Goal: Task Accomplishment & Management: Manage account settings

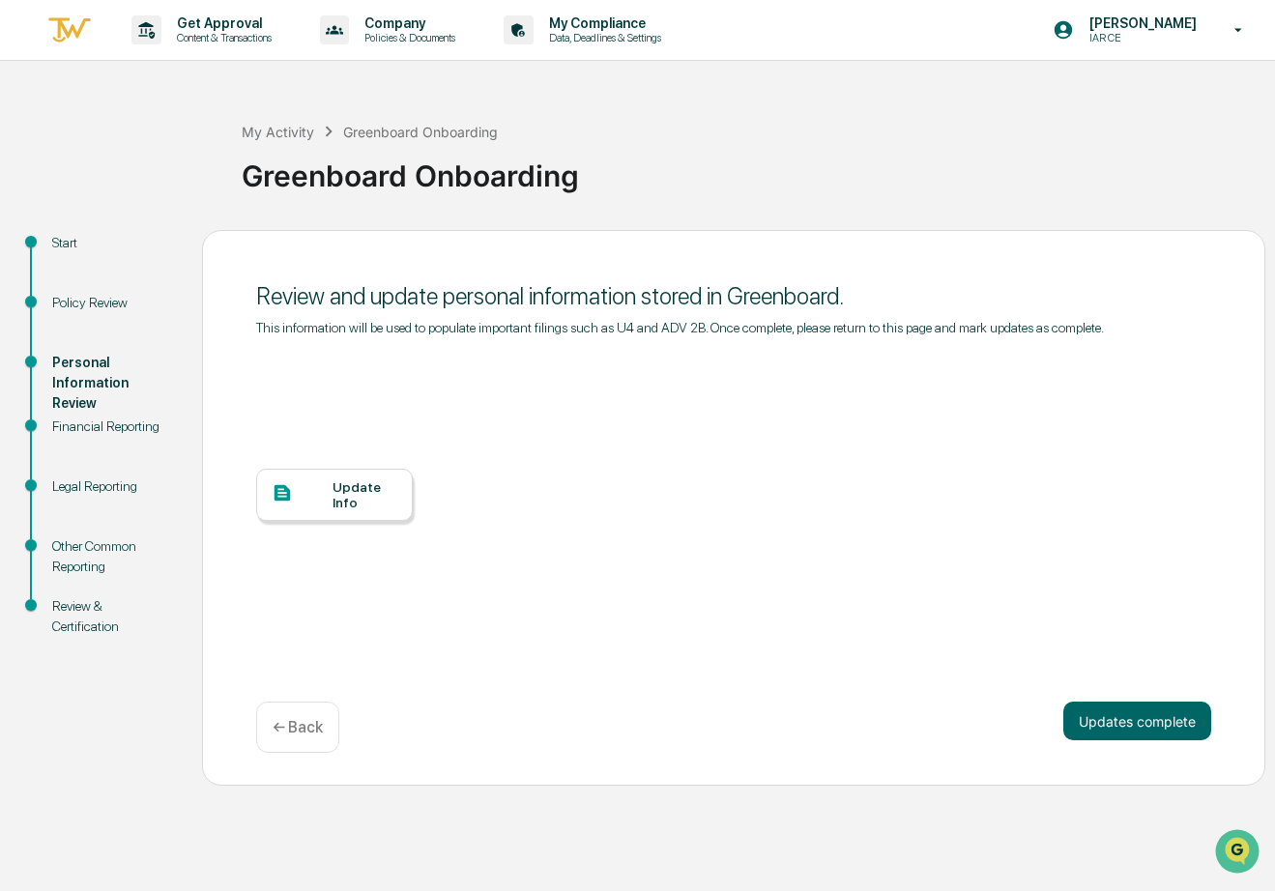
click at [44, 300] on div "Policy Review" at bounding box center [112, 326] width 150 height 60
click at [73, 300] on div "Policy Review" at bounding box center [111, 303] width 119 height 20
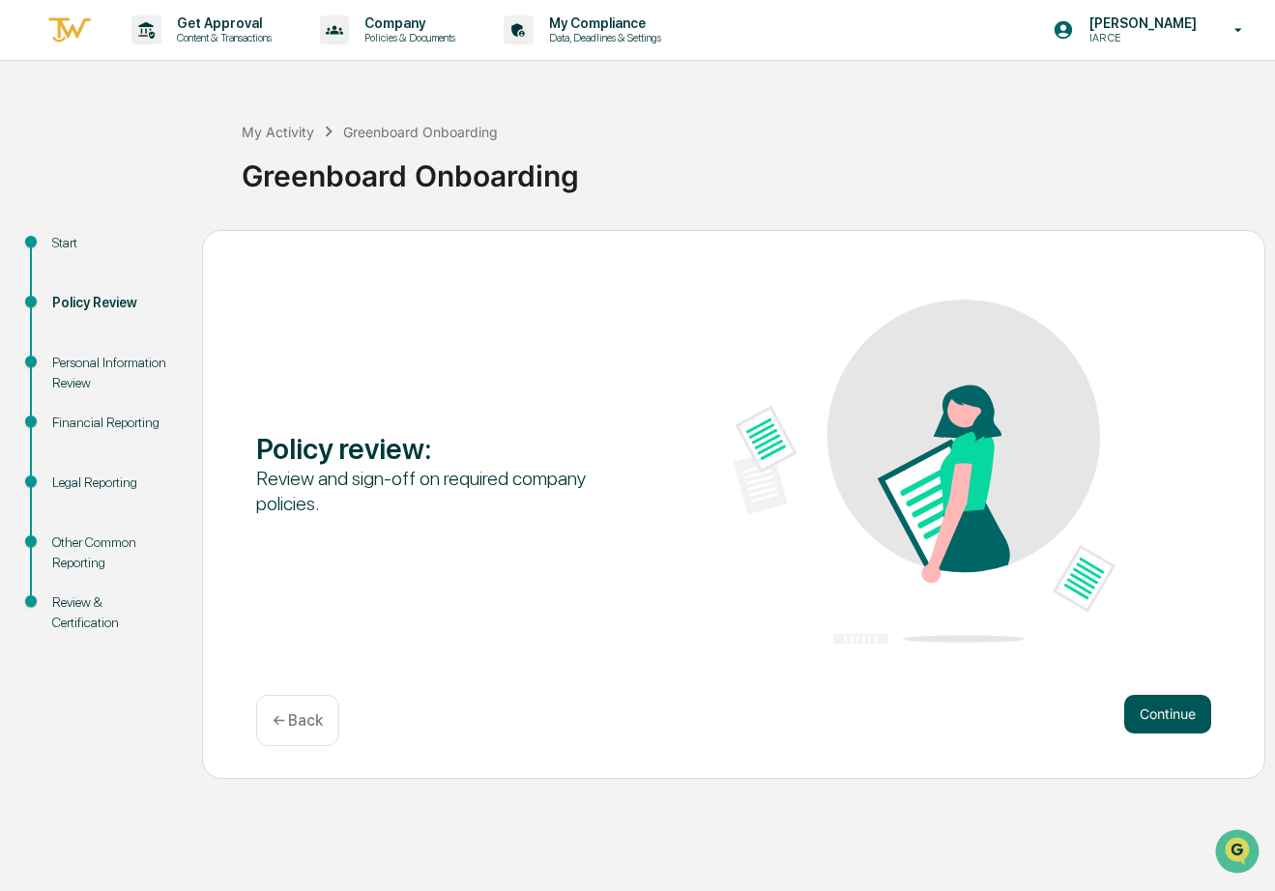
click at [1178, 717] on button "Continue" at bounding box center [1167, 714] width 87 height 39
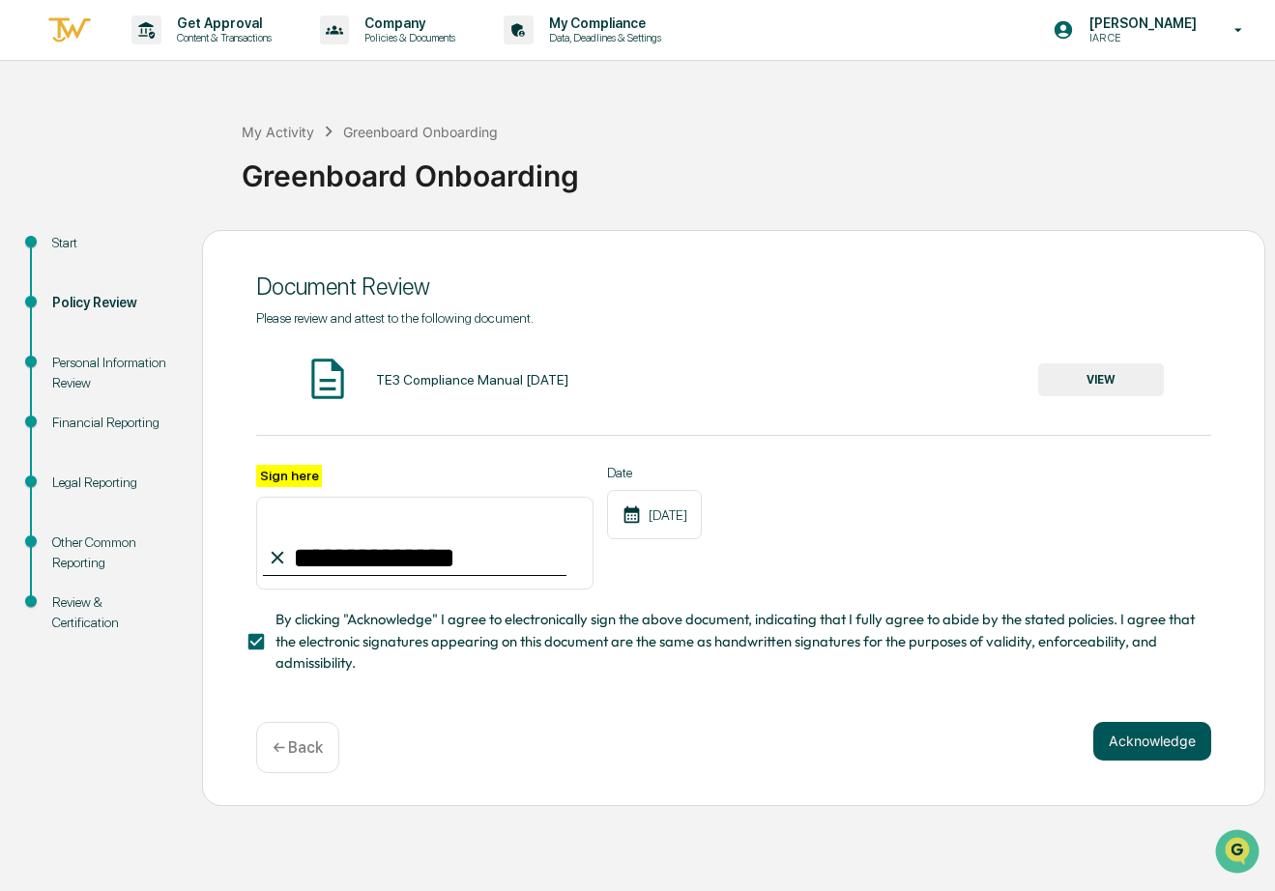
click at [1132, 753] on button "Acknowledge" at bounding box center [1152, 741] width 118 height 39
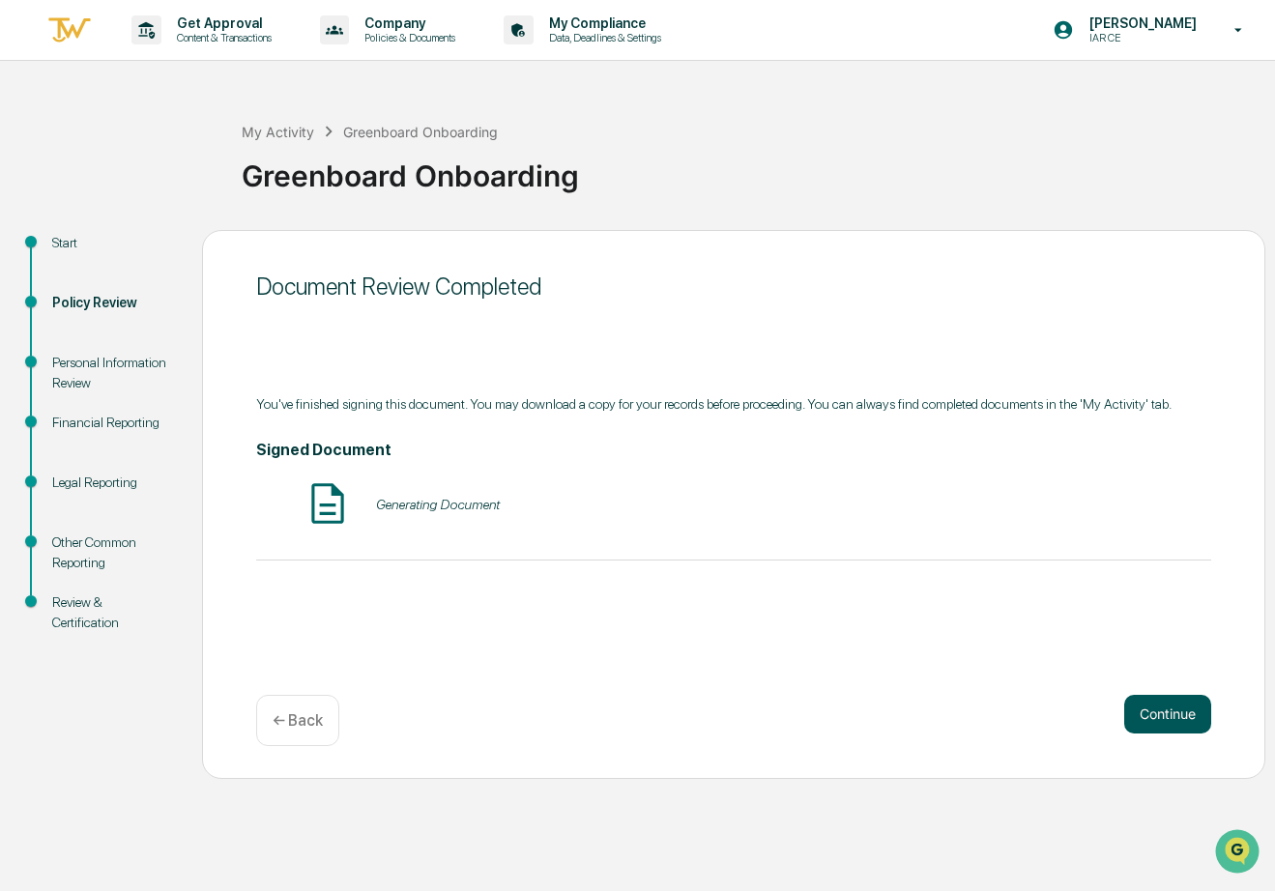
click at [1147, 710] on button "Continue" at bounding box center [1167, 714] width 87 height 39
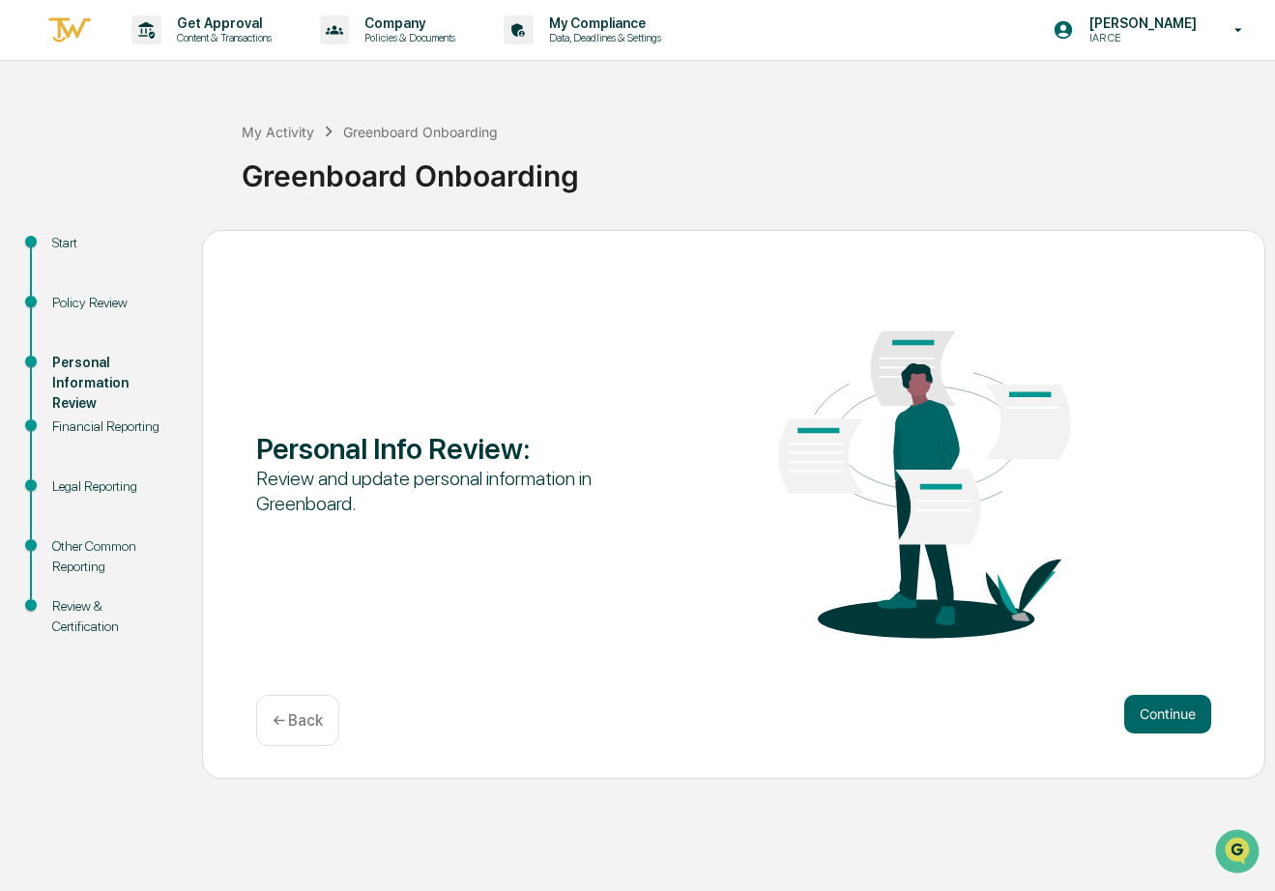
click at [1147, 710] on button "Continue" at bounding box center [1167, 714] width 87 height 39
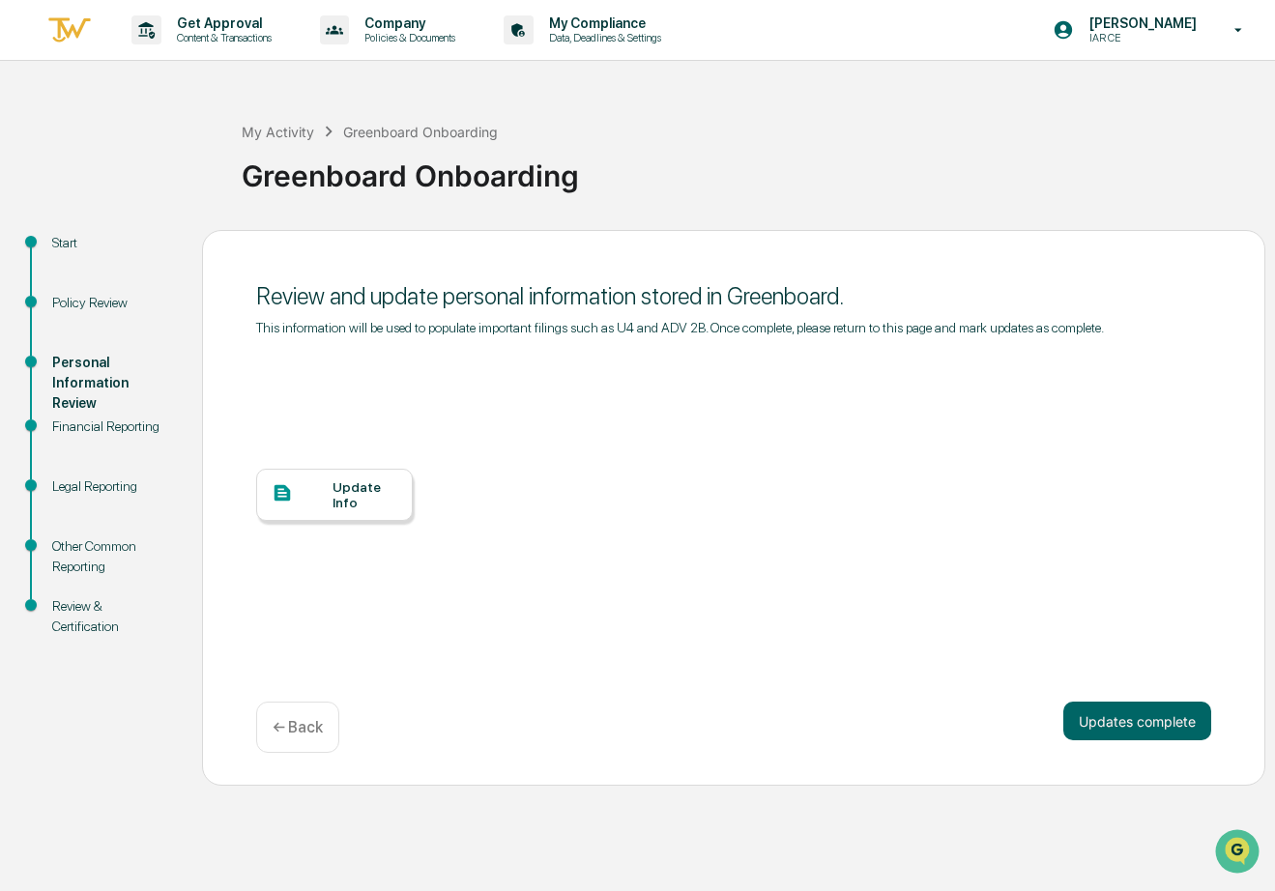
click at [344, 521] on div "Update Info" at bounding box center [334, 495] width 157 height 52
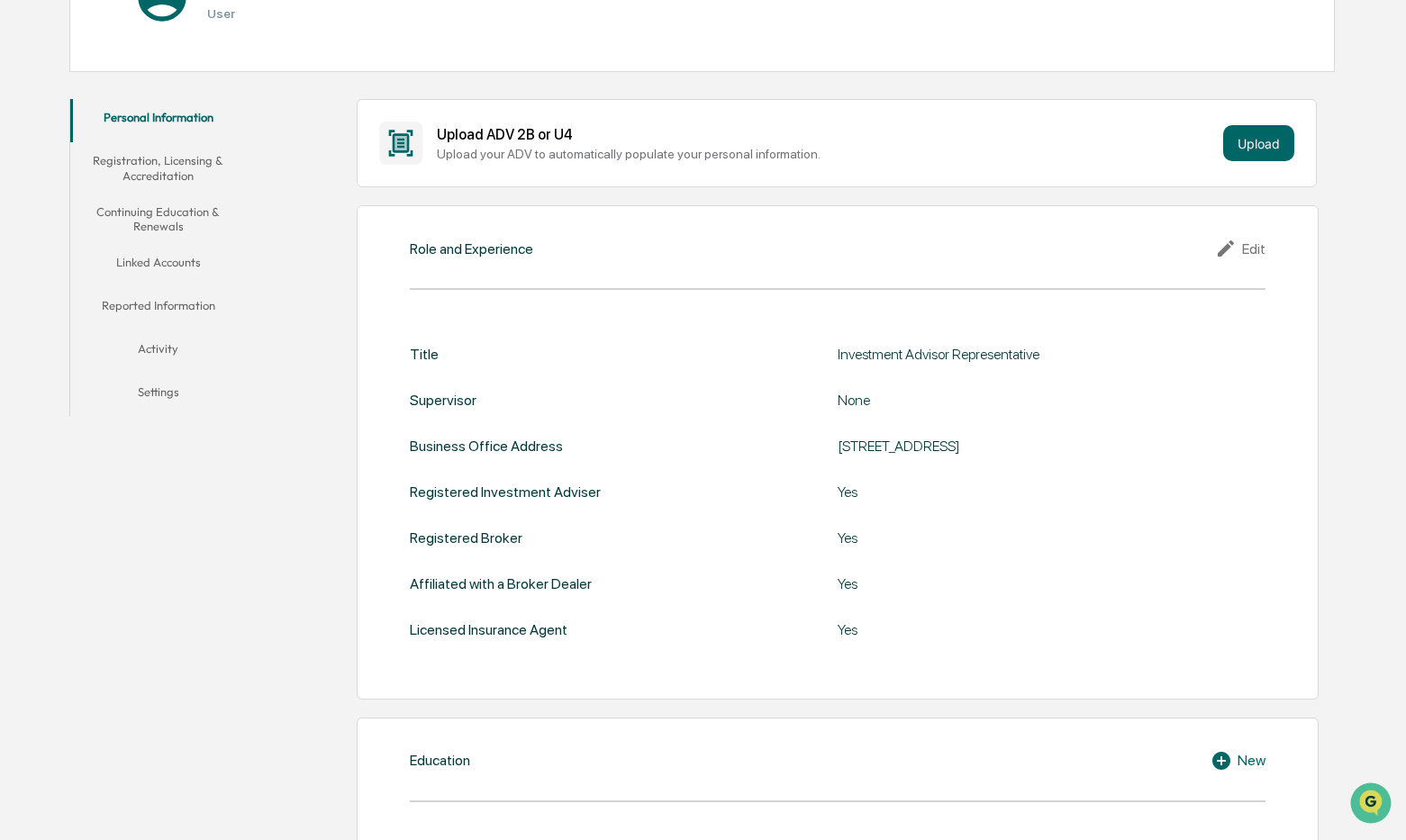
scroll to position [256, 0]
click at [163, 168] on button "Registration, Licensing & Accreditation" at bounding box center [157, 166] width 176 height 51
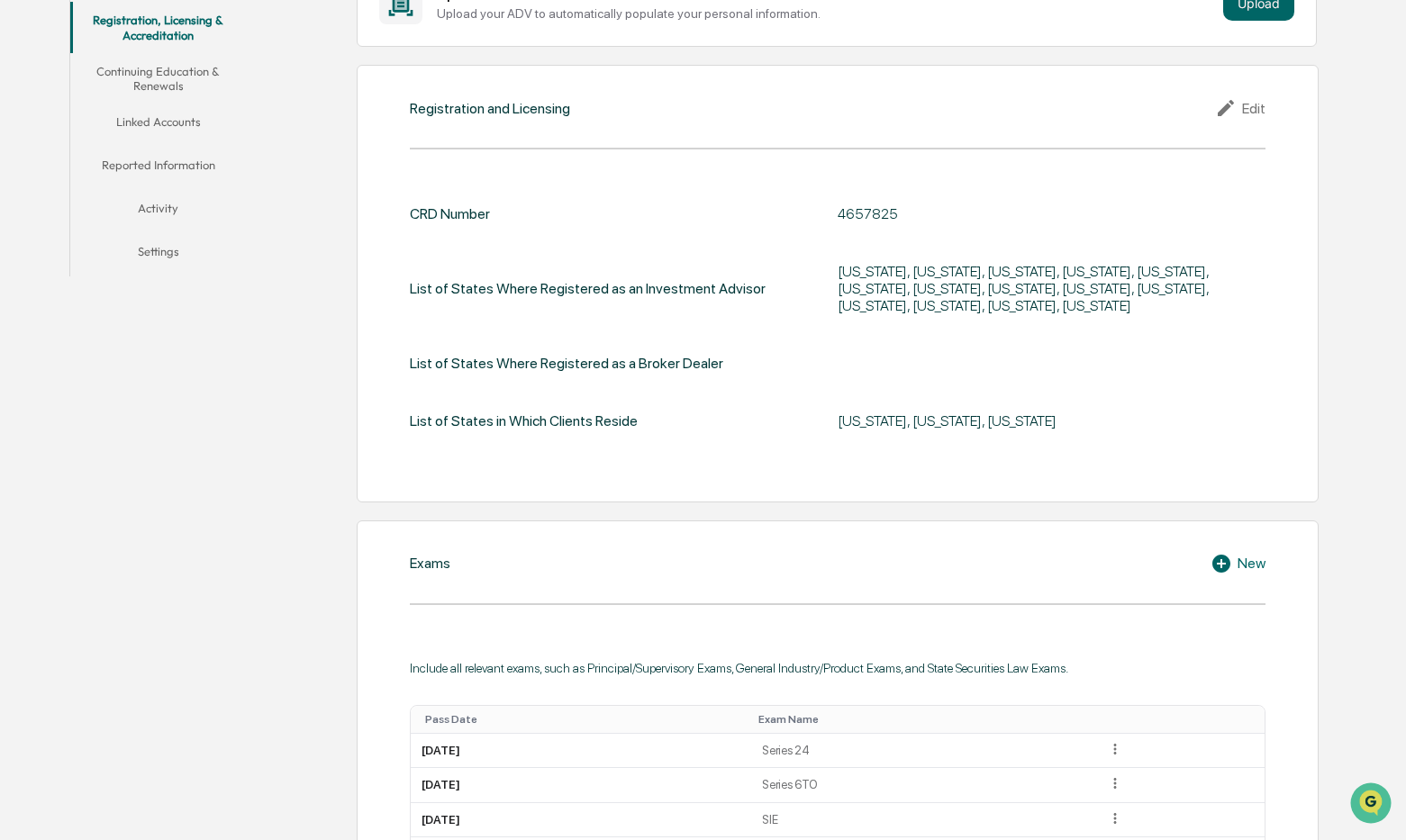
scroll to position [84, 0]
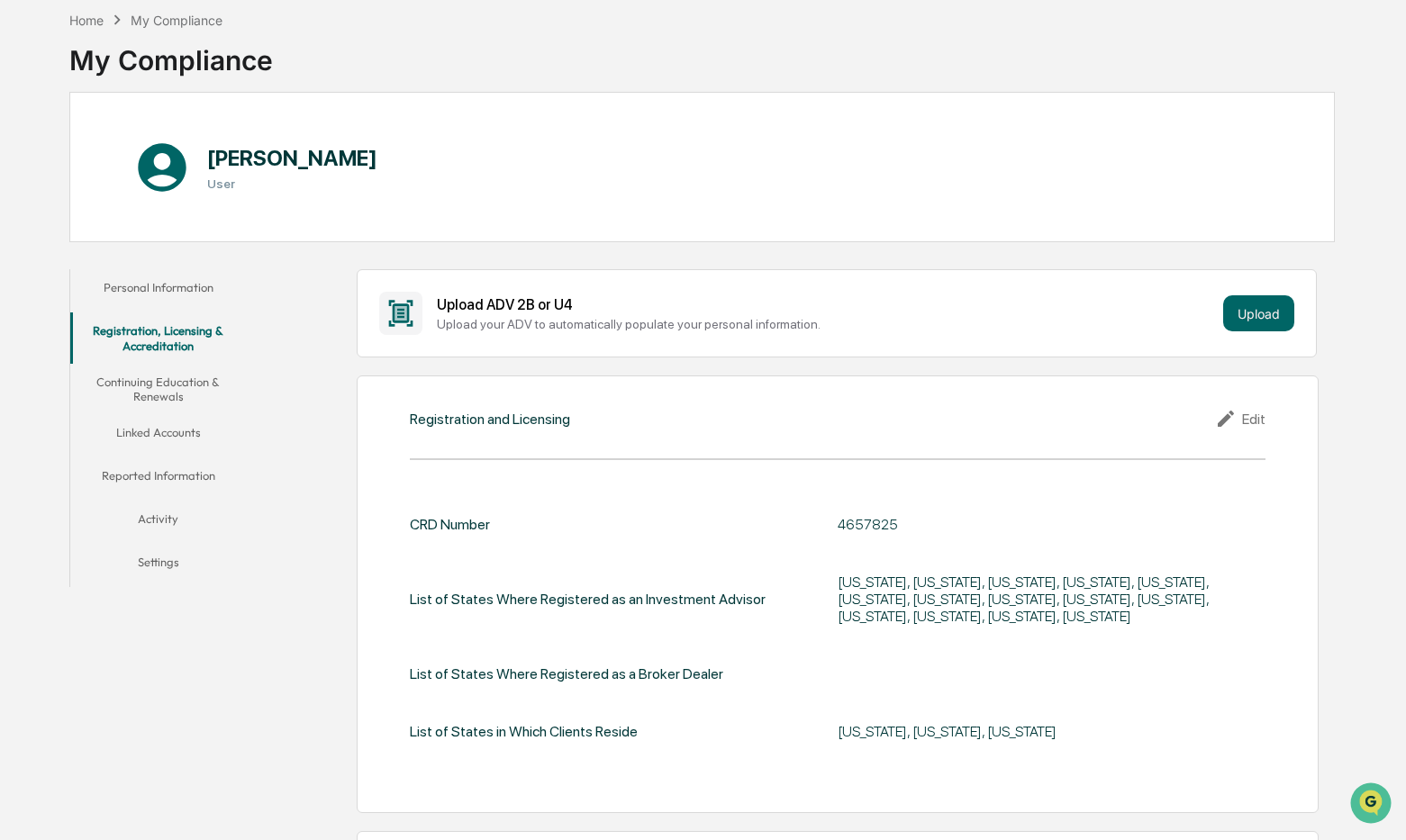
click at [169, 287] on button "Personal Information" at bounding box center [157, 291] width 176 height 43
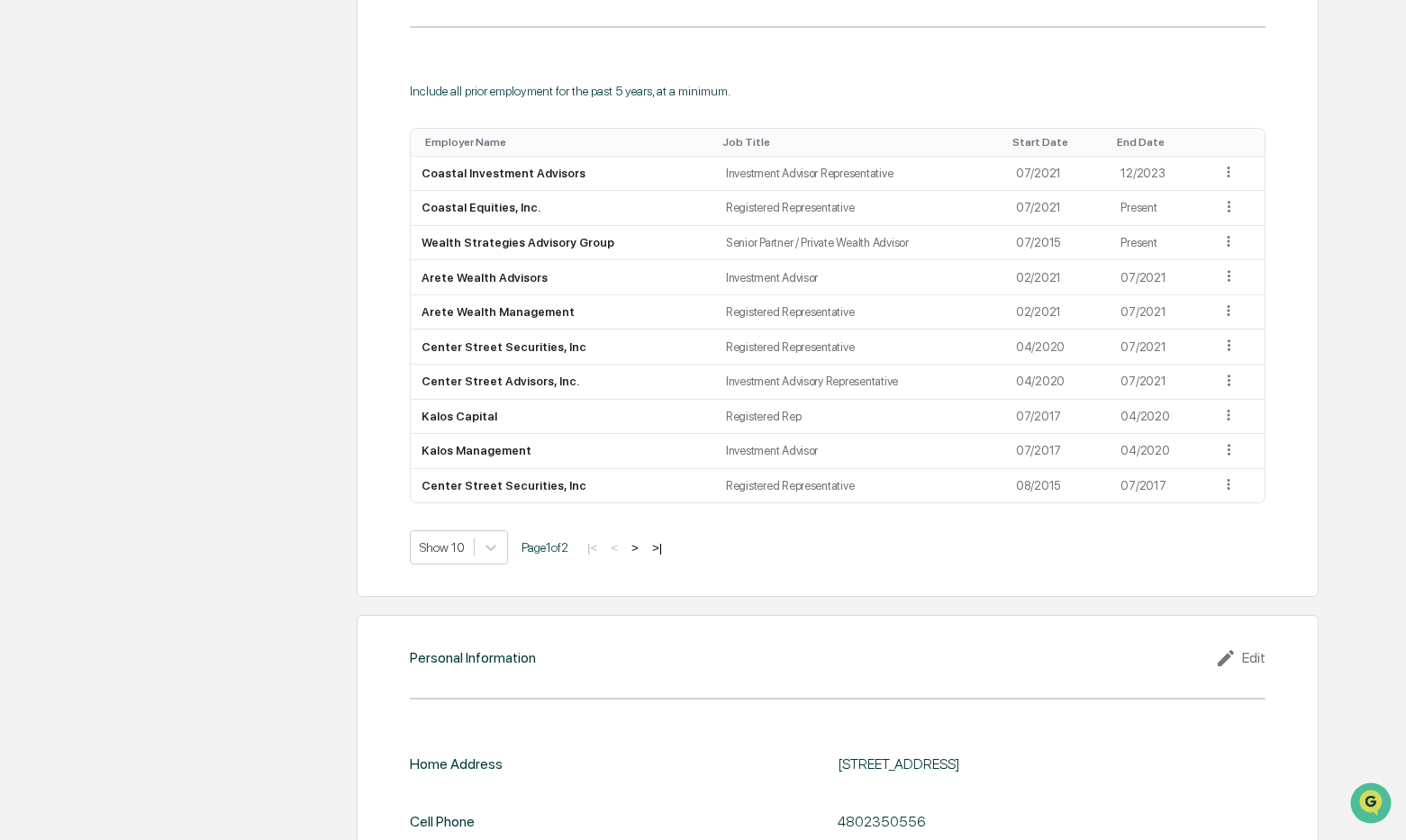
scroll to position [1387, 0]
click at [1155, 212] on td "Present" at bounding box center [1159, 210] width 100 height 35
click at [1187, 208] on icon at bounding box center [1229, 208] width 17 height 17
click at [1187, 228] on div "Edit" at bounding box center [1208, 233] width 58 height 29
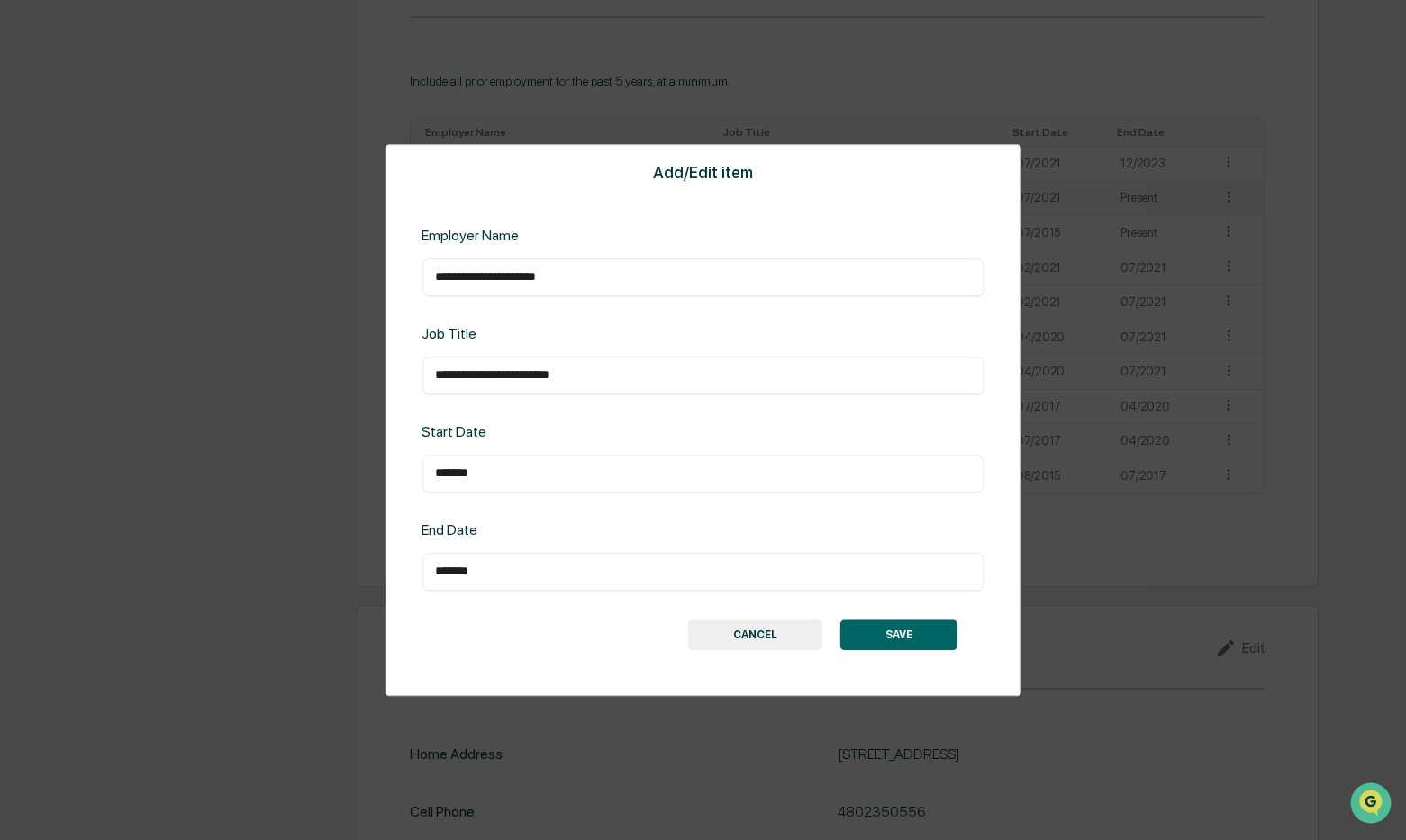
scroll to position [1384, 0]
click at [703, 280] on input "**********" at bounding box center [703, 277] width 535 height 18
click at [438, 280] on input "**********" at bounding box center [703, 277] width 535 height 18
click at [436, 277] on input "**********" at bounding box center [703, 277] width 535 height 18
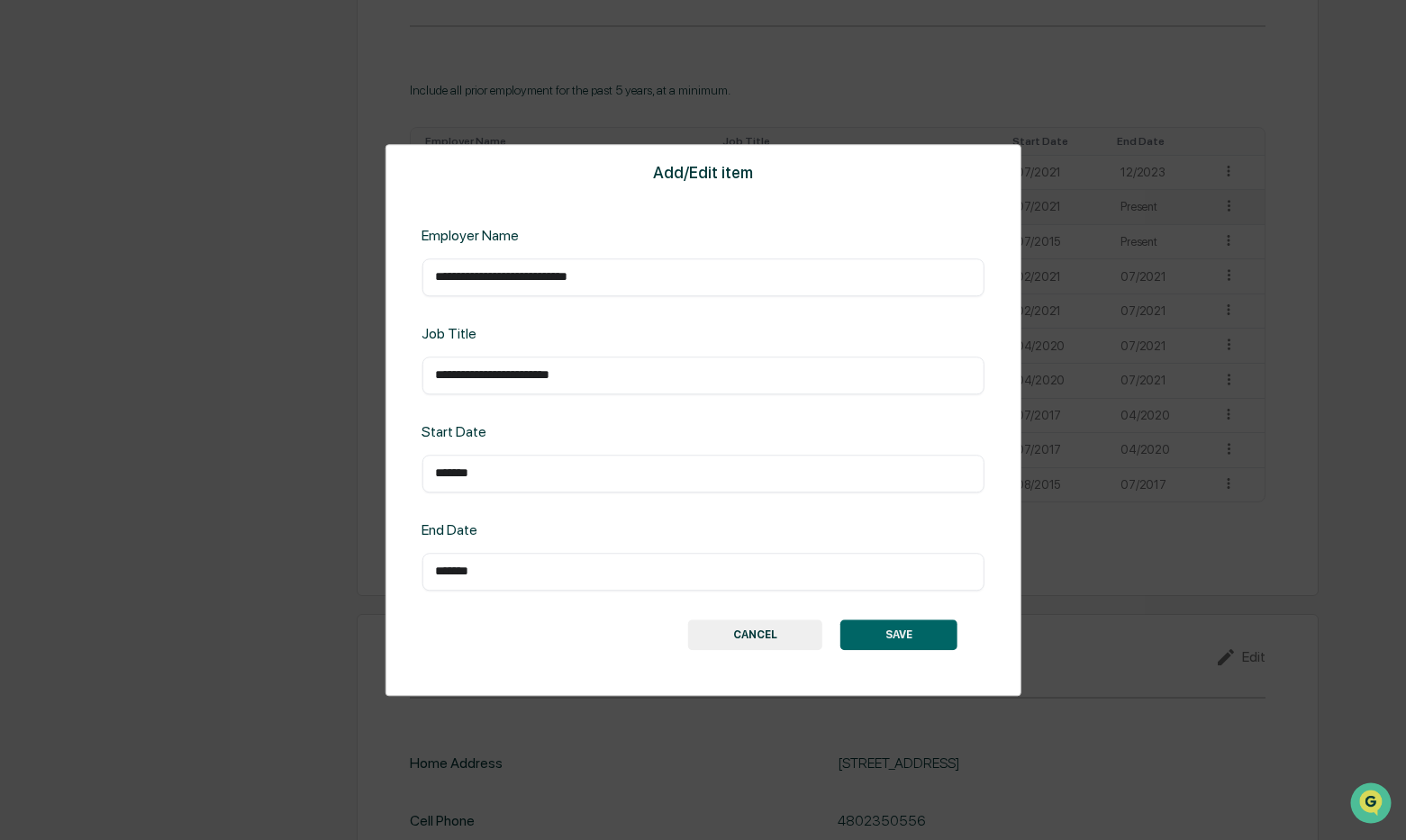
type input "**********"
click at [910, 635] on button "SAVE" at bounding box center [899, 634] width 117 height 31
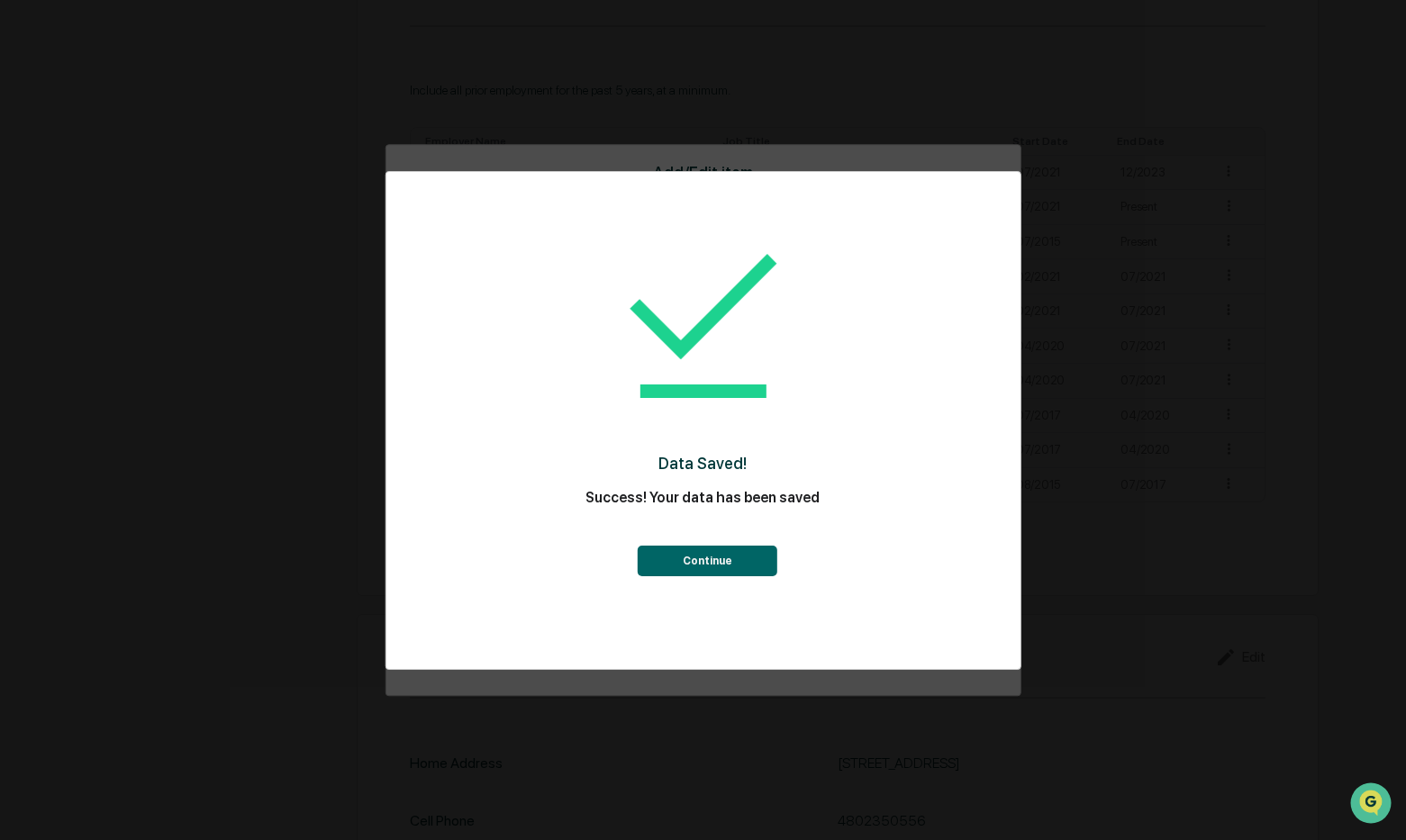
click at [739, 559] on button "Continue" at bounding box center [707, 561] width 140 height 31
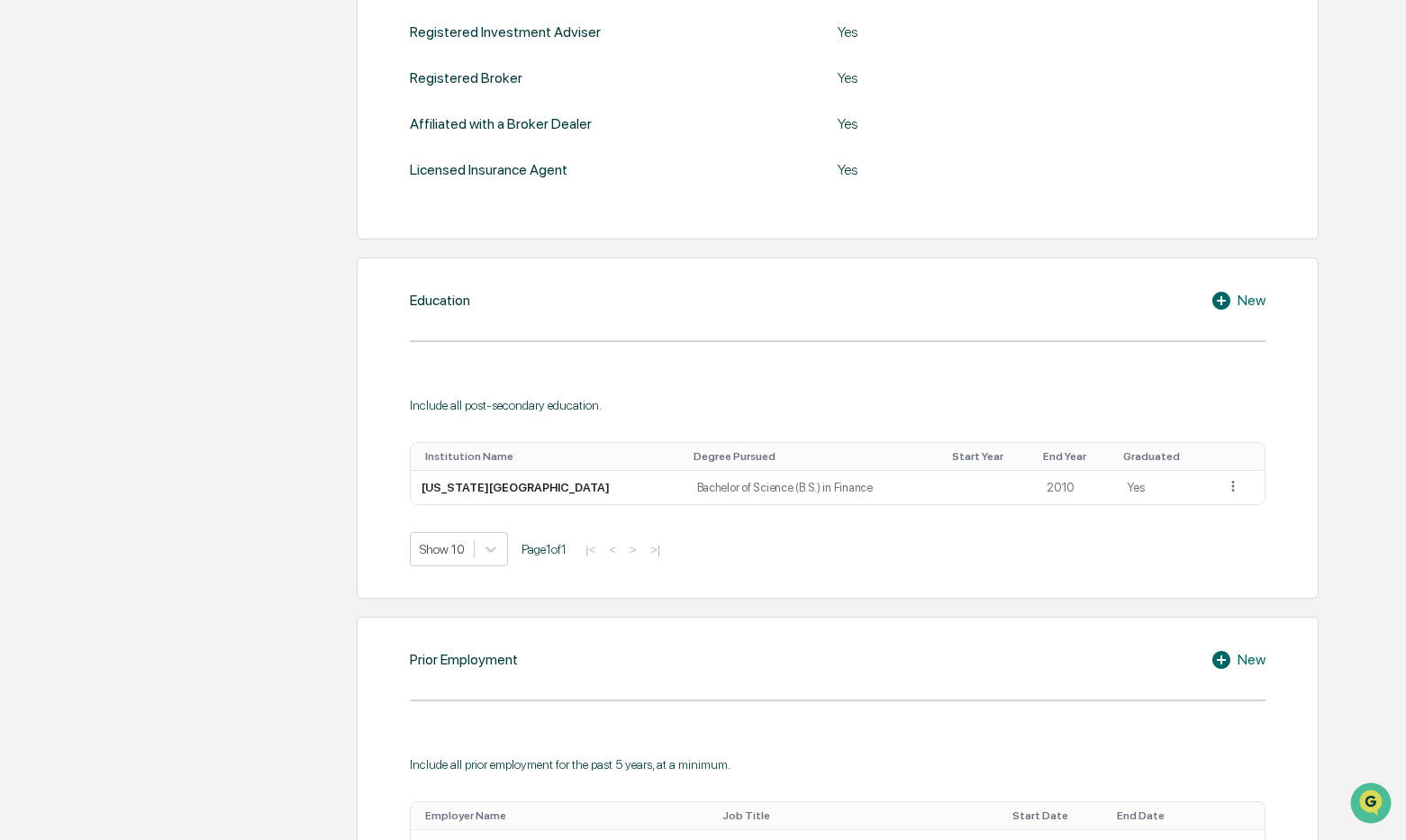
scroll to position [316, 0]
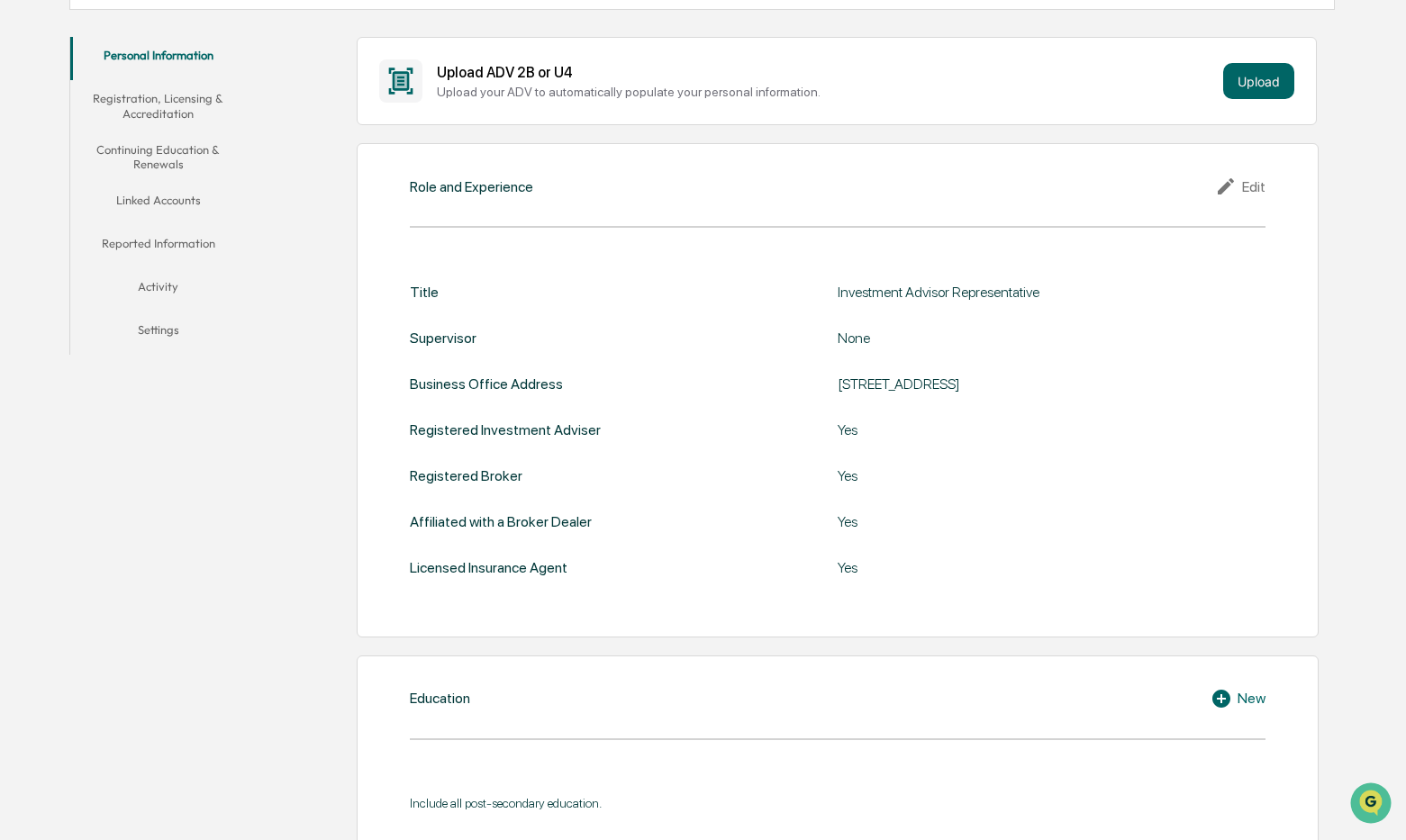
click at [151, 105] on button "Registration, Licensing & Accreditation" at bounding box center [157, 105] width 176 height 51
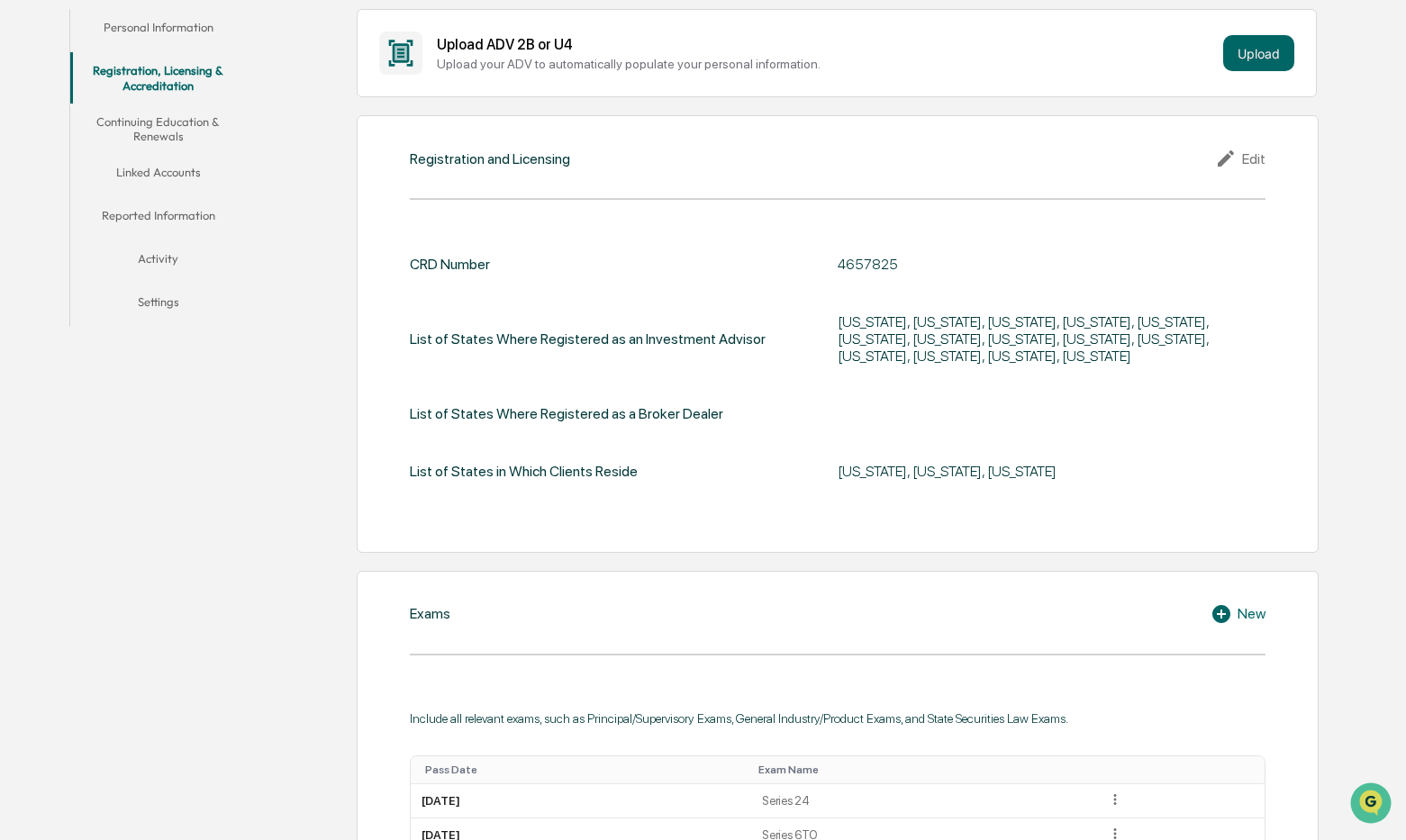
scroll to position [350, 0]
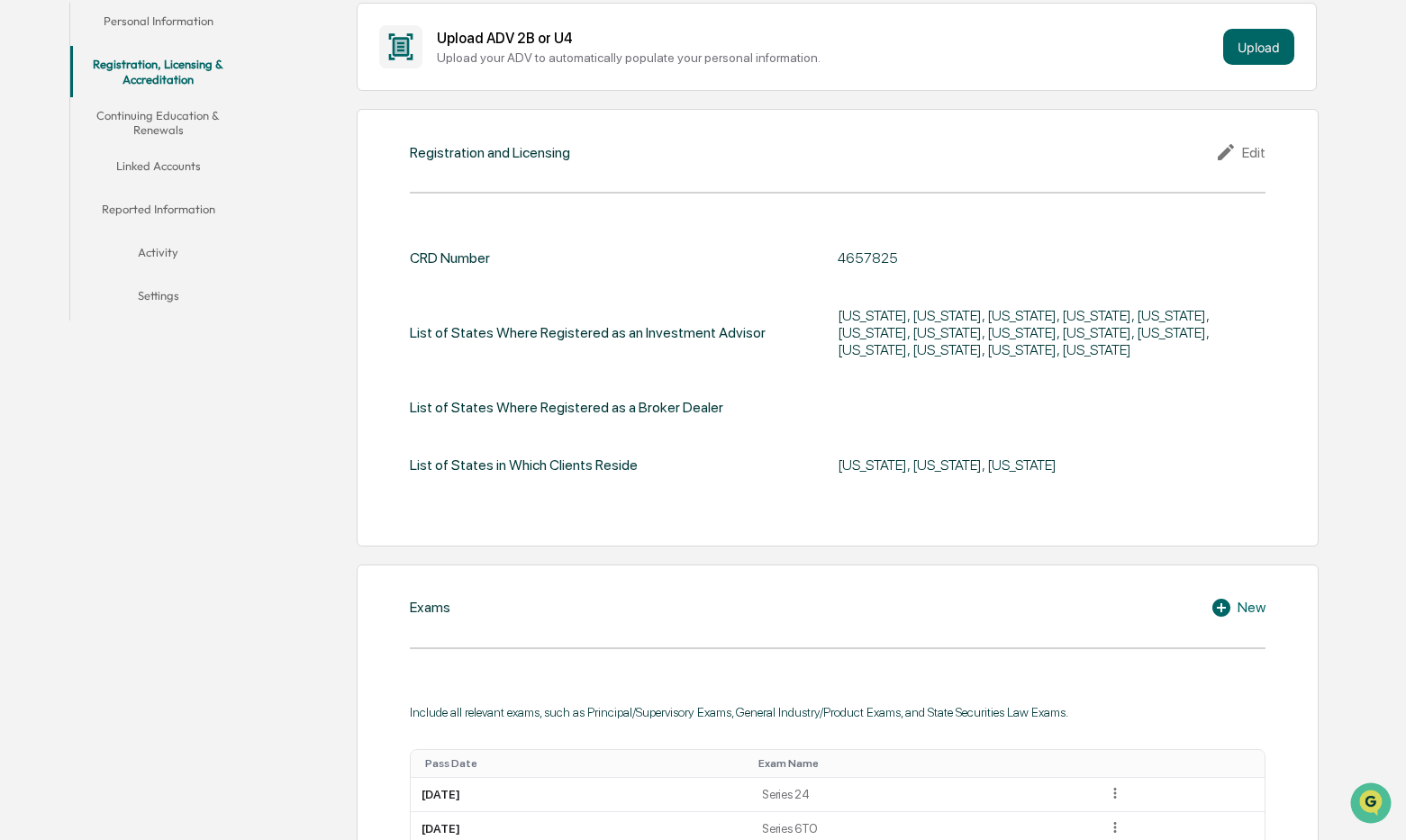
click at [1187, 136] on div "Registration and Licensing Edit CRD Number 4657825 List of States Where Registe…" at bounding box center [838, 327] width 962 height 437
click at [1187, 149] on div "Edit" at bounding box center [1240, 152] width 50 height 21
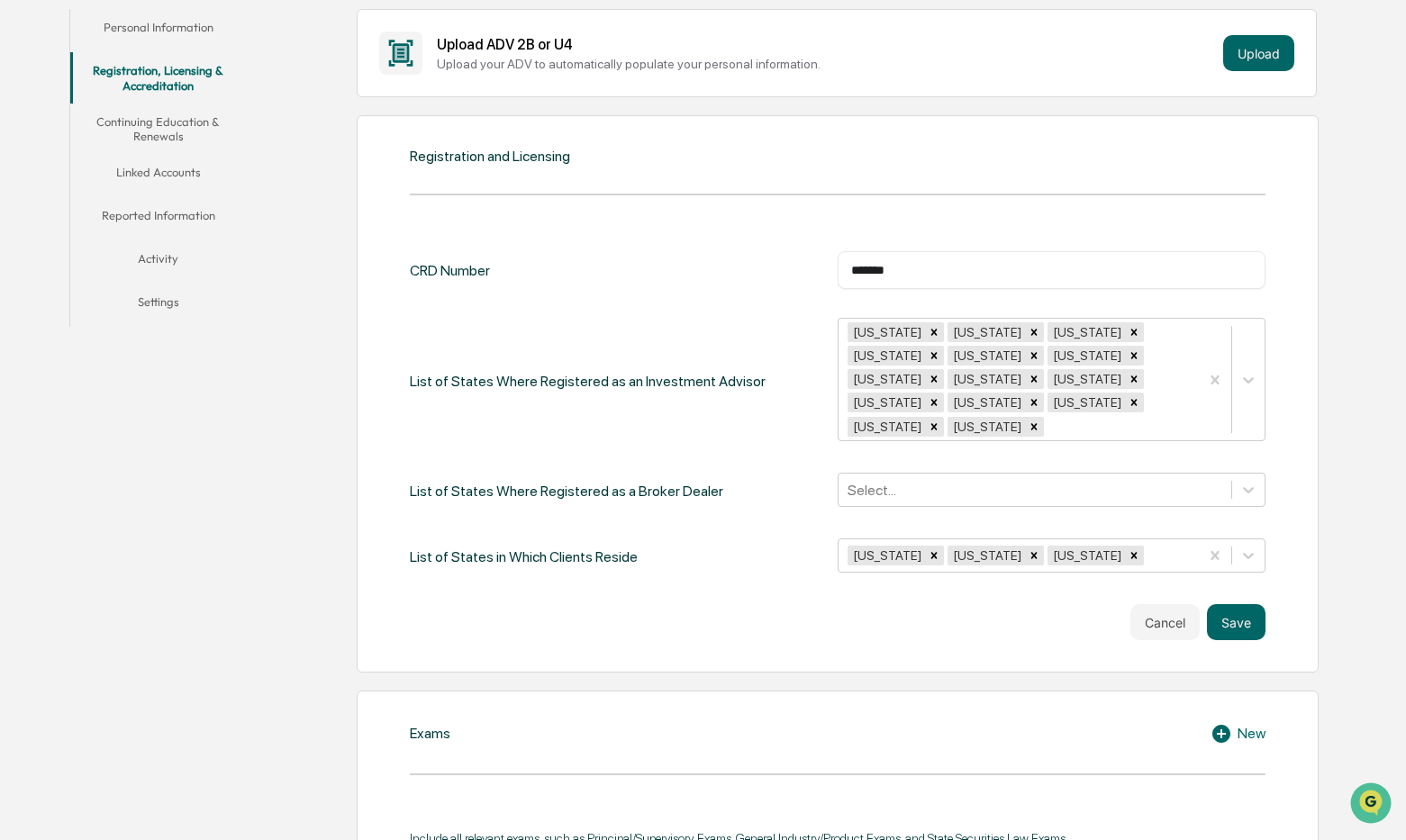
scroll to position [349, 0]
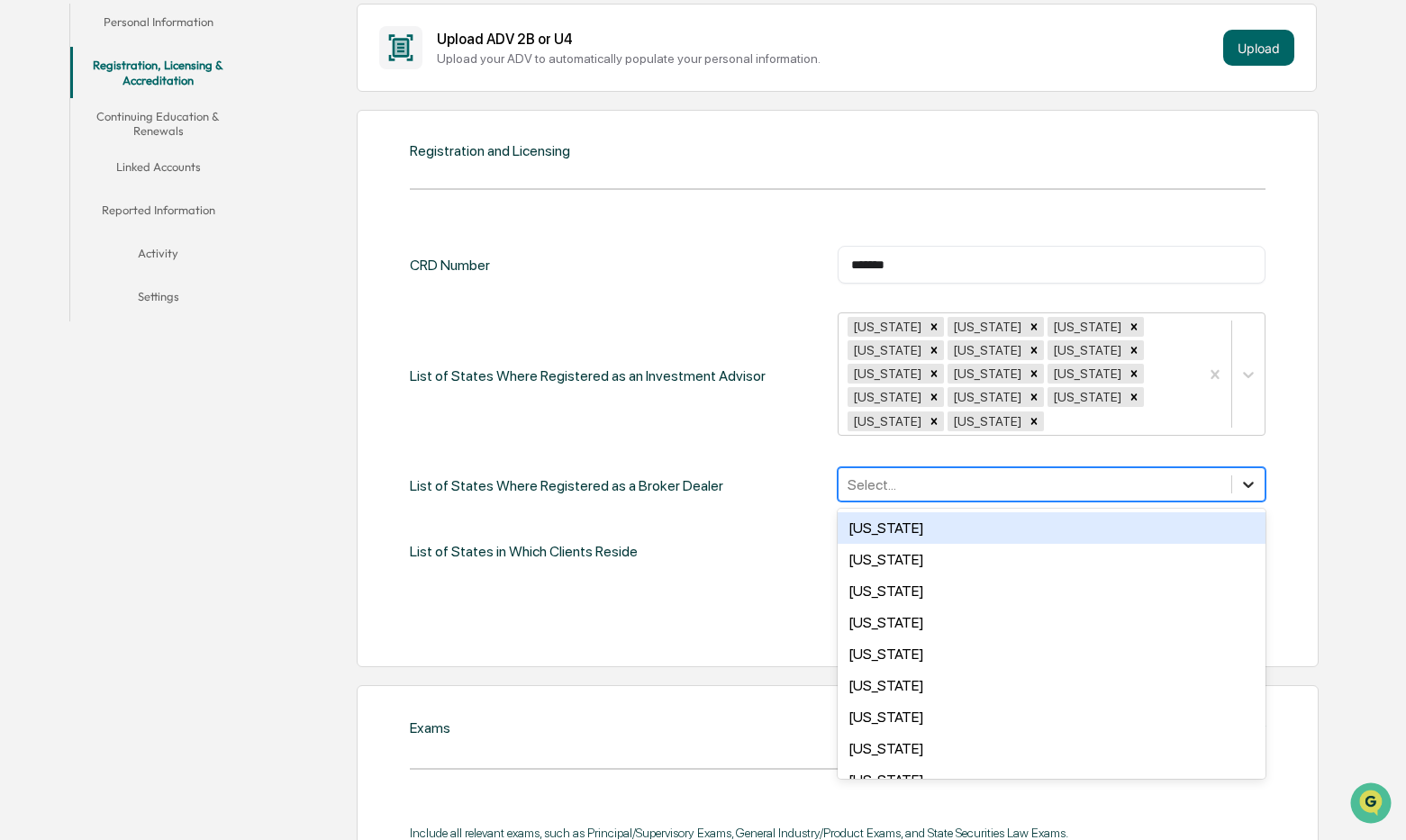
click at [1187, 488] on icon at bounding box center [1249, 484] width 11 height 7
click at [1187, 468] on div "Registration and Licensing CRD Number ******* ​ List of States Where Registered…" at bounding box center [838, 388] width 962 height 557
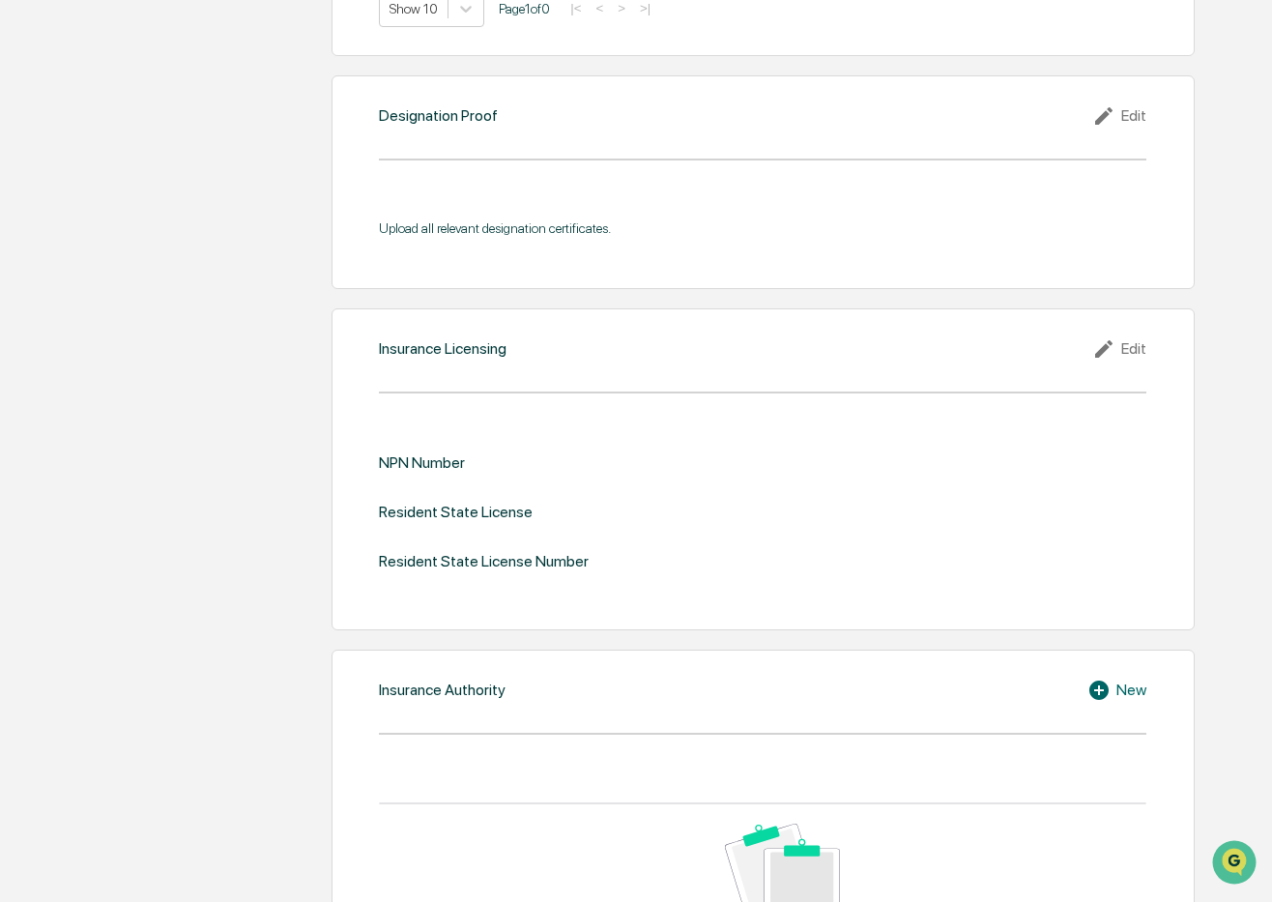
scroll to position [2180, 0]
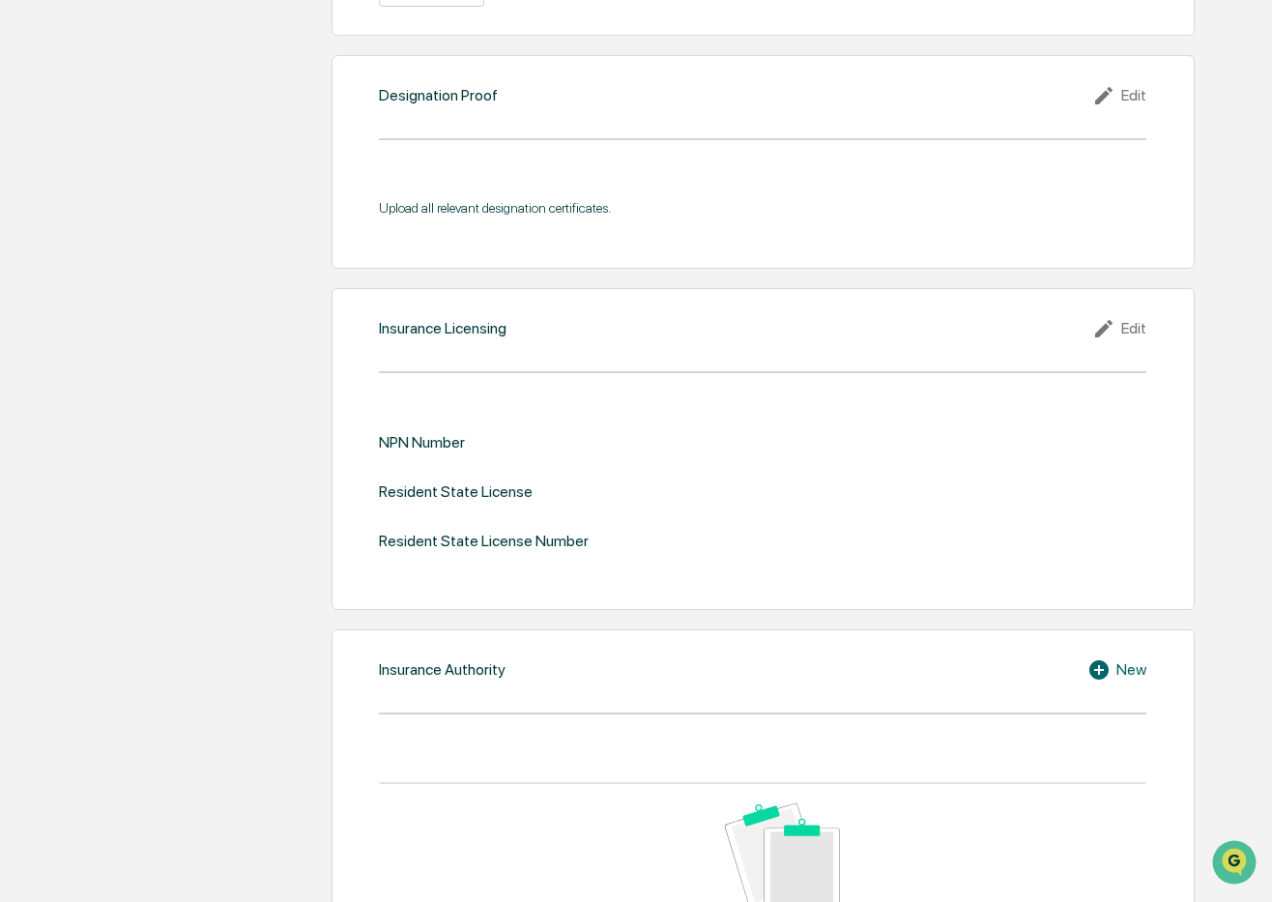
click at [1113, 317] on icon at bounding box center [1106, 328] width 29 height 23
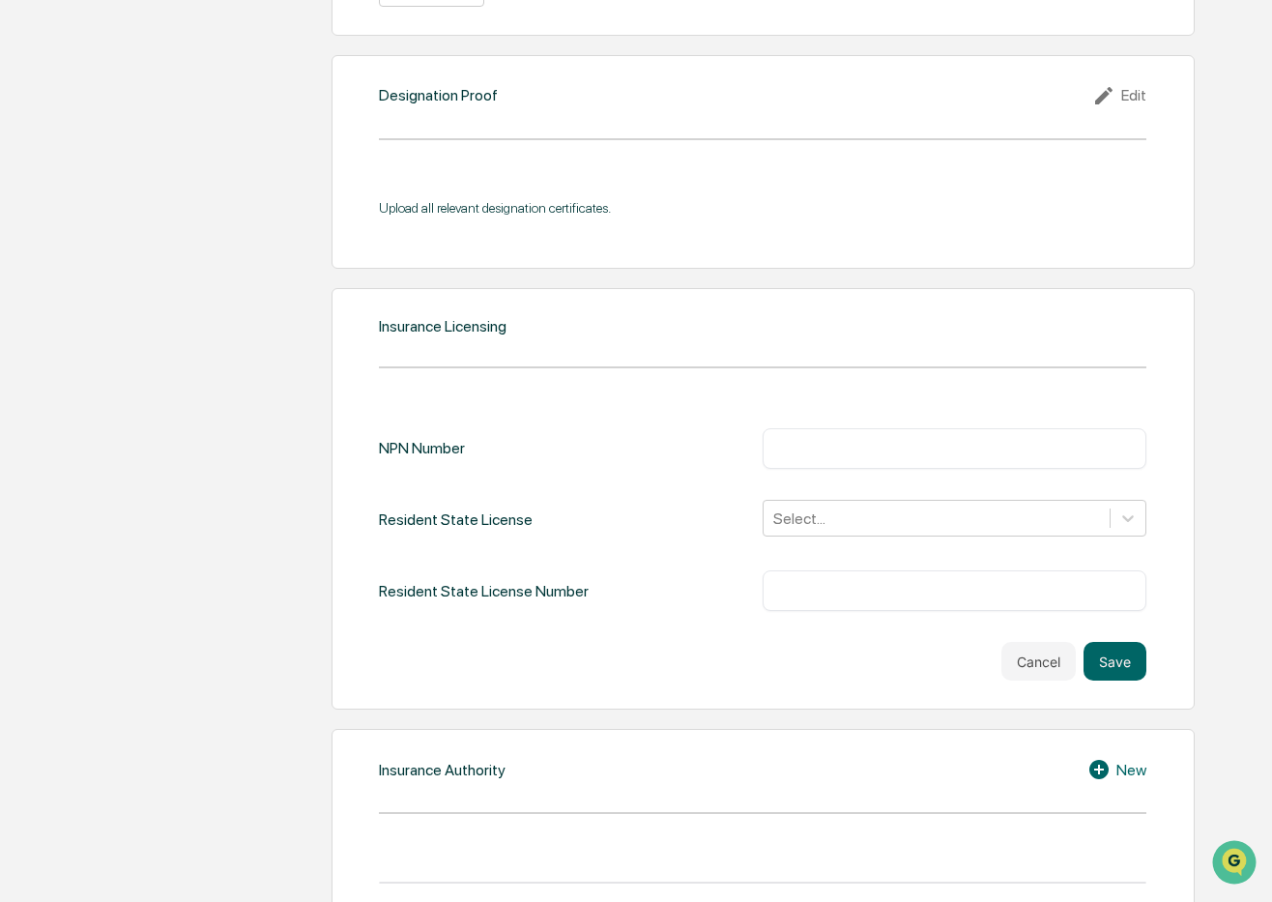
click at [881, 443] on div "​" at bounding box center [955, 448] width 384 height 41
click at [866, 439] on input "text" at bounding box center [954, 448] width 355 height 19
type input "*******"
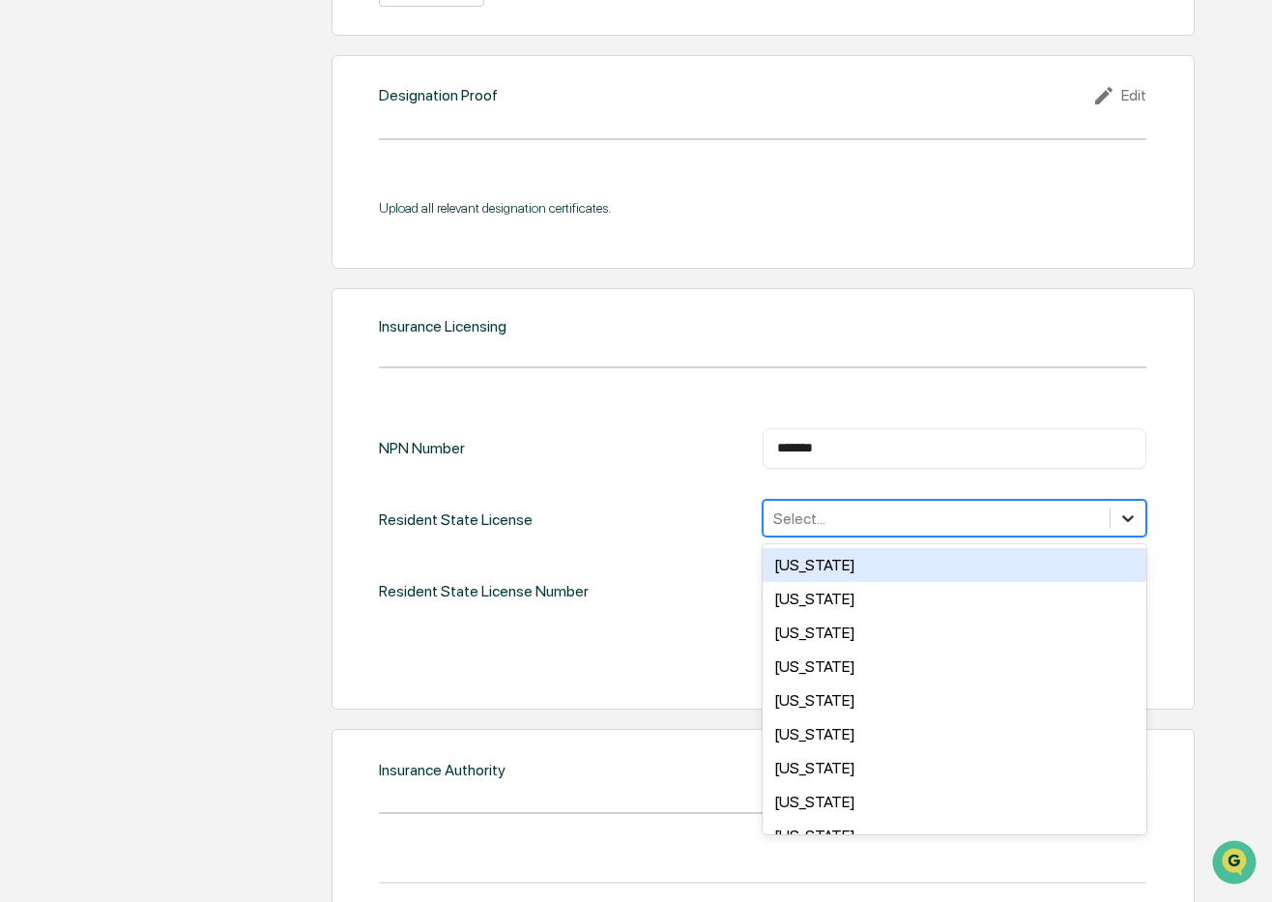
click at [1119, 508] on icon at bounding box center [1127, 517] width 19 height 19
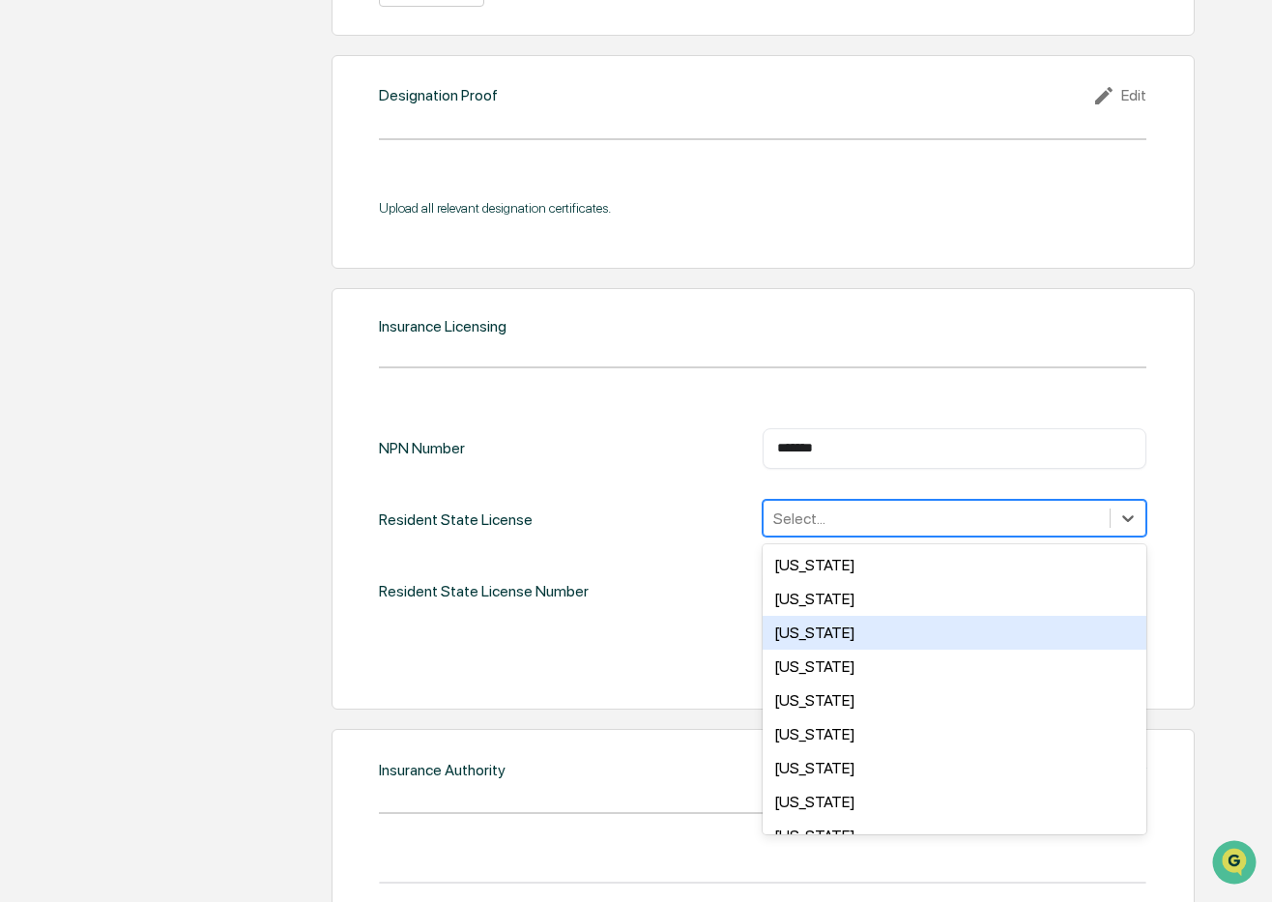
click at [835, 616] on div "[US_STATE]" at bounding box center [955, 633] width 384 height 34
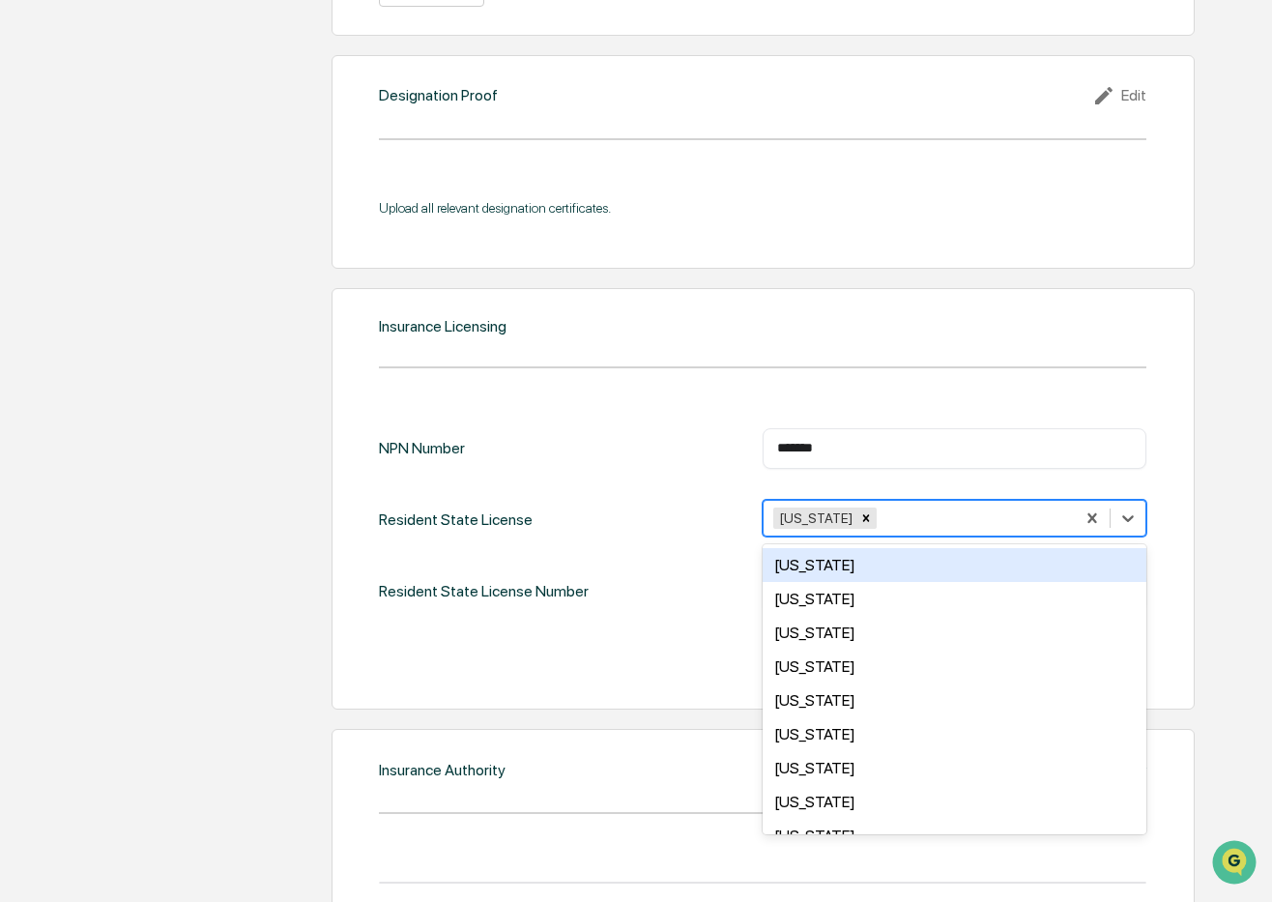
click at [732, 570] on div "Resident State License Number ​" at bounding box center [763, 590] width 768 height 41
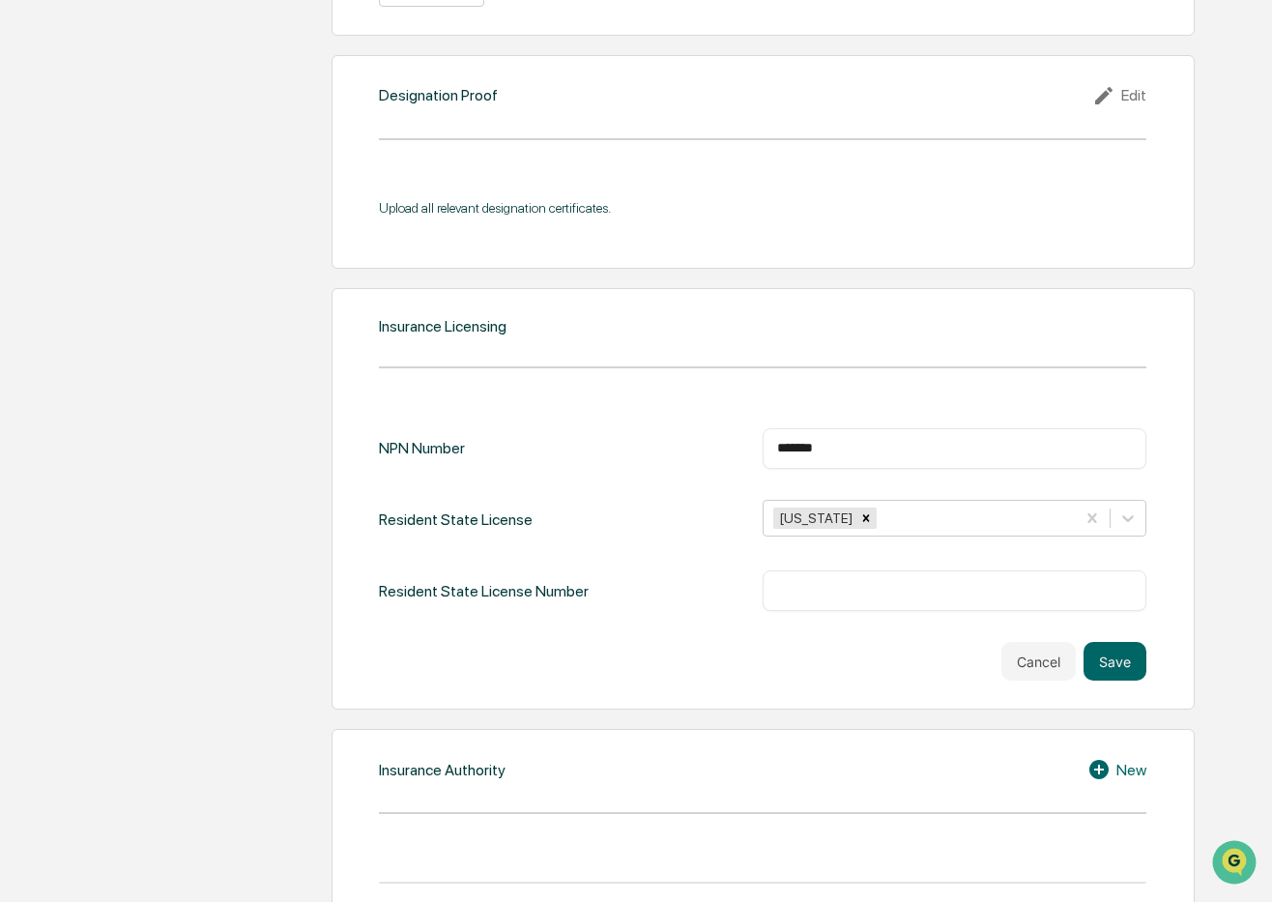
click at [842, 581] on input "text" at bounding box center [954, 590] width 355 height 19
click at [807, 439] on input "*******" at bounding box center [954, 448] width 355 height 19
click at [795, 579] on div "​" at bounding box center [955, 590] width 384 height 41
click at [826, 581] on input "text" at bounding box center [954, 590] width 355 height 19
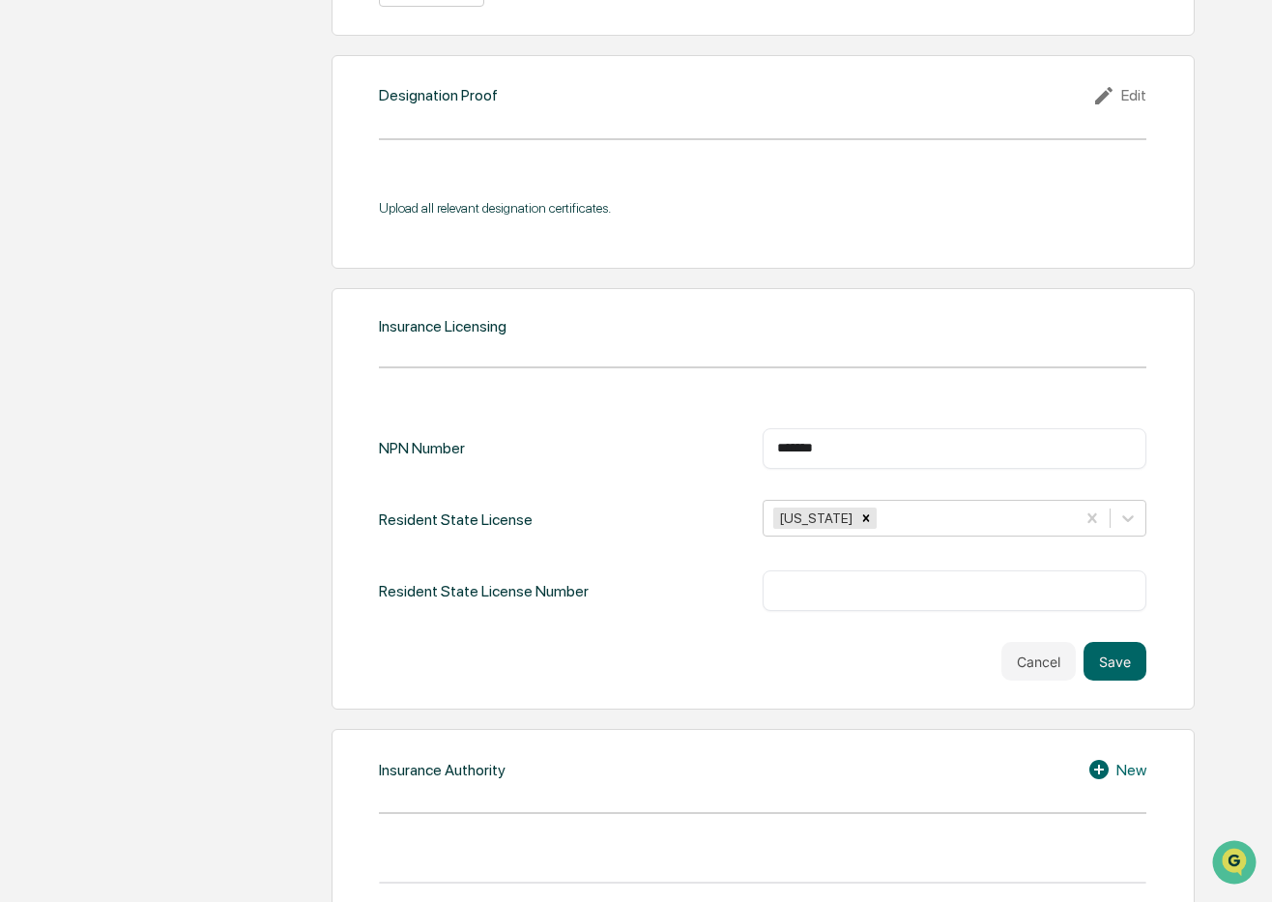
paste input "*******"
type input "*******"
click at [1124, 642] on button "Save" at bounding box center [1115, 661] width 63 height 39
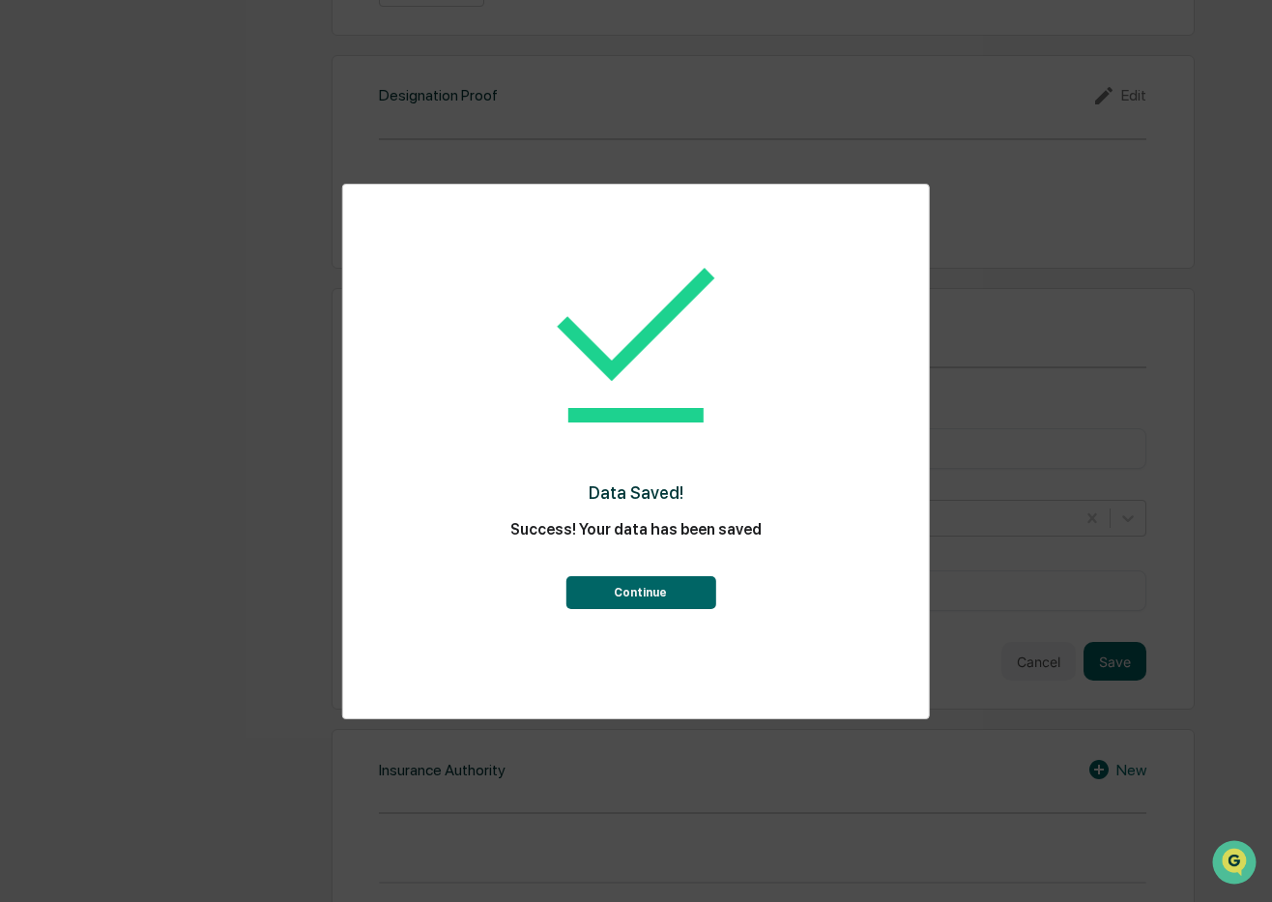
click at [676, 585] on button "Continue" at bounding box center [641, 592] width 150 height 33
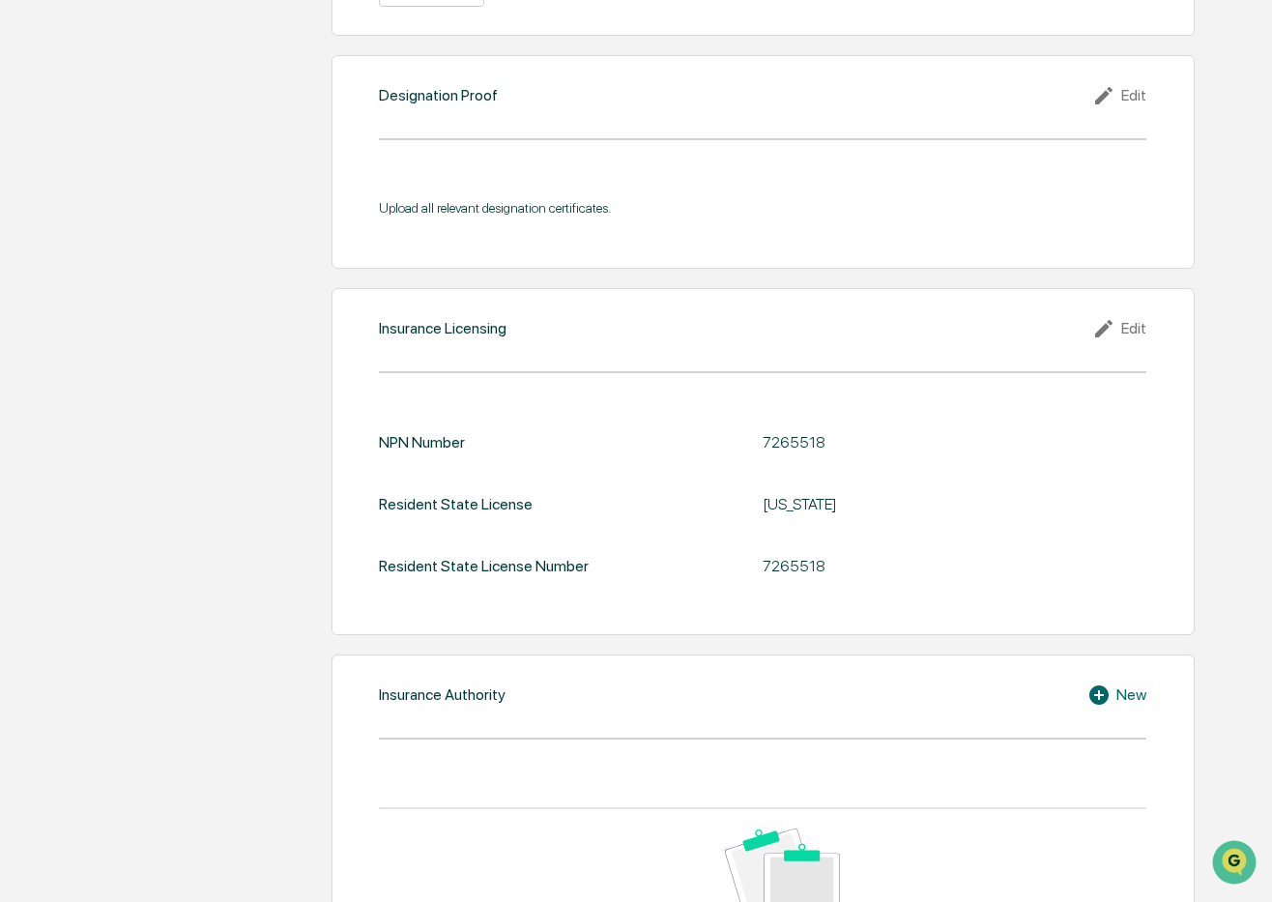
scroll to position [2374, 0]
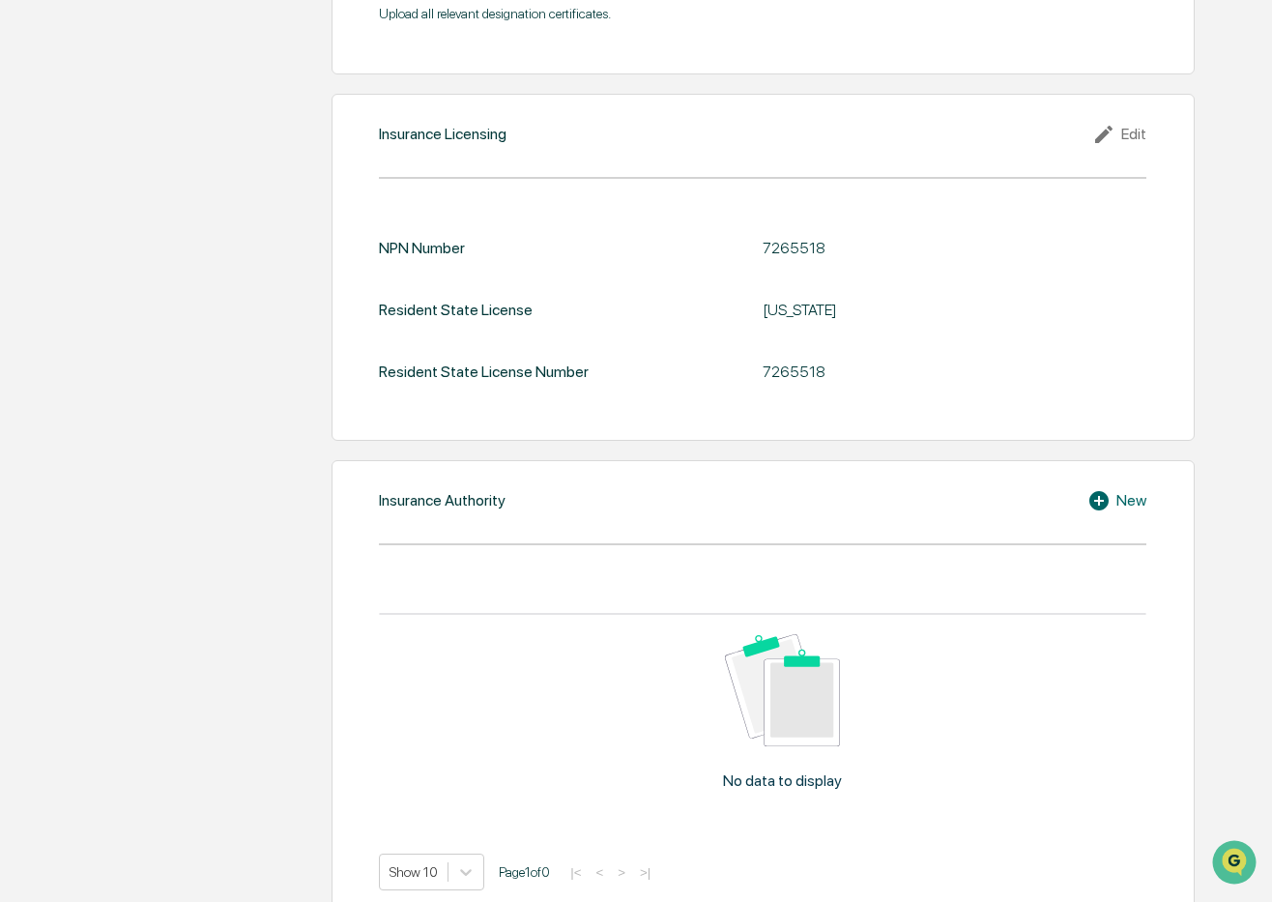
click at [1092, 491] on icon at bounding box center [1098, 500] width 19 height 19
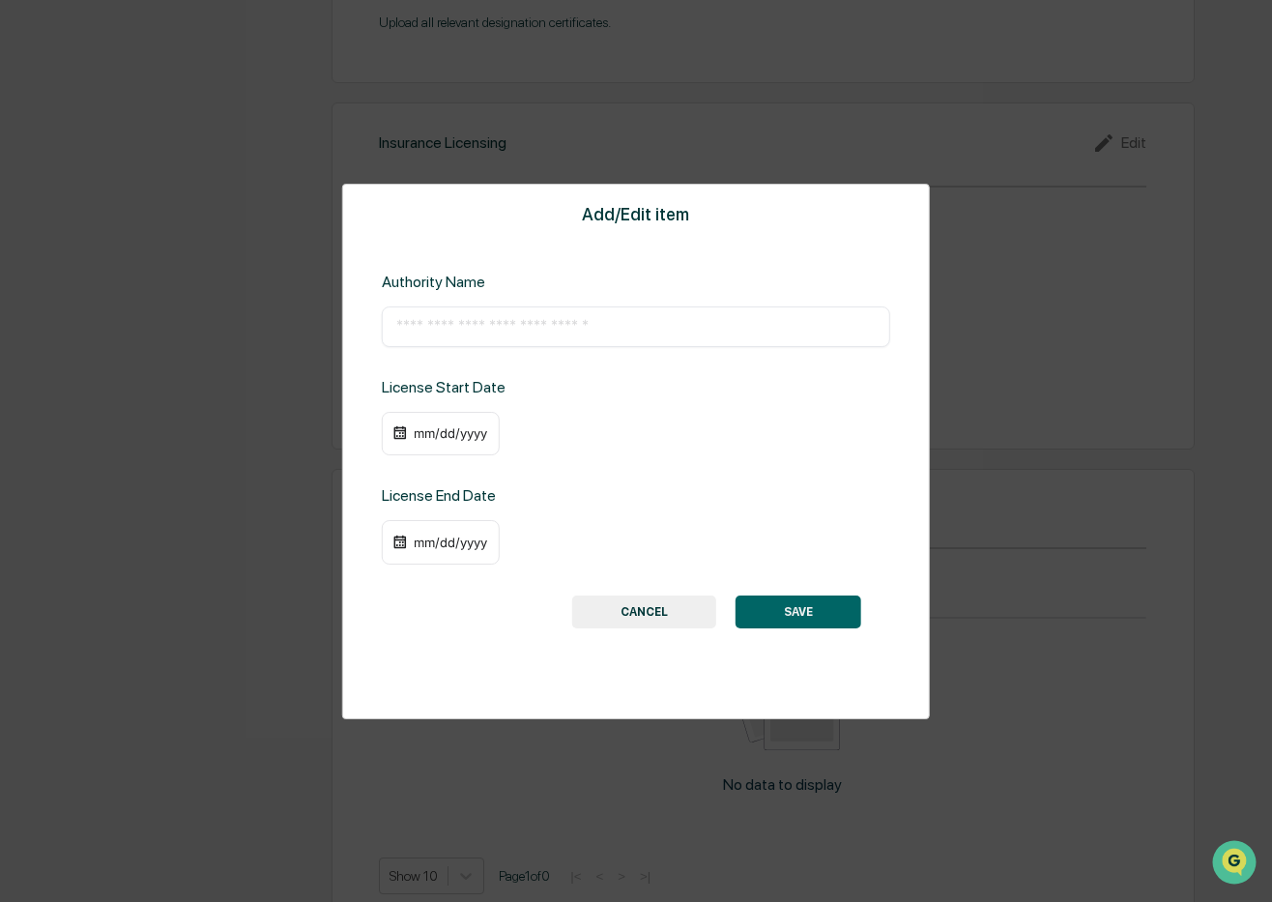
scroll to position [2363, 0]
click at [618, 324] on input "text" at bounding box center [635, 326] width 479 height 19
click at [570, 327] on input "**********" at bounding box center [635, 326] width 479 height 19
click at [682, 327] on input "**********" at bounding box center [635, 326] width 479 height 19
type input "**********"
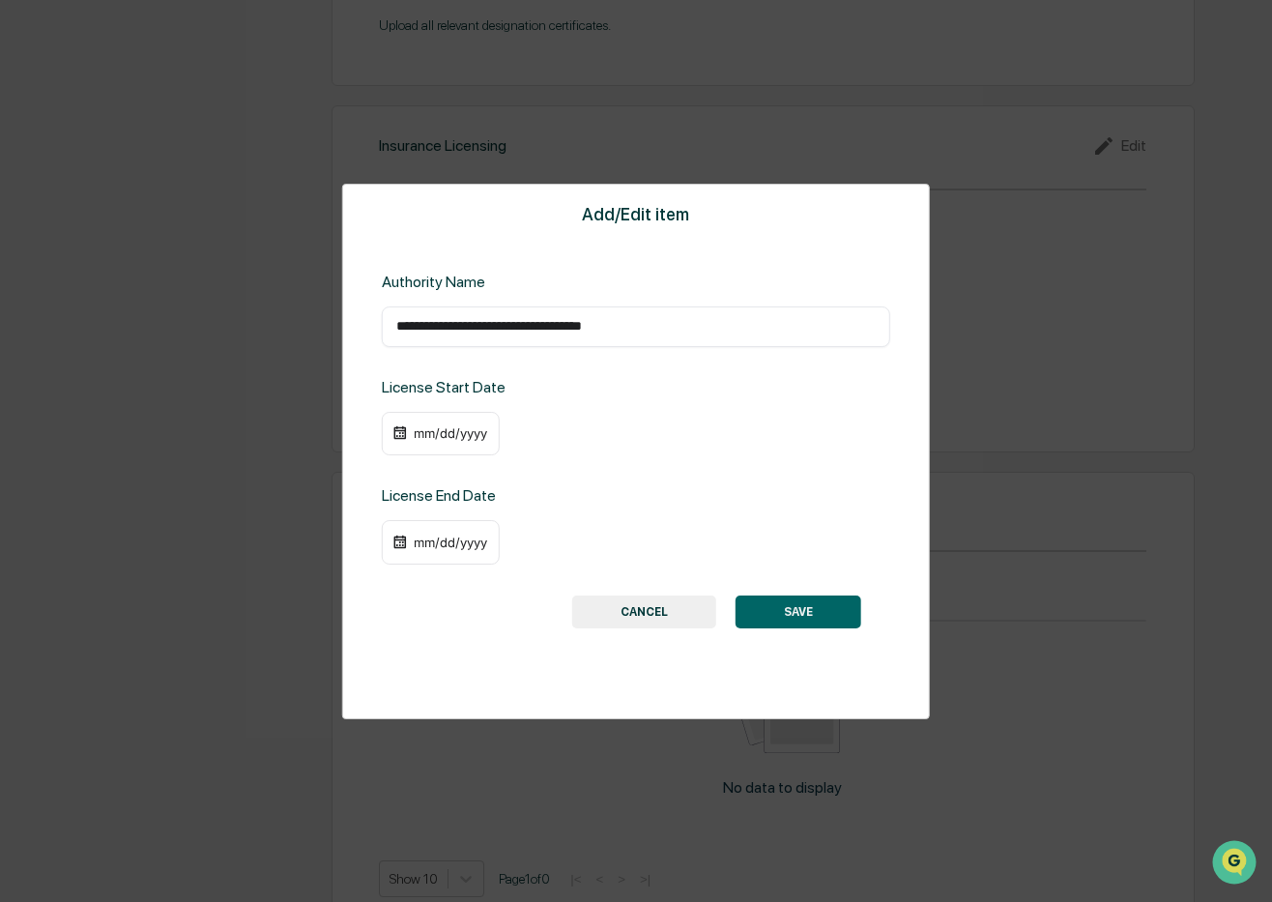
click at [654, 386] on div "License Start Date mm/dd/yyyy" at bounding box center [636, 417] width 508 height 78
click at [442, 428] on div "mm/dd/yyyy" at bounding box center [450, 432] width 77 height 15
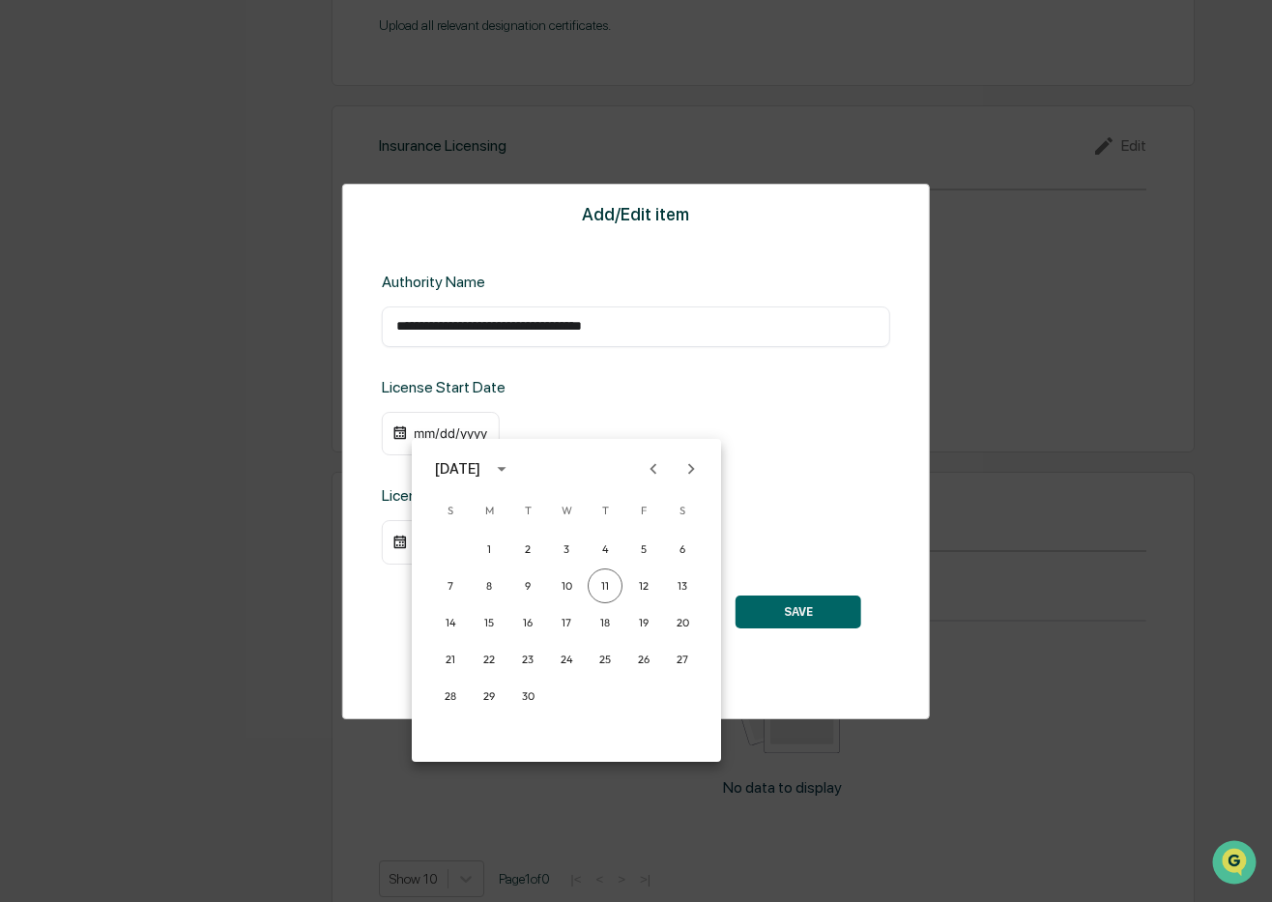
click at [431, 425] on div at bounding box center [636, 451] width 1272 height 902
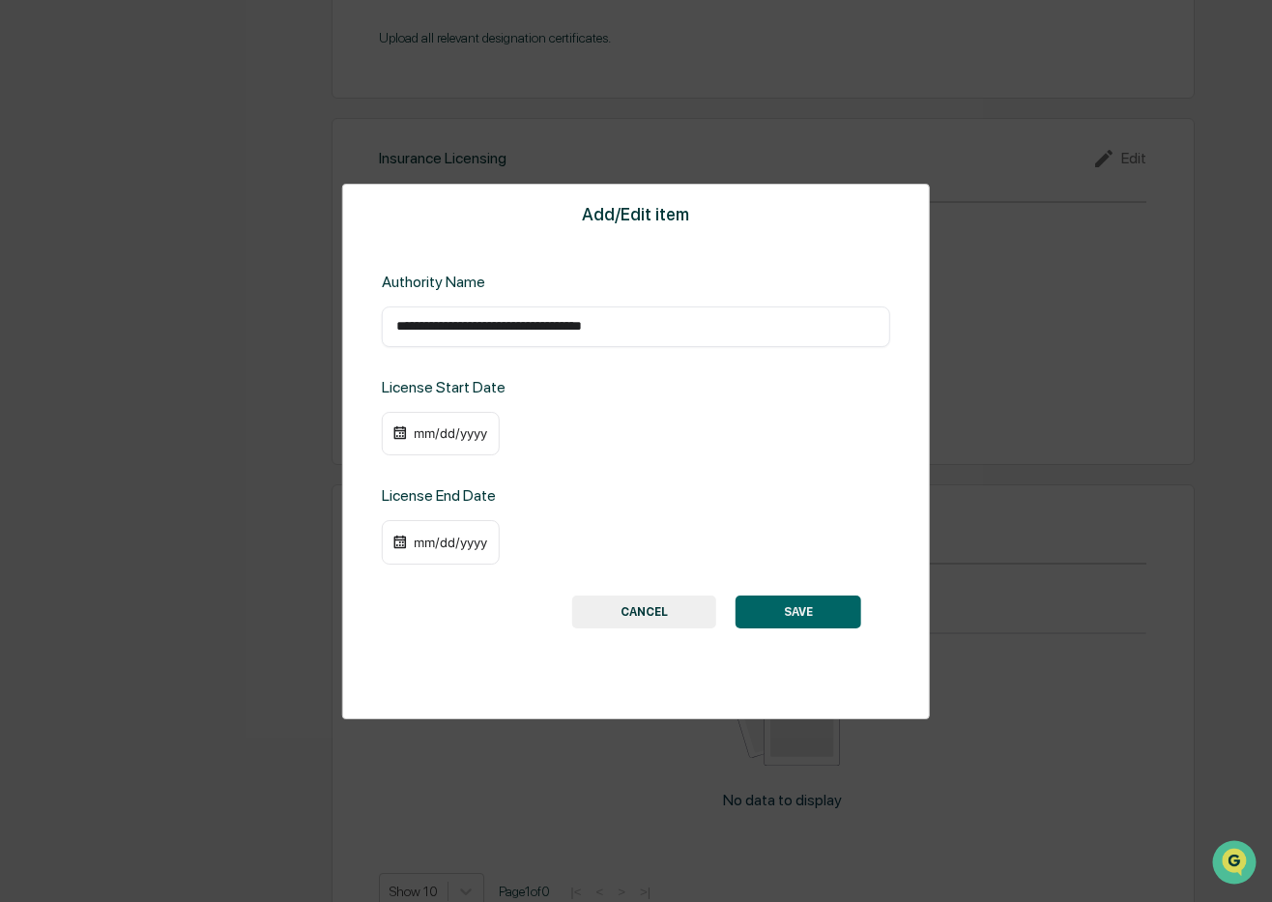
scroll to position [2368, 0]
click at [454, 541] on div "mm/dd/yyyy" at bounding box center [450, 542] width 77 height 15
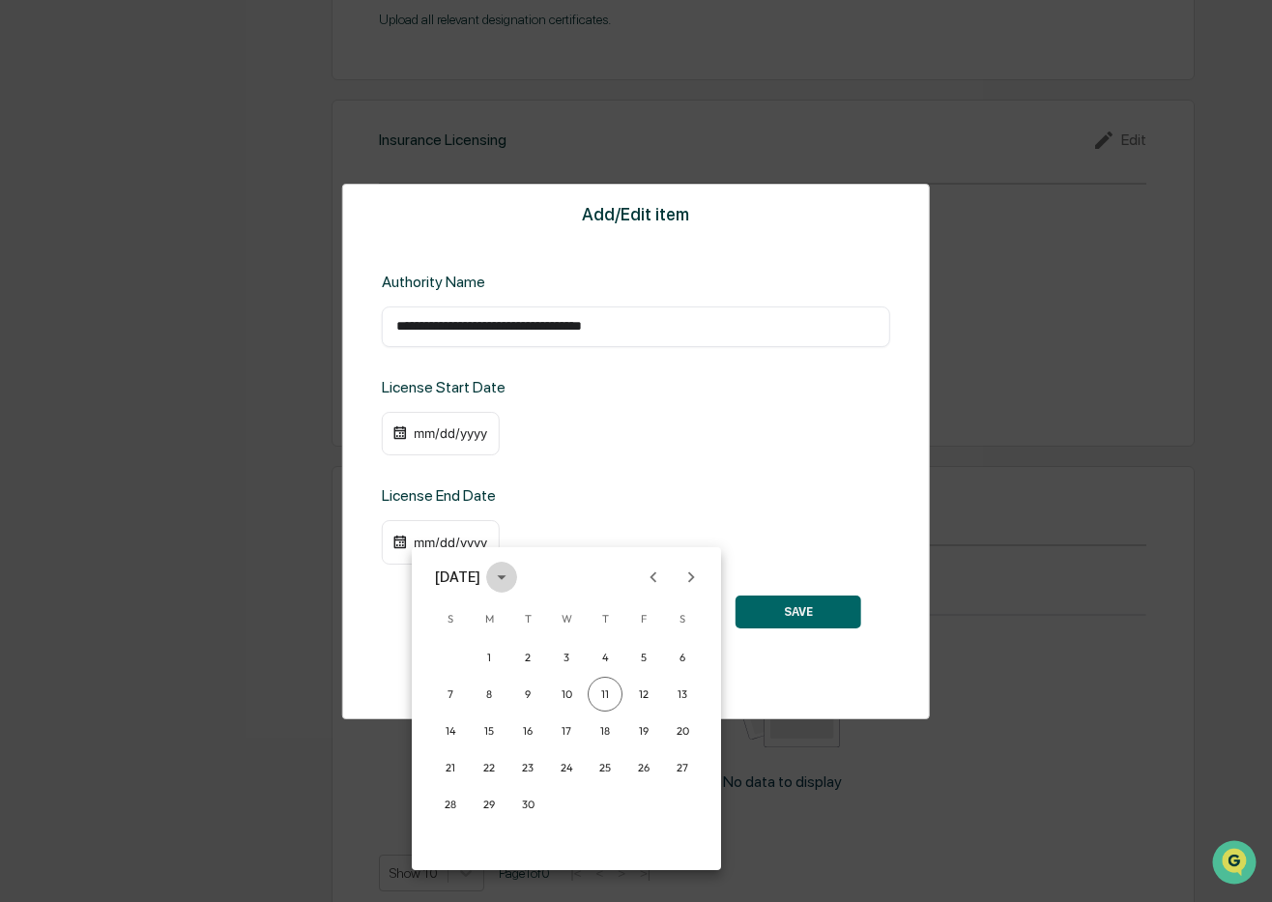
click at [512, 576] on icon "calendar view is open, switch to year view" at bounding box center [501, 576] width 21 height 21
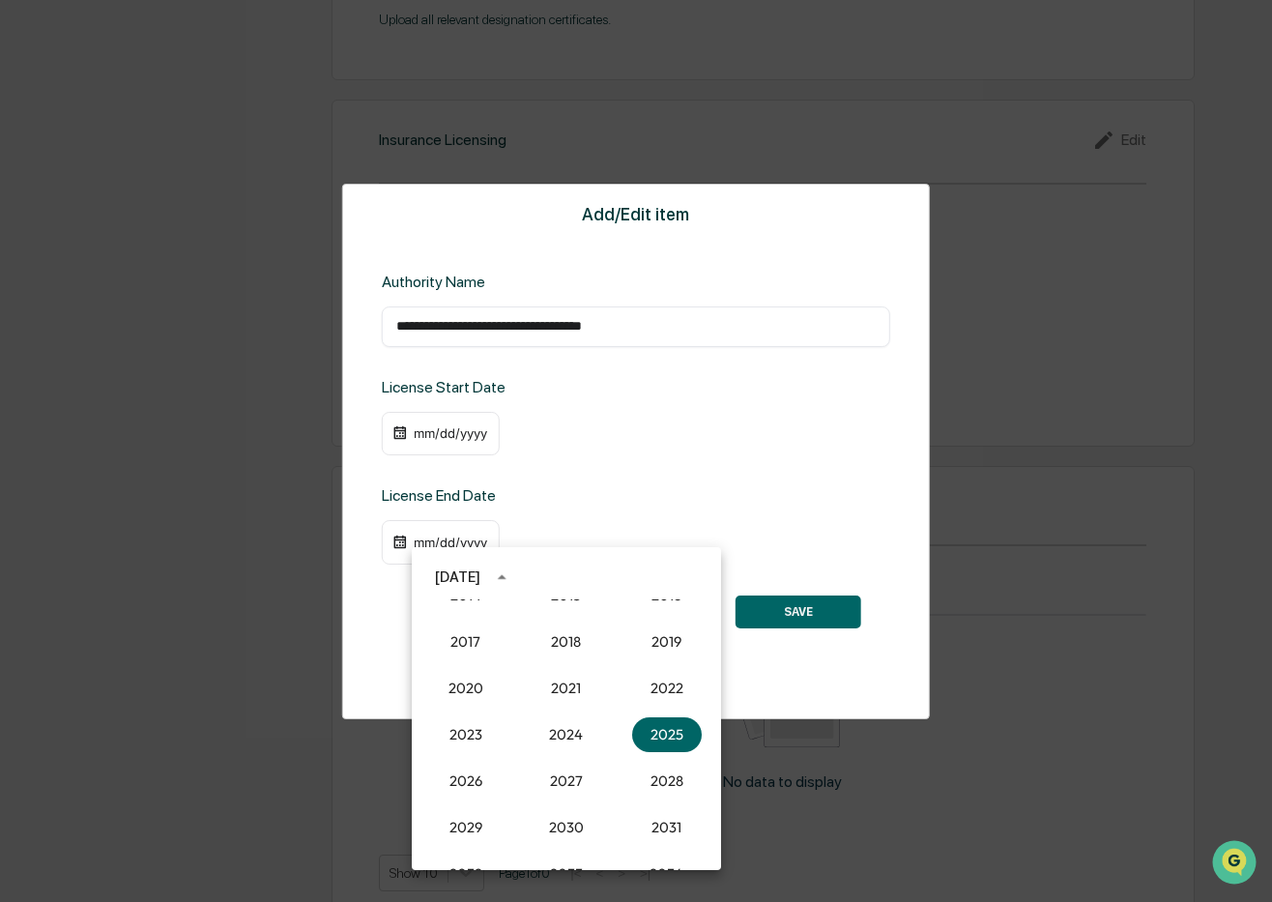
scroll to position [1800, 0]
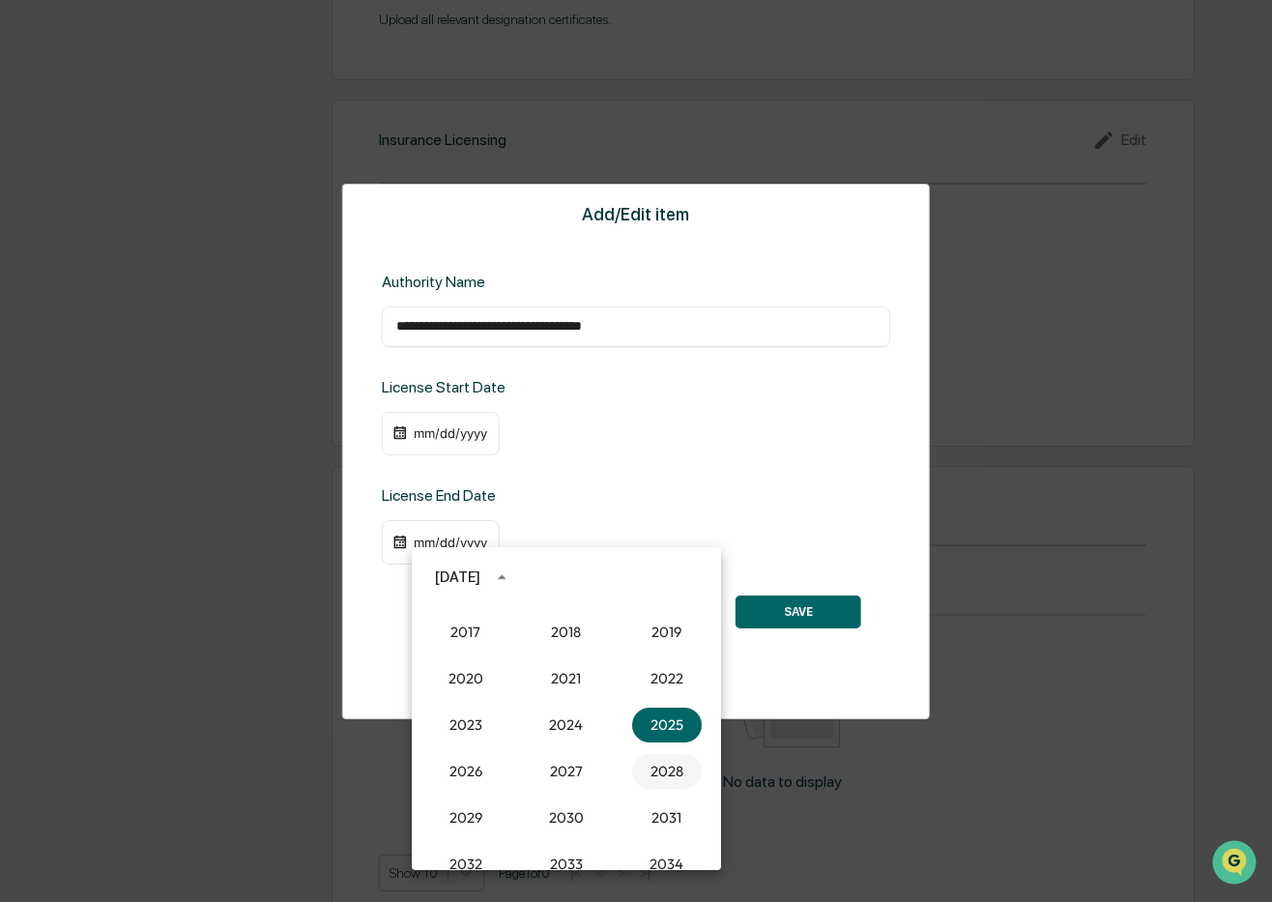
click at [664, 776] on button "2028" at bounding box center [667, 771] width 70 height 35
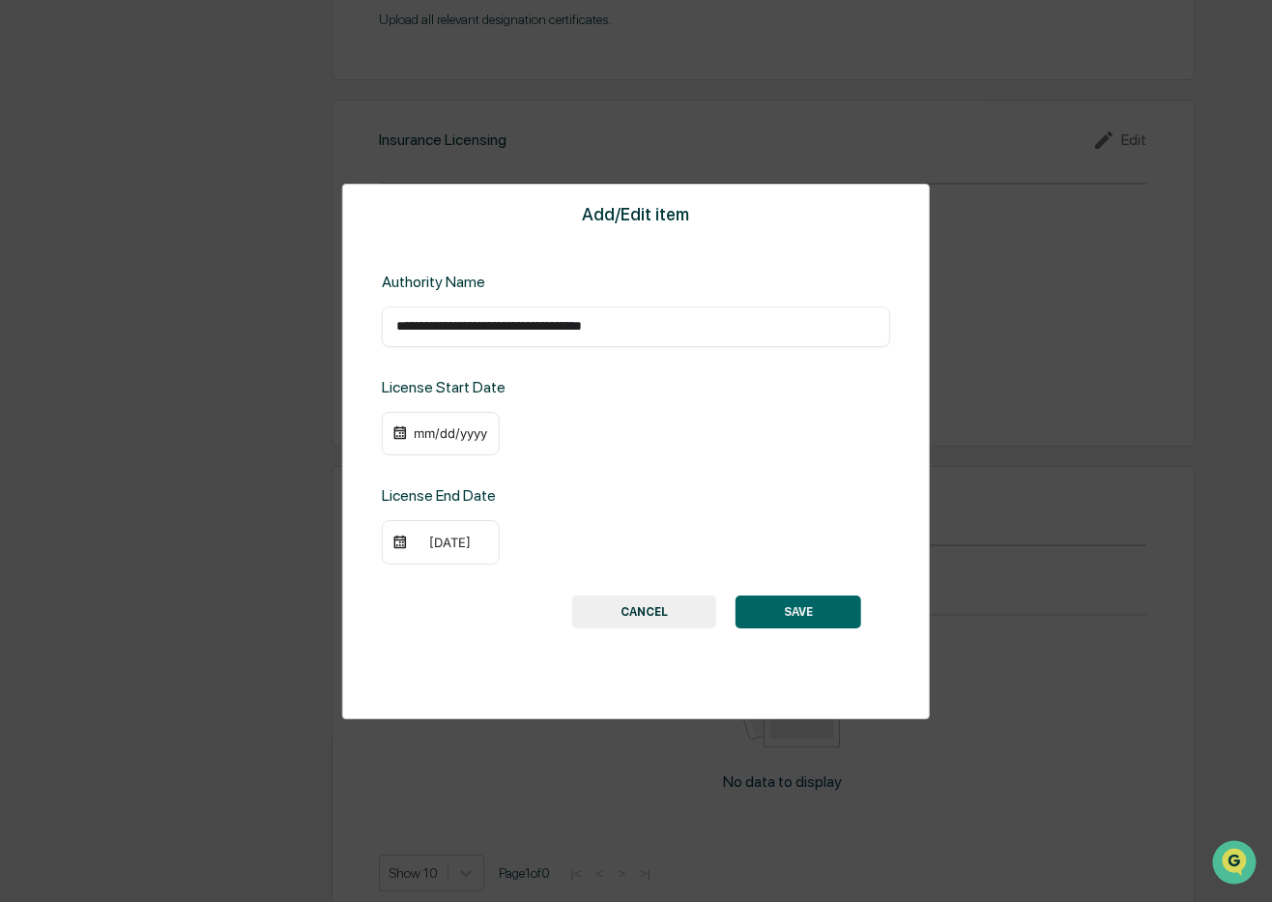
click at [422, 540] on div "[DATE]" at bounding box center [450, 542] width 77 height 15
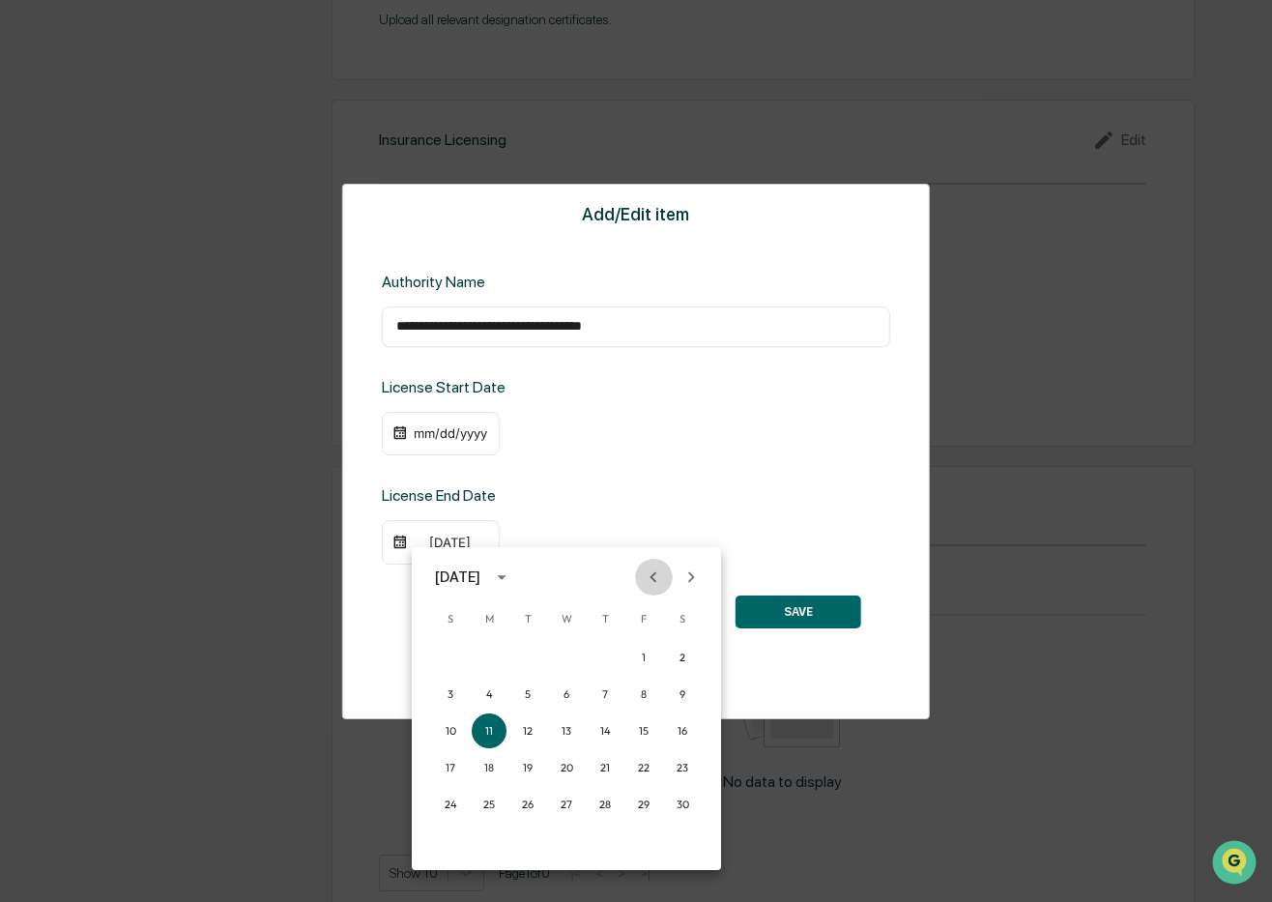
click at [655, 572] on icon "Previous month" at bounding box center [654, 576] width 7 height 11
click at [601, 801] on button "31" at bounding box center [605, 804] width 35 height 35
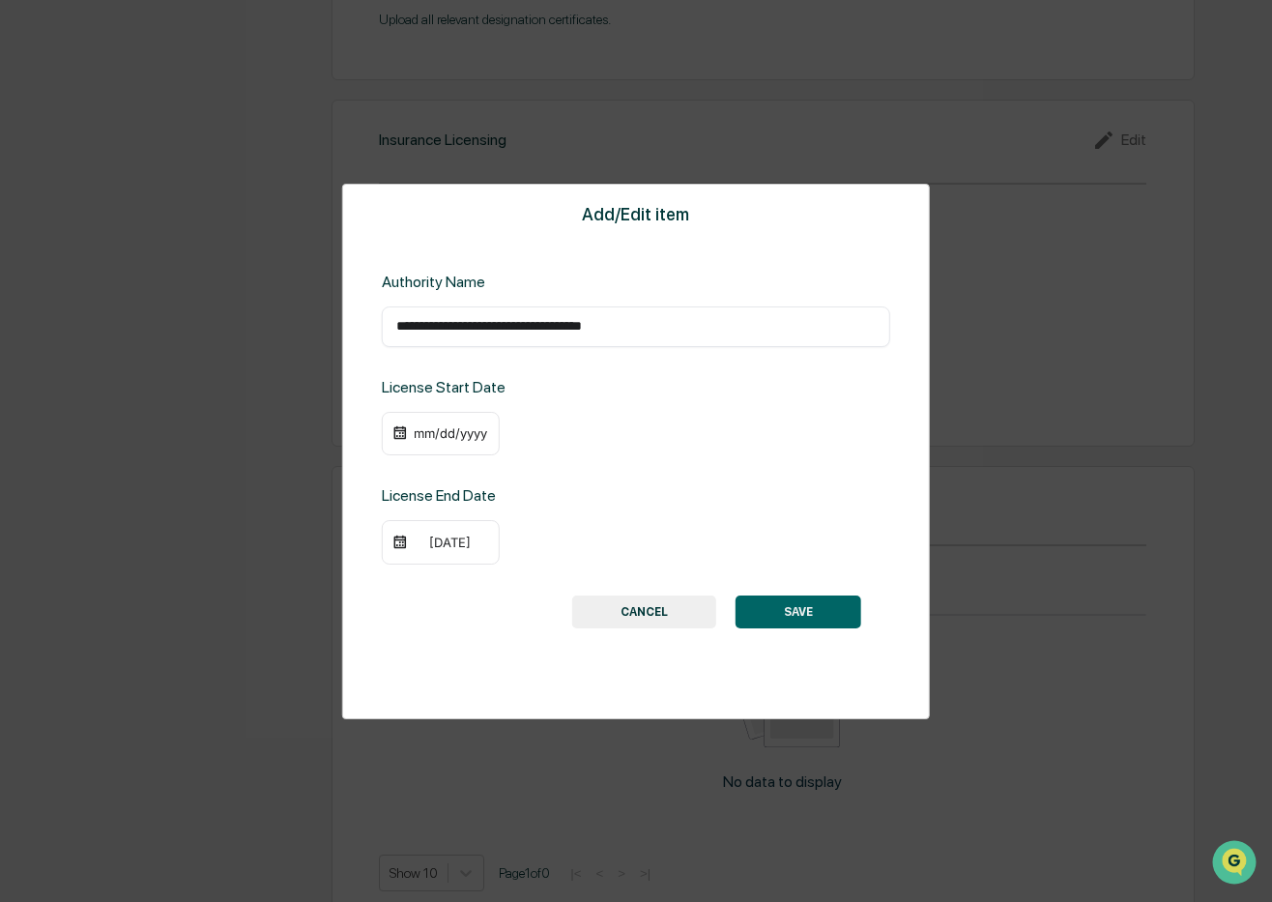
click at [455, 429] on div "mm/dd/yyyy" at bounding box center [450, 432] width 77 height 15
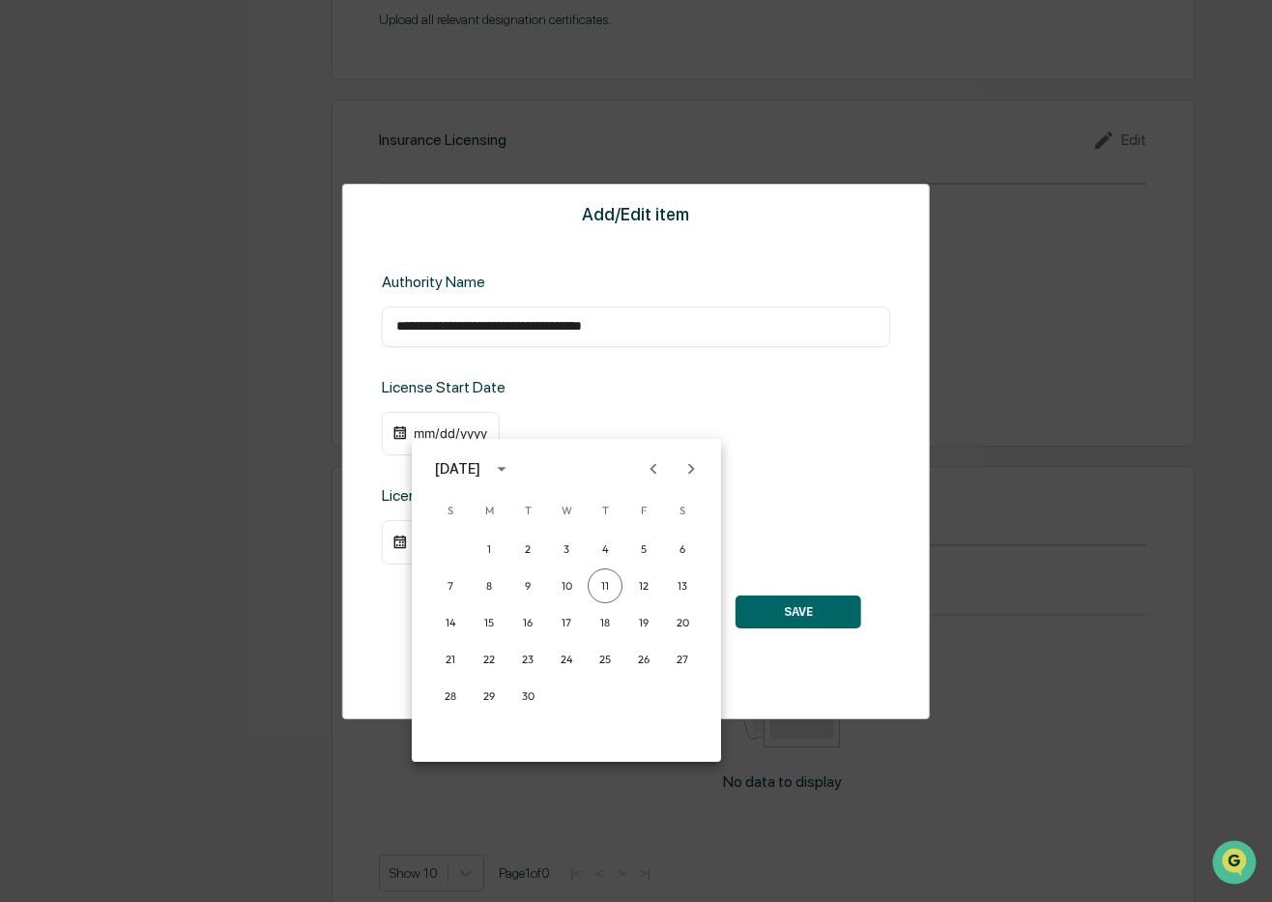
click at [657, 473] on icon "Previous month" at bounding box center [653, 468] width 21 height 21
click at [599, 655] on button "21" at bounding box center [605, 659] width 35 height 35
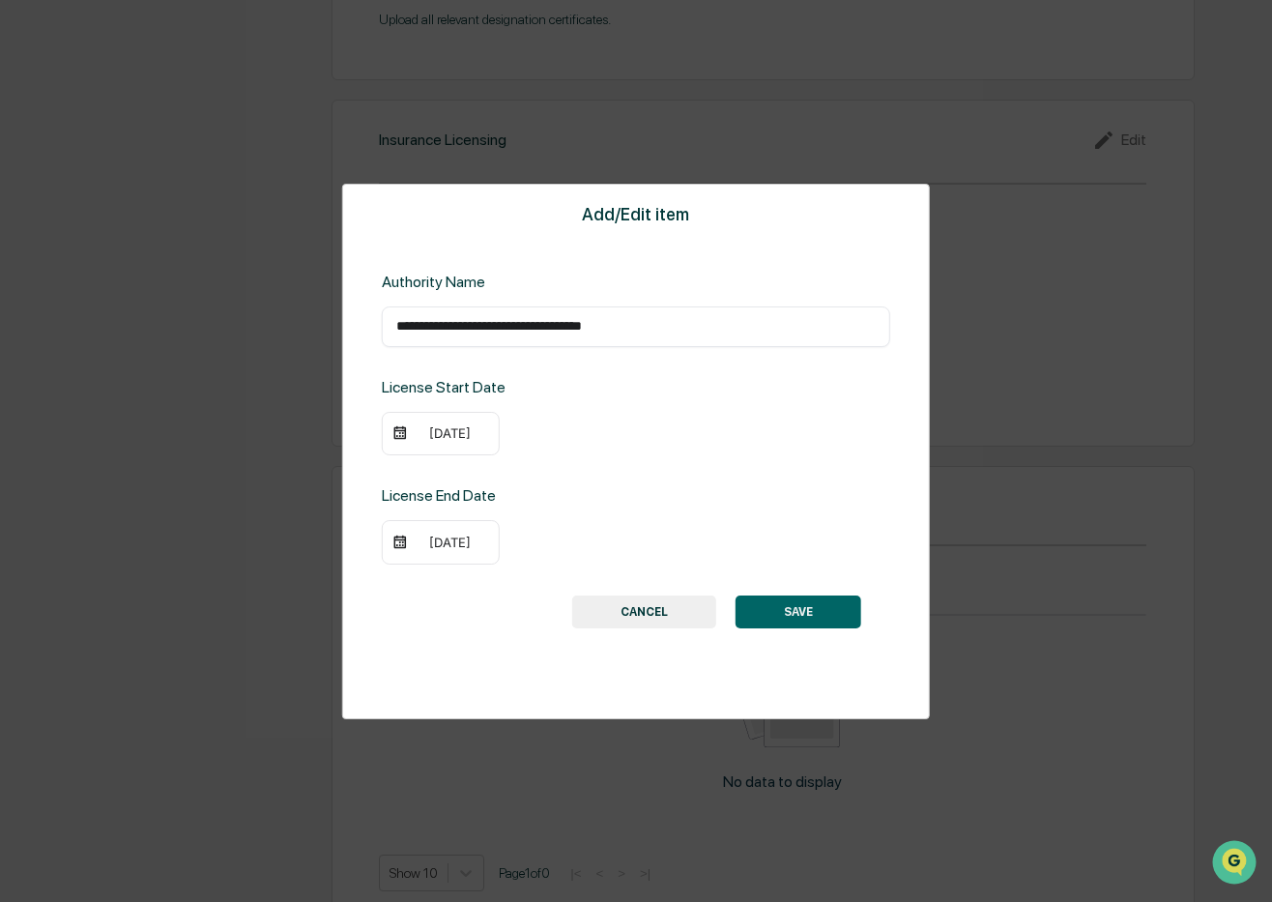
click at [467, 434] on div "[DATE]" at bounding box center [450, 432] width 77 height 15
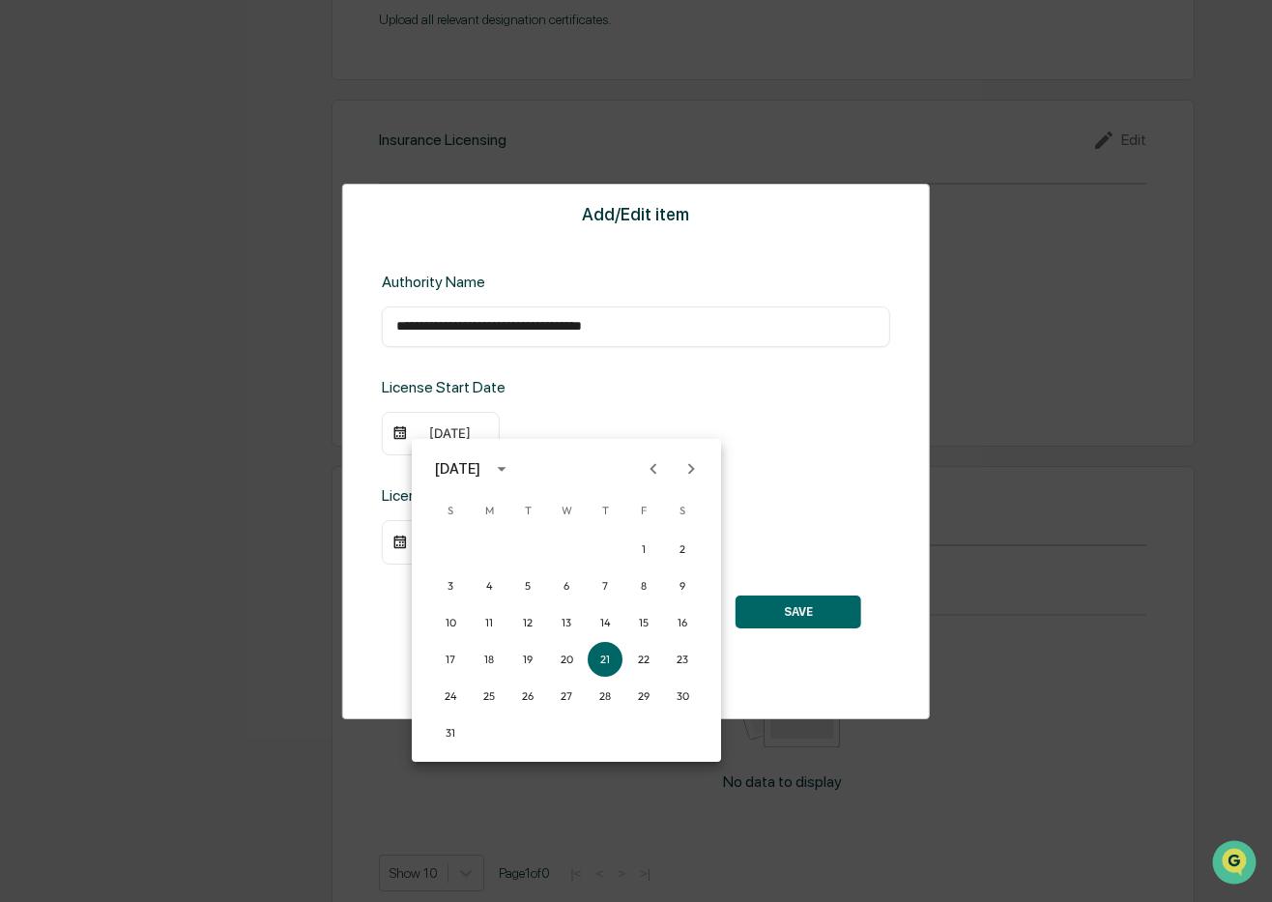
click at [512, 471] on icon "calendar view is open, switch to year view" at bounding box center [501, 468] width 21 height 21
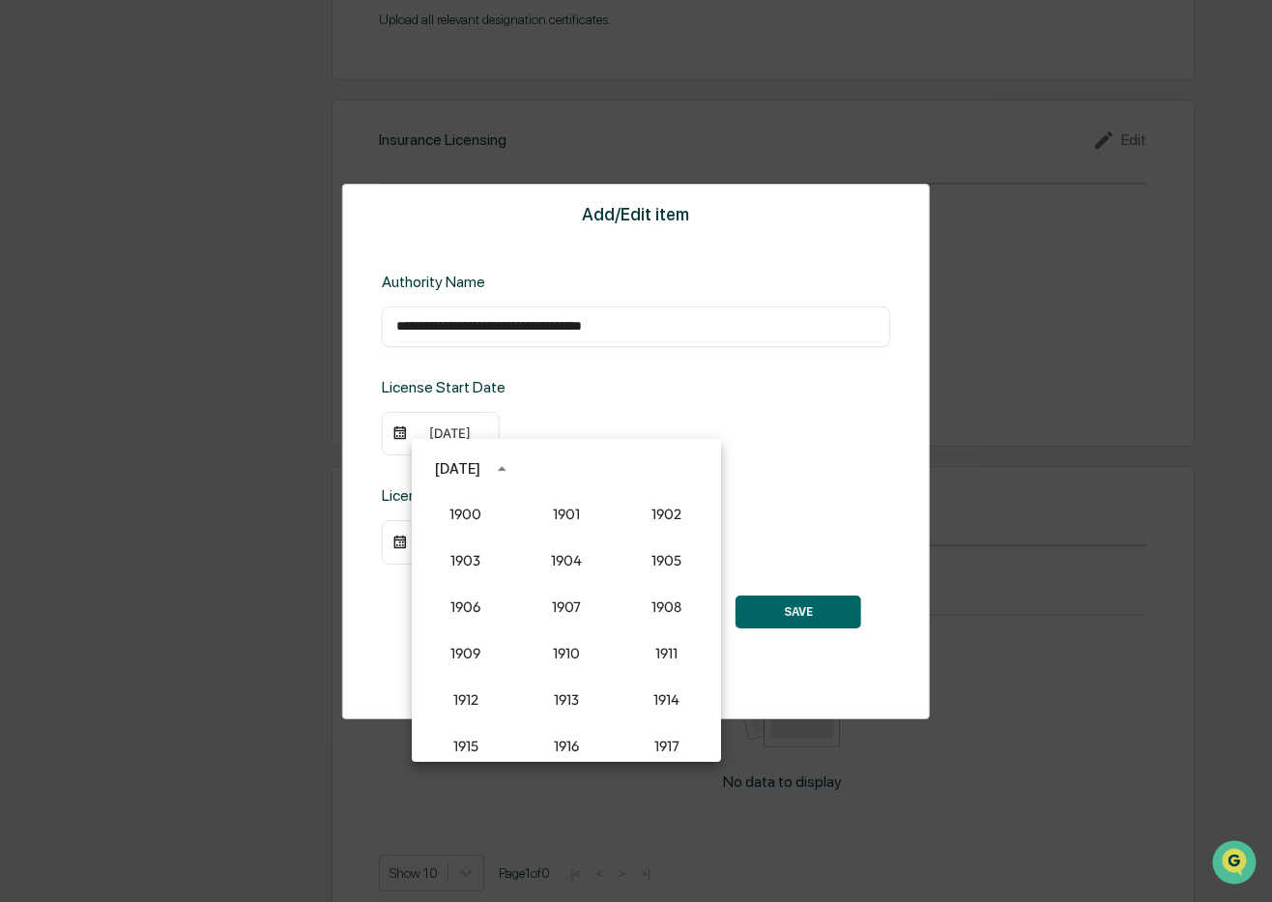
scroll to position [1790, 0]
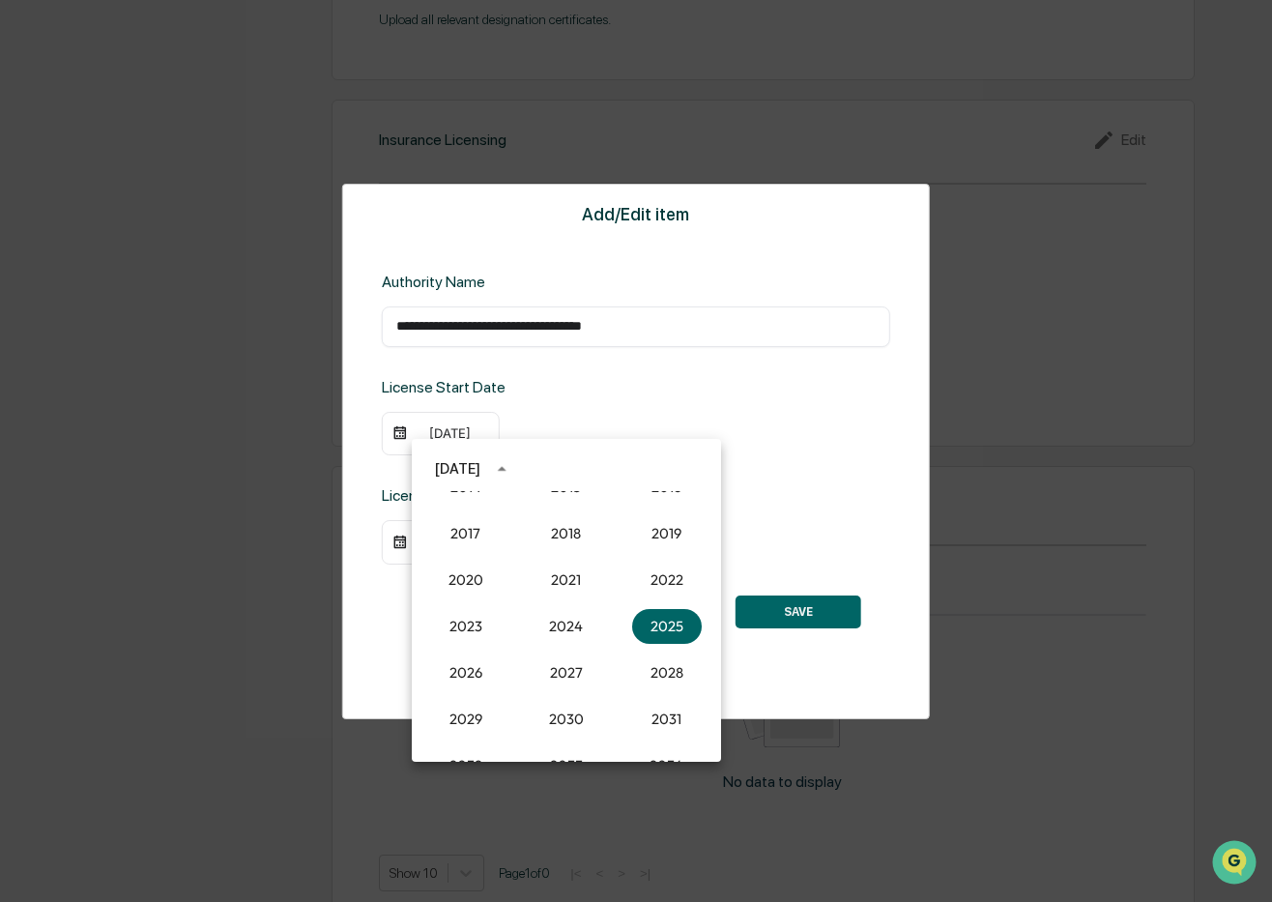
click at [445, 429] on div at bounding box center [636, 451] width 1272 height 902
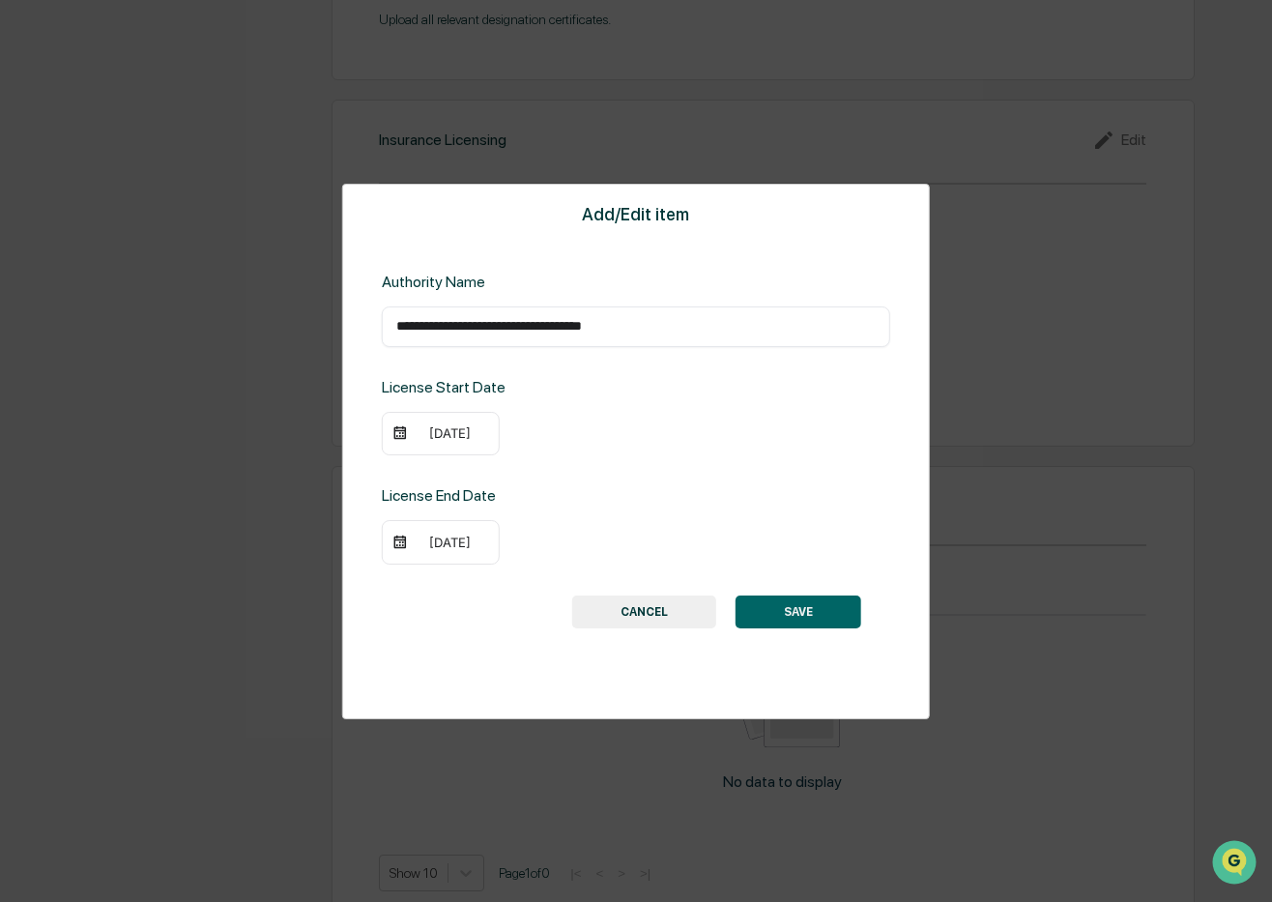
click at [450, 430] on div "[DATE]" at bounding box center [450, 432] width 77 height 15
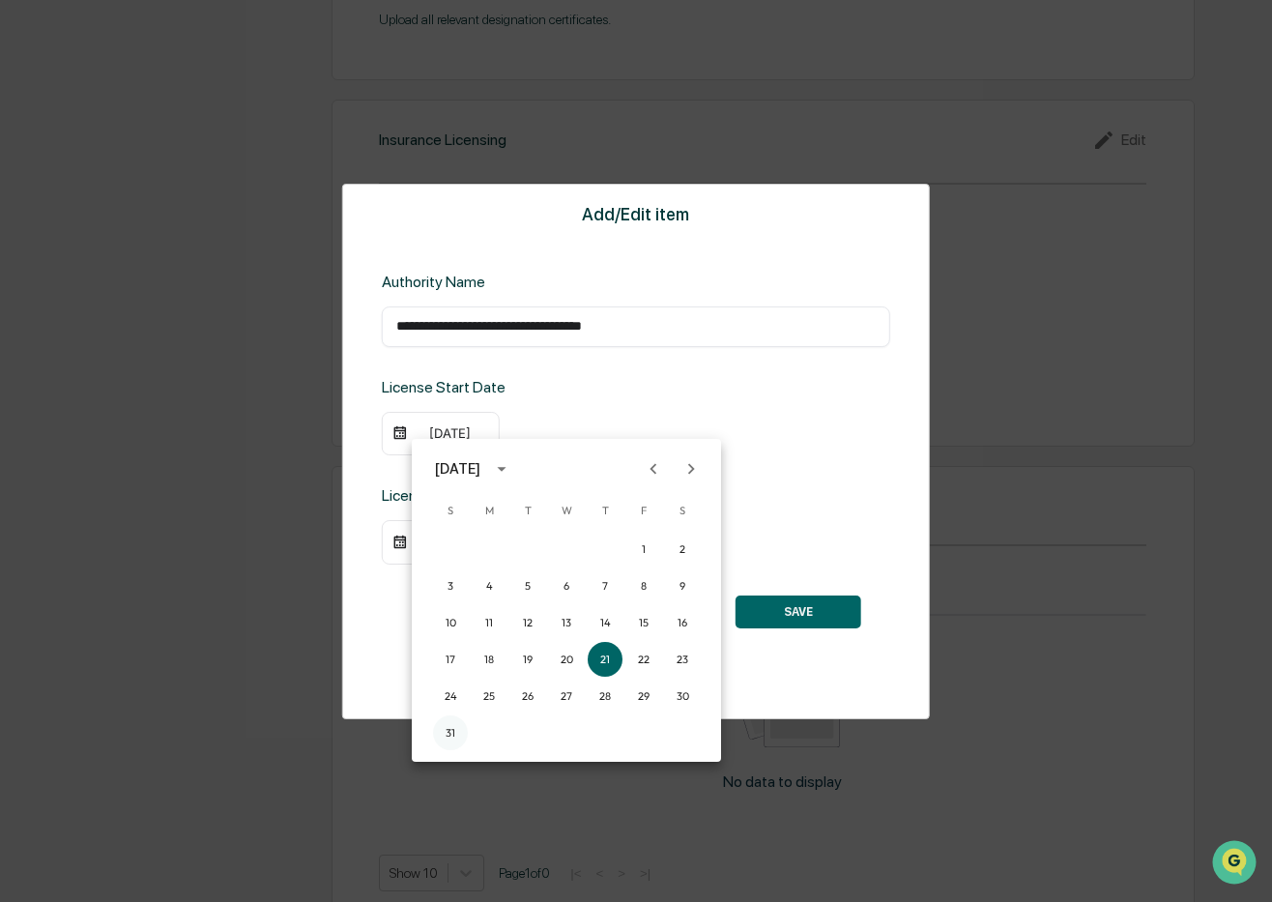
click at [449, 722] on button "31" at bounding box center [450, 732] width 35 height 35
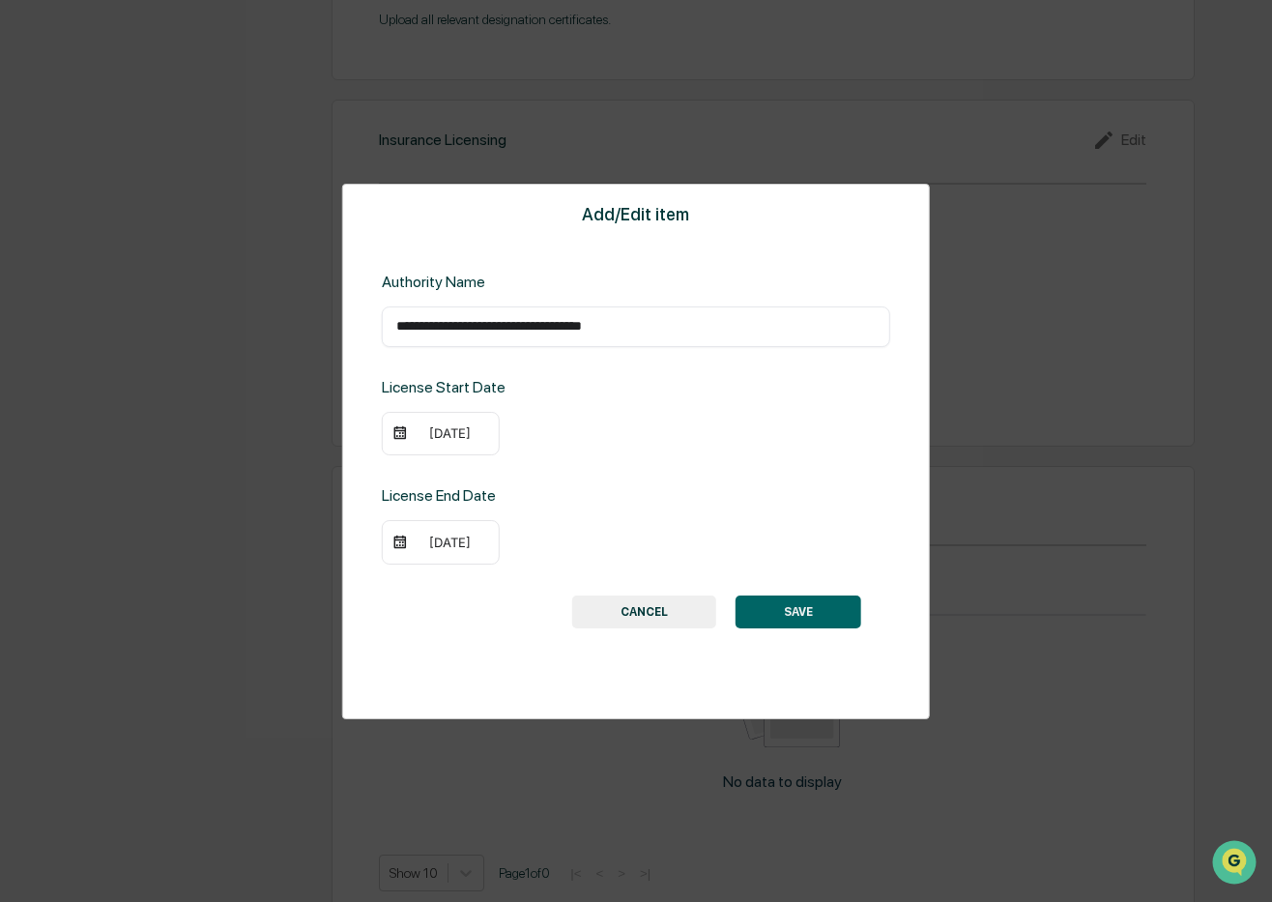
click at [478, 440] on div "[DATE]" at bounding box center [441, 434] width 118 height 44
click at [475, 433] on div "[DATE]" at bounding box center [450, 432] width 77 height 15
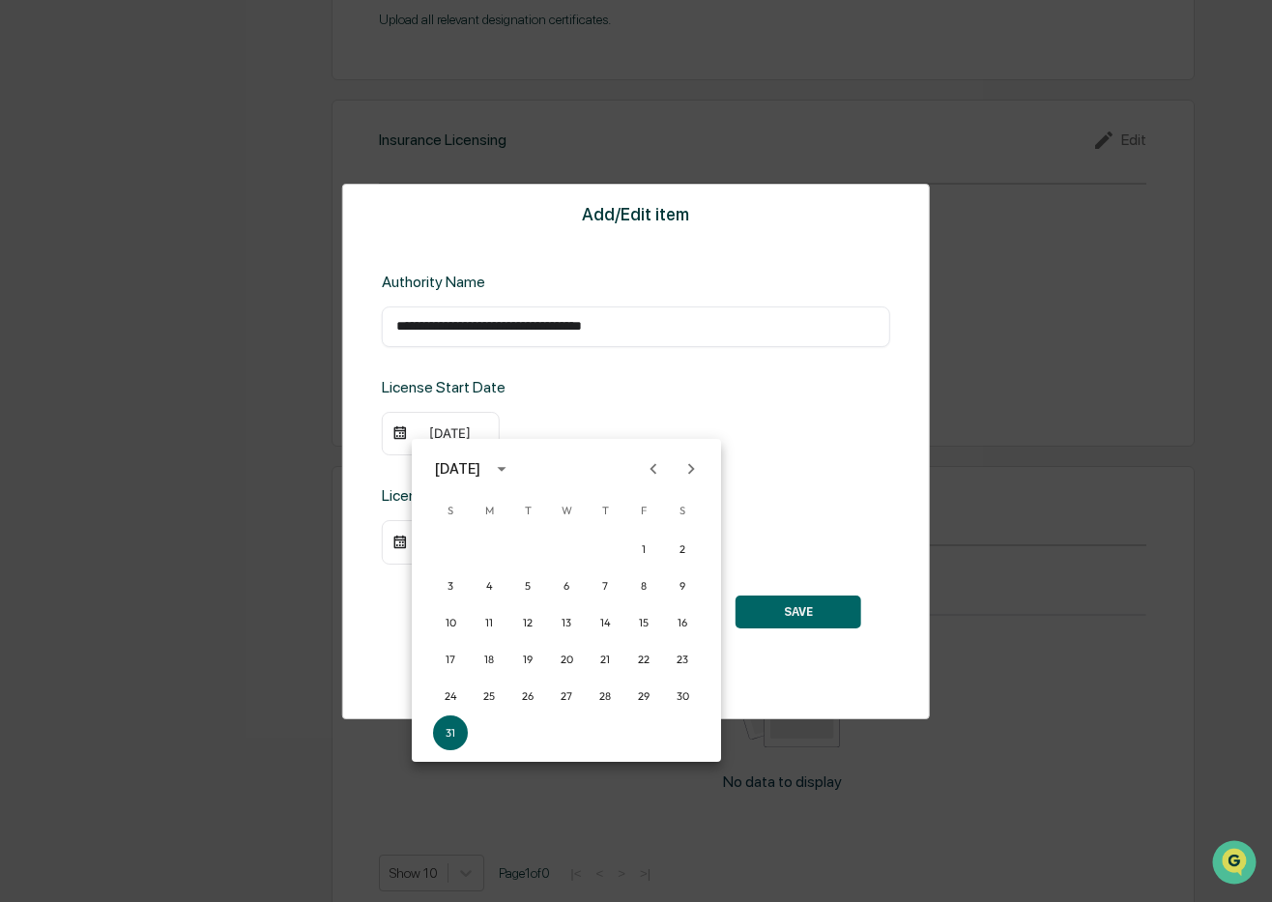
click at [689, 470] on icon "Next month" at bounding box center [691, 468] width 21 height 21
click at [512, 470] on icon "calendar view is open, switch to year view" at bounding box center [501, 468] width 21 height 21
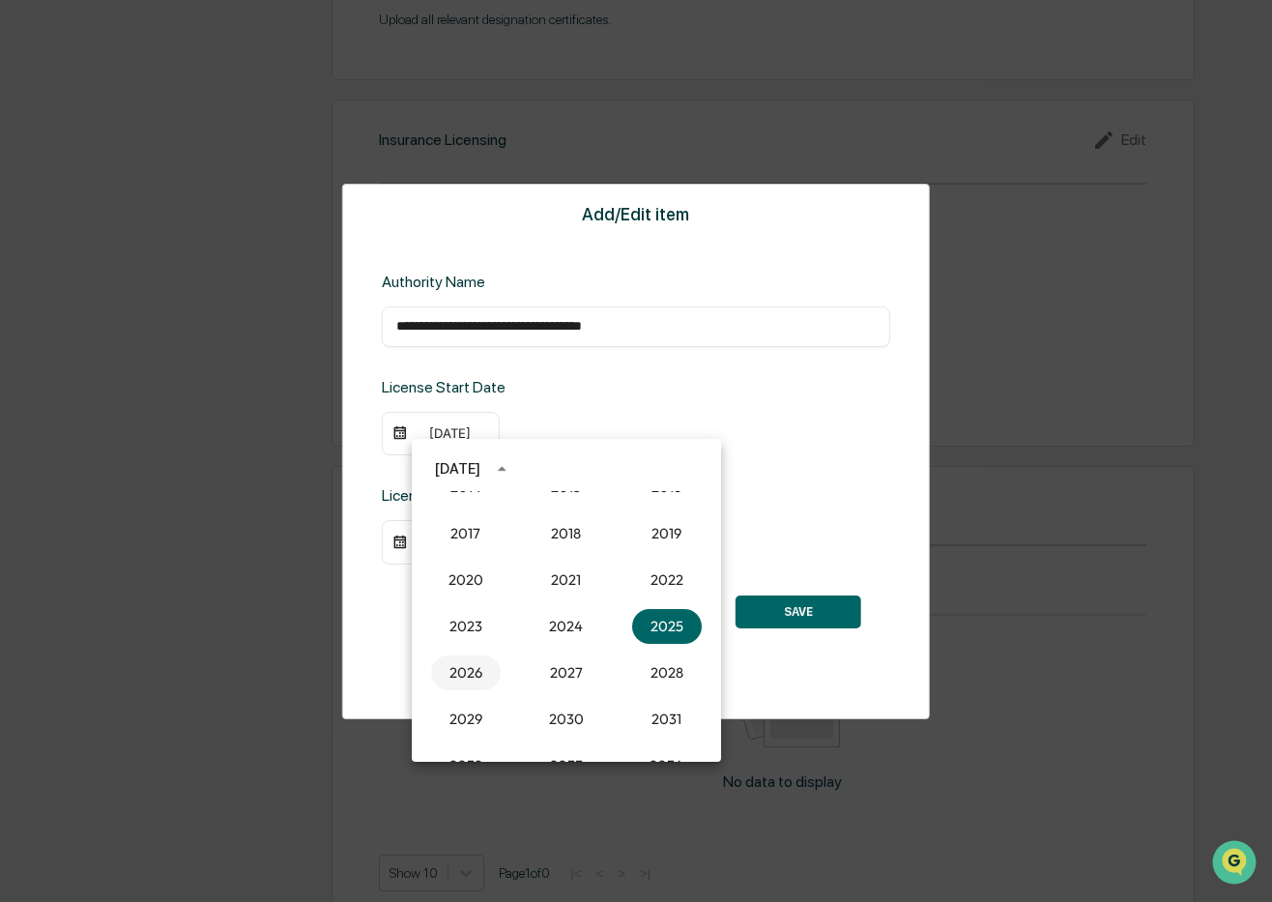
click at [461, 668] on button "2026" at bounding box center [466, 672] width 70 height 35
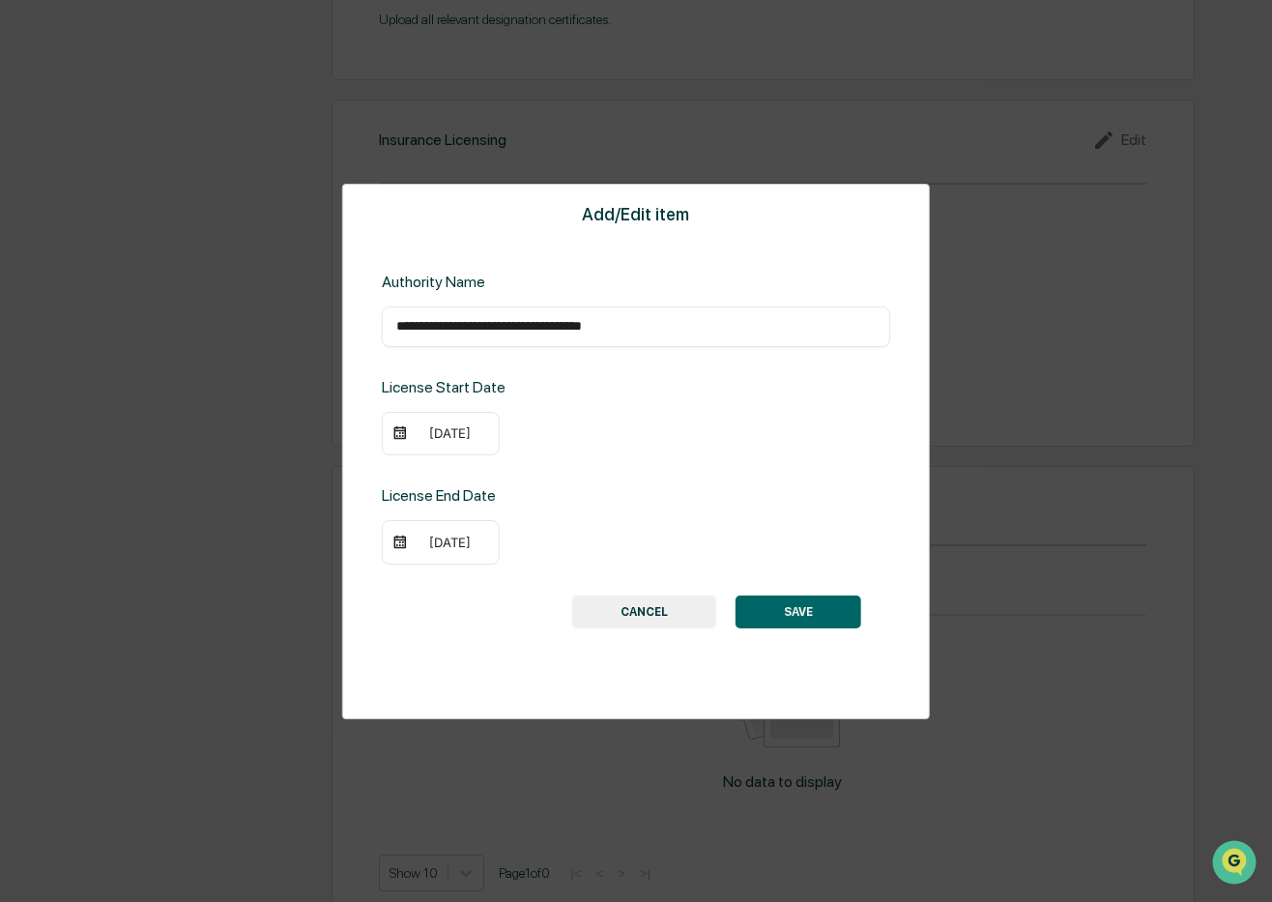
click at [805, 606] on button "SAVE" at bounding box center [799, 611] width 126 height 33
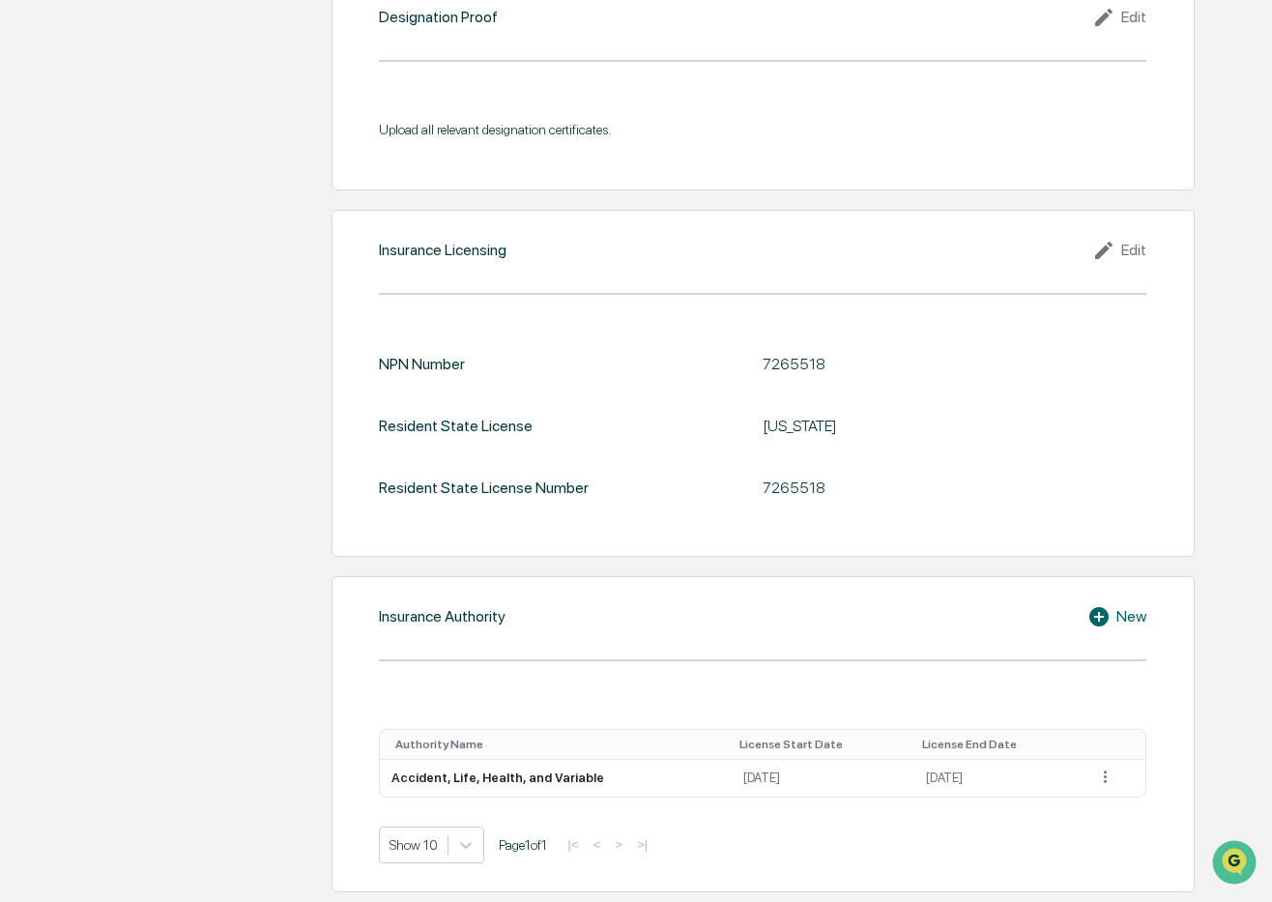
scroll to position [2233, 0]
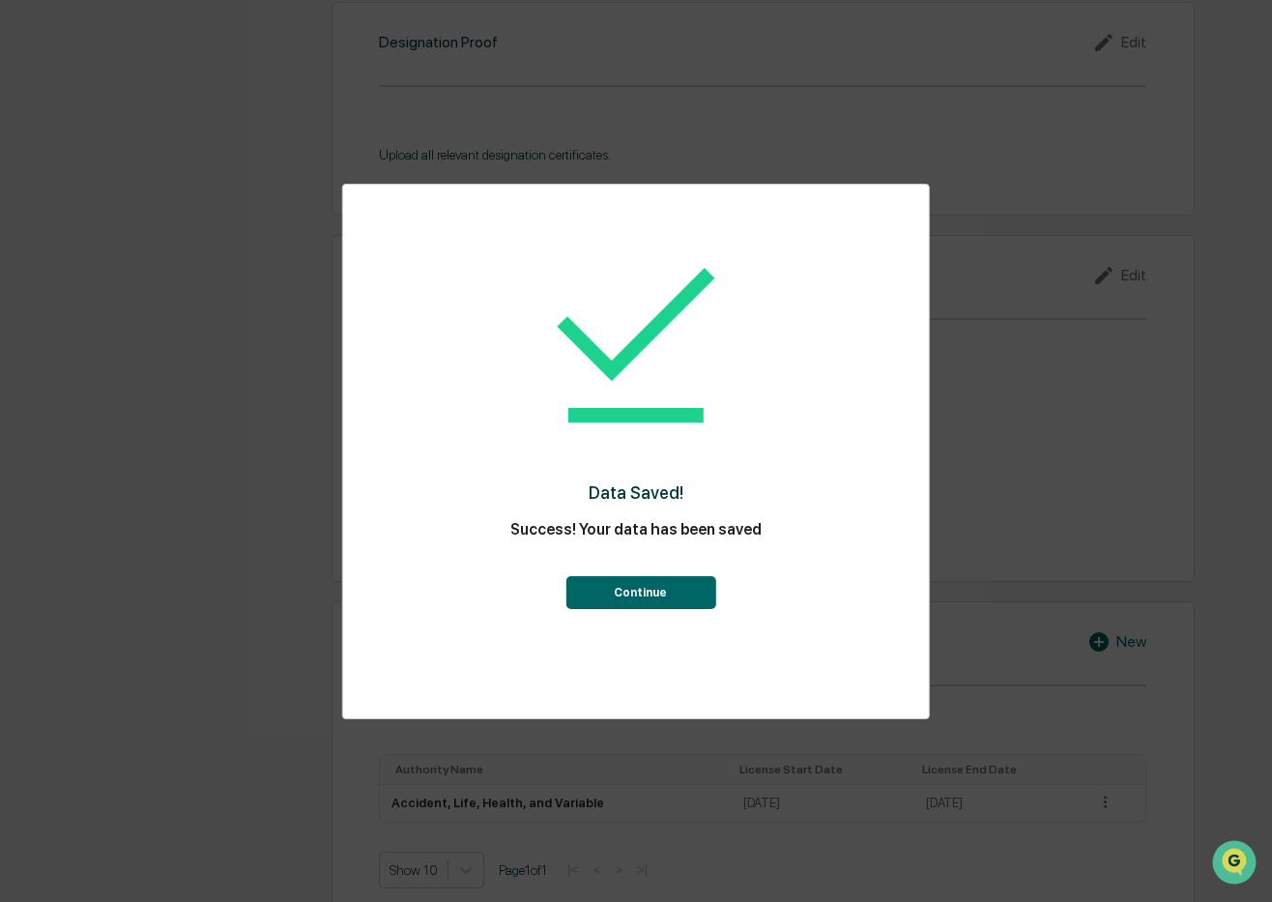
click at [664, 595] on button "Continue" at bounding box center [641, 592] width 150 height 33
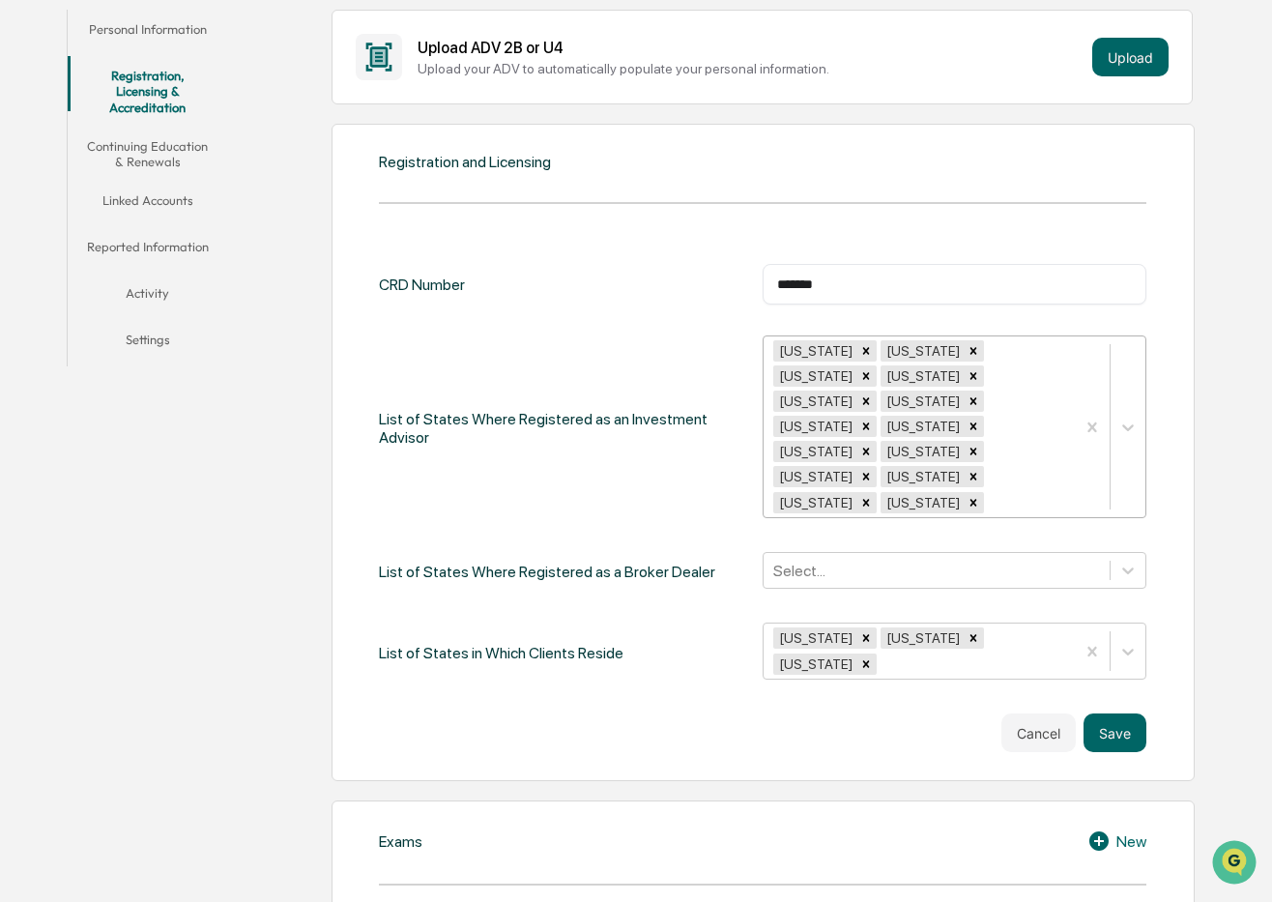
scroll to position [339, 0]
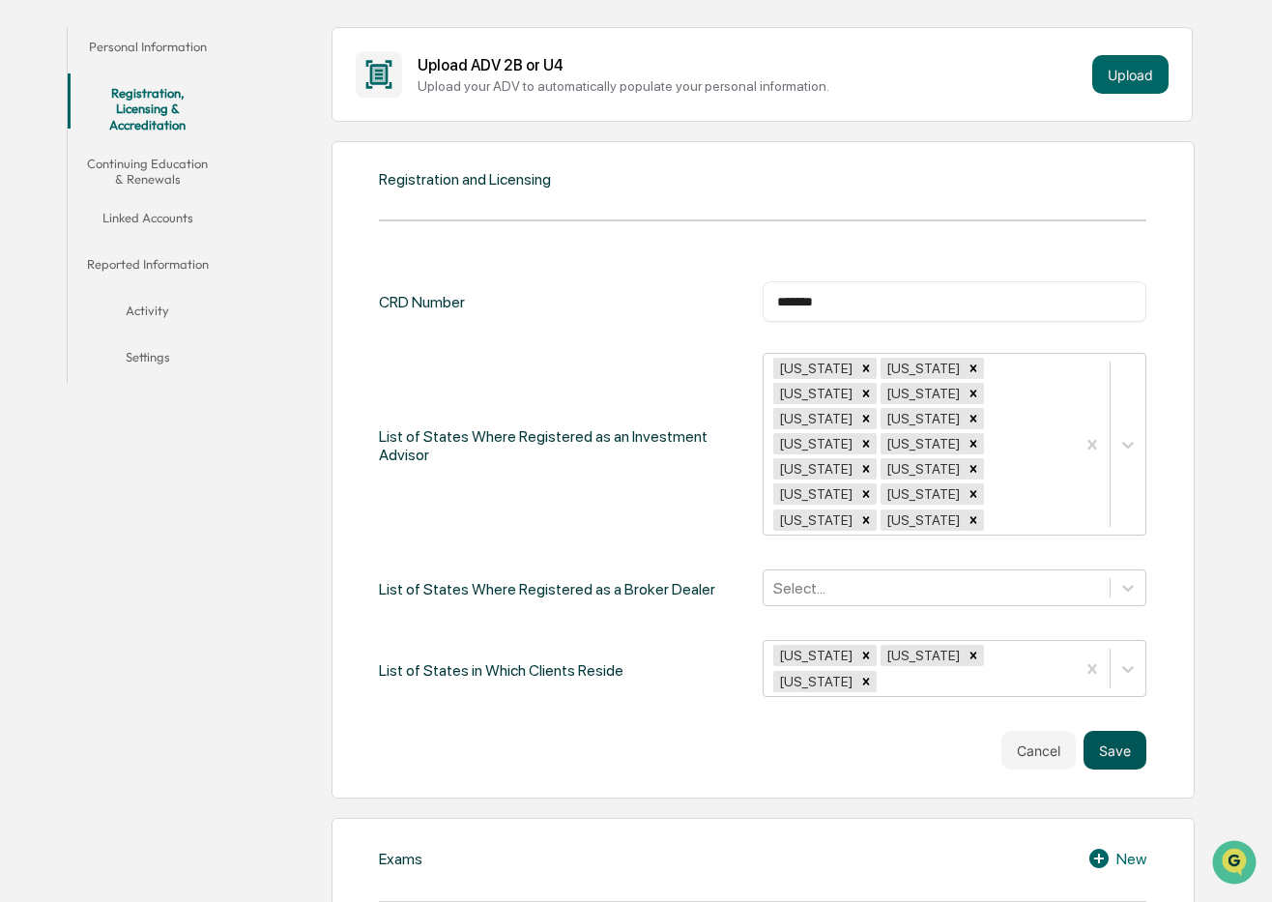
click at [1125, 731] on button "Save" at bounding box center [1115, 750] width 63 height 39
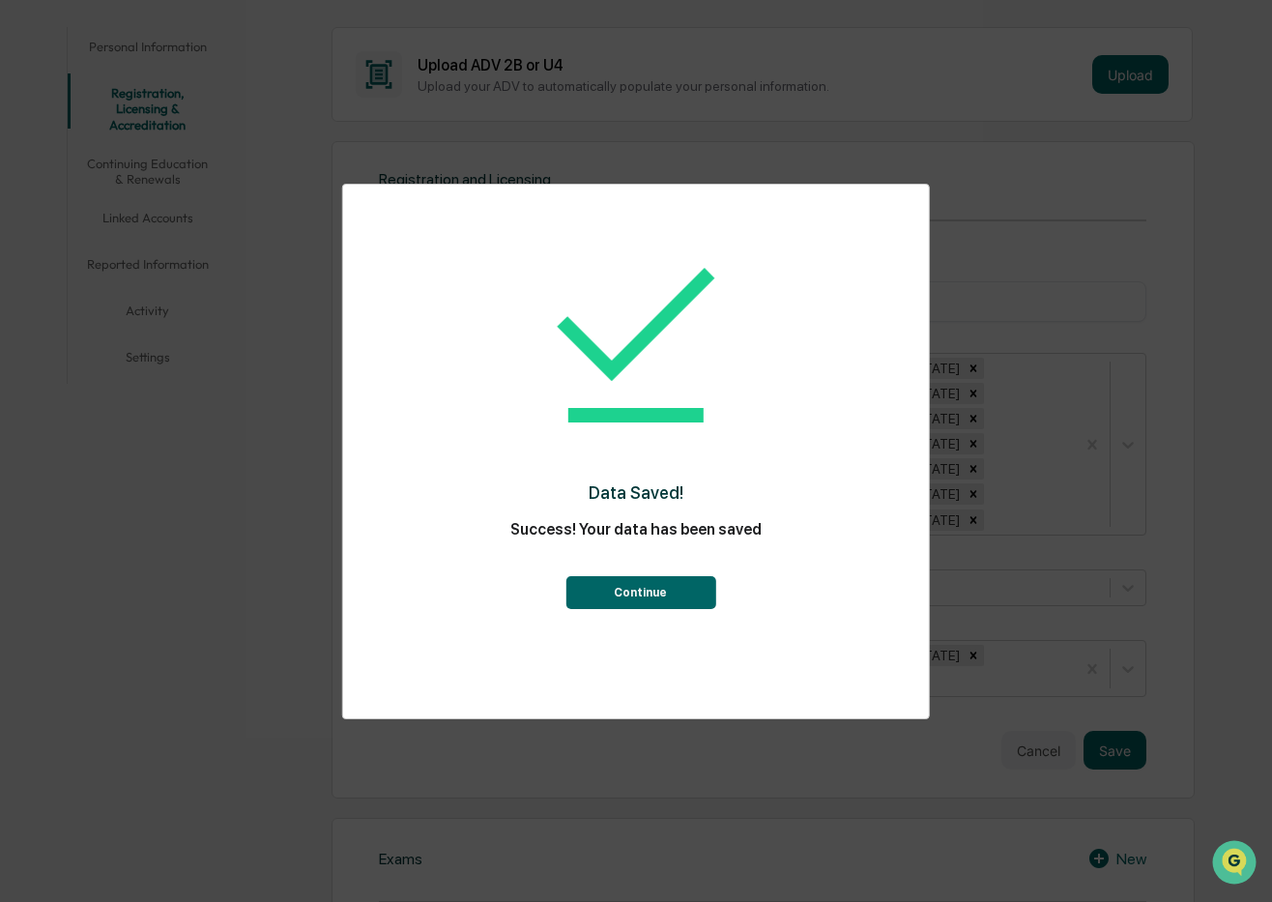
click at [669, 594] on button "Continue" at bounding box center [641, 592] width 150 height 33
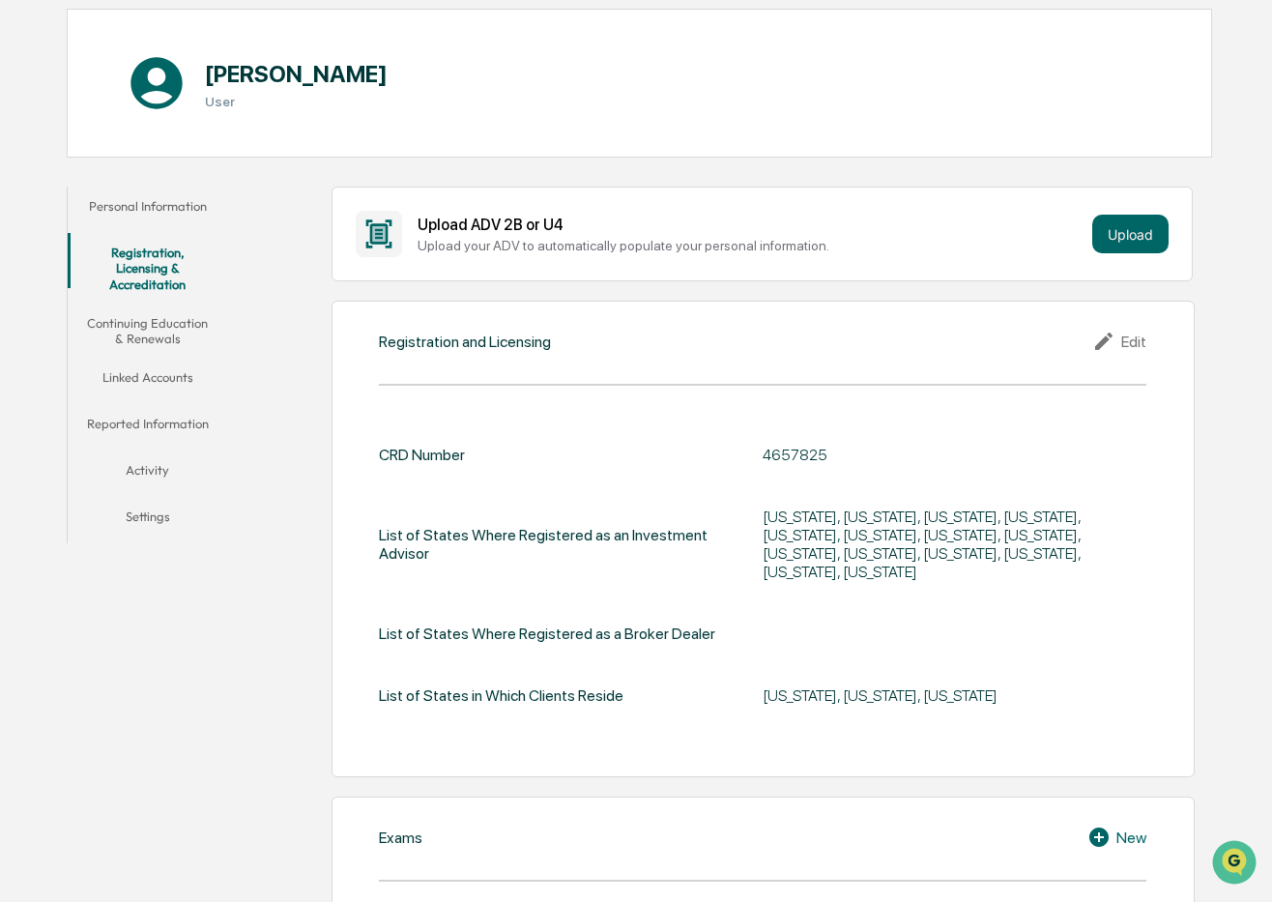
scroll to position [177, 0]
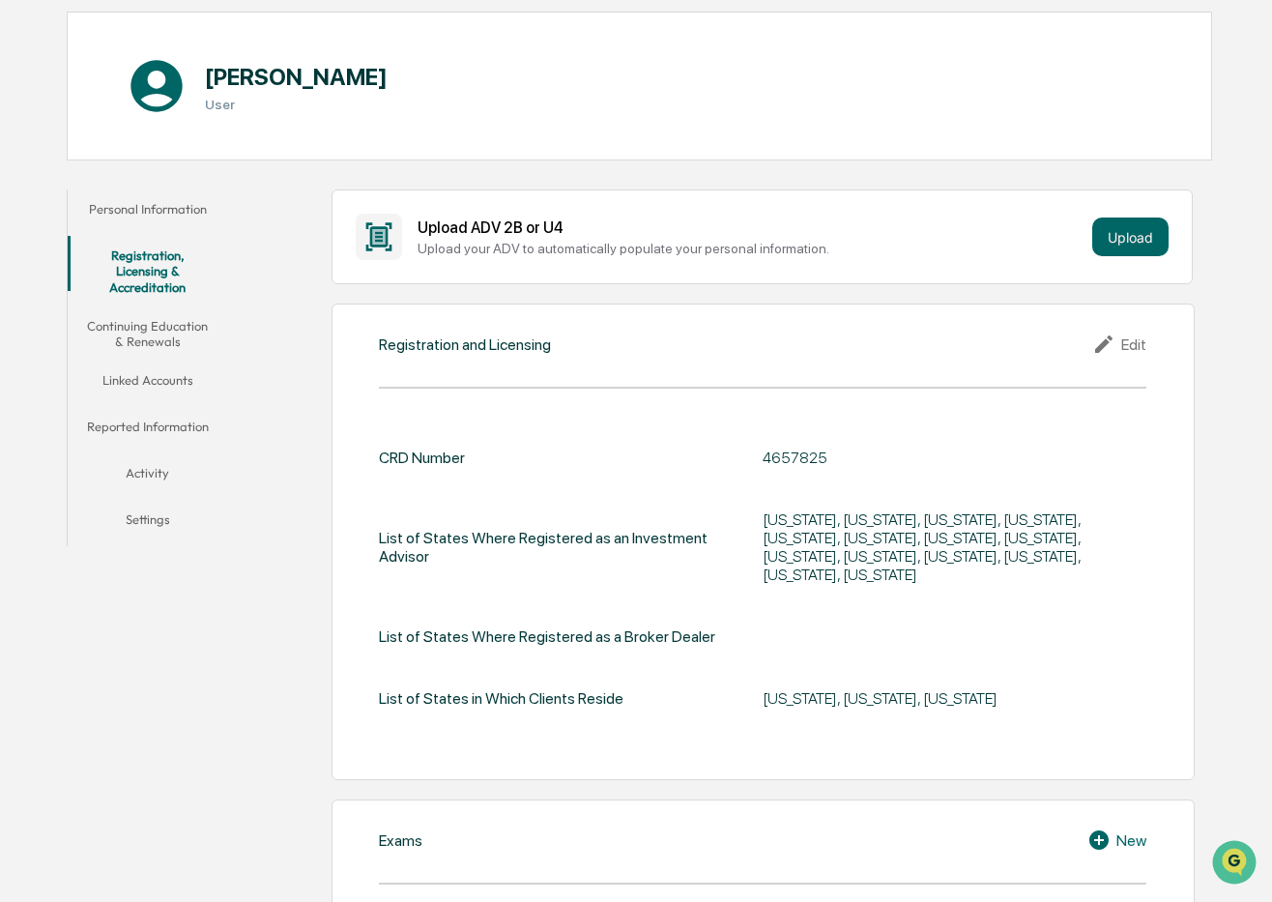
click at [147, 321] on button "Continuing Education & Renewals" at bounding box center [148, 333] width 160 height 55
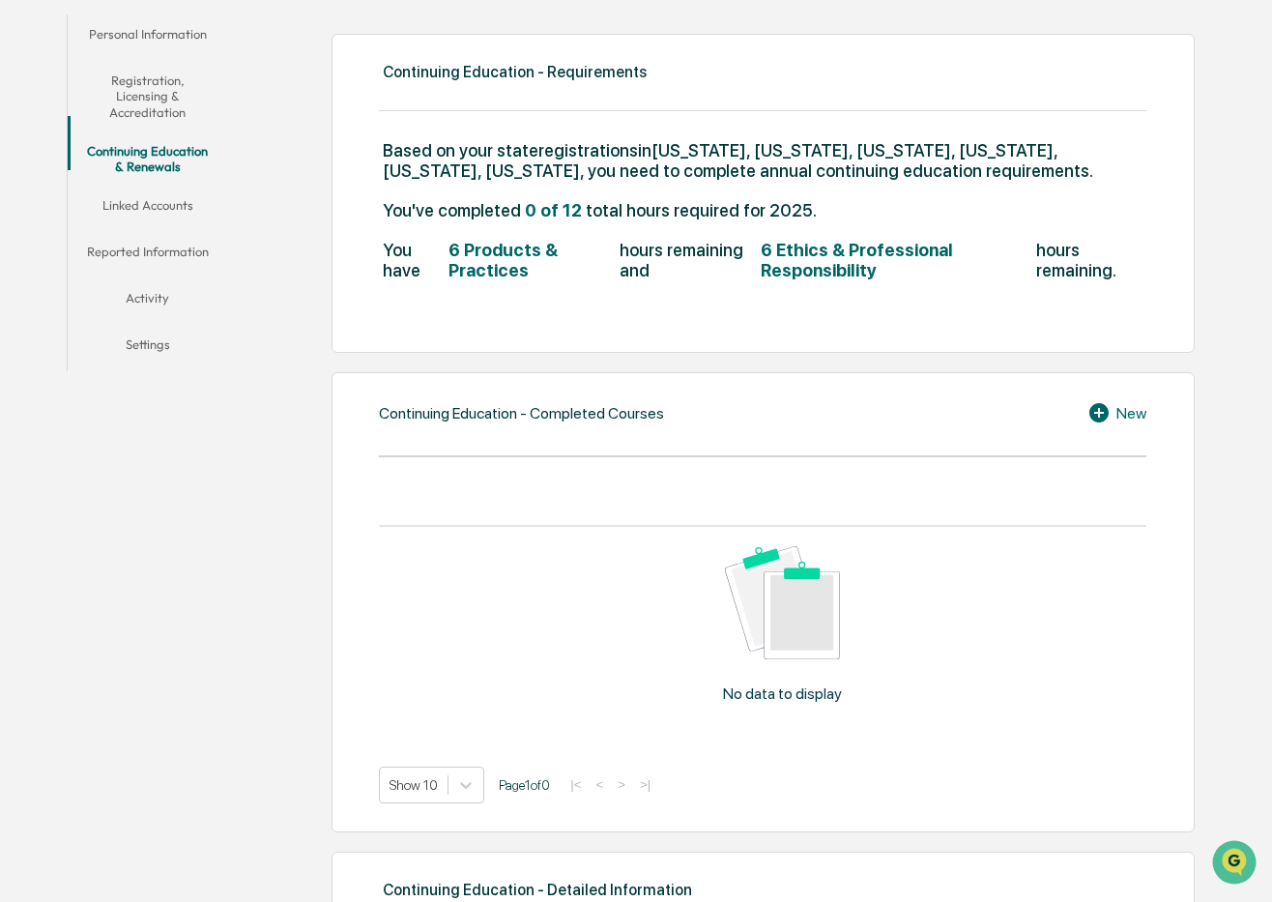
scroll to position [350, 0]
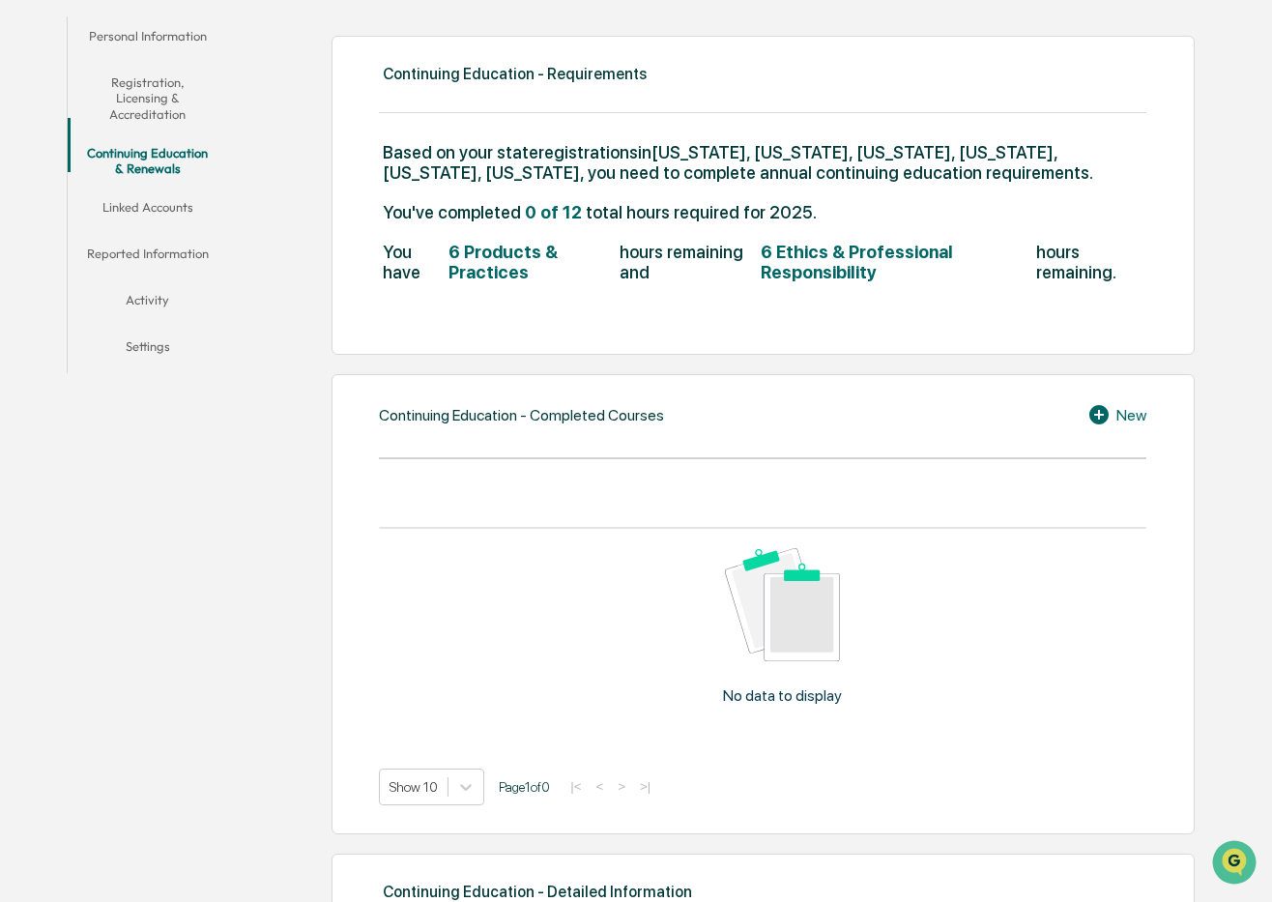
click at [1088, 415] on icon at bounding box center [1102, 414] width 29 height 23
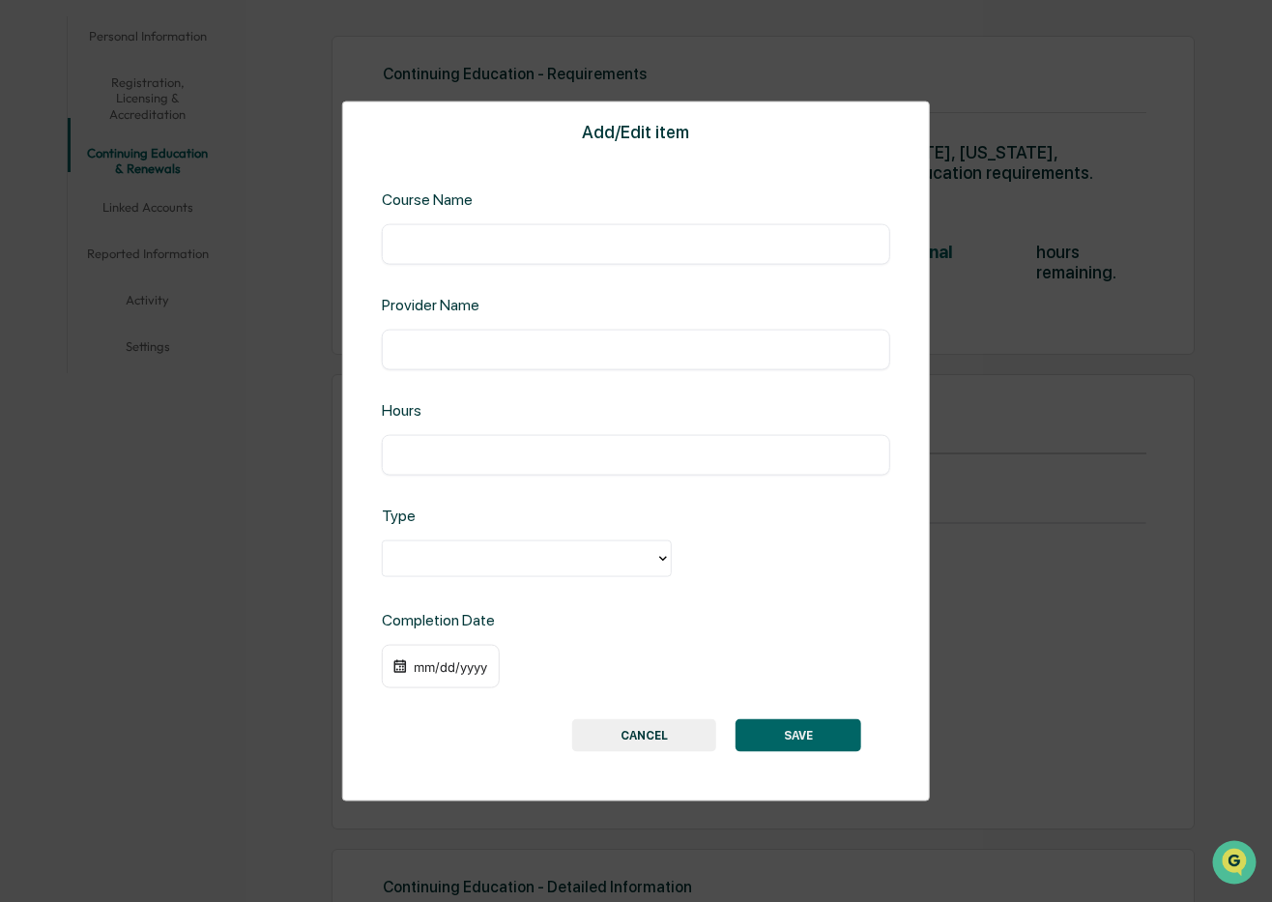
click at [662, 732] on button "CANCEL" at bounding box center [644, 735] width 144 height 33
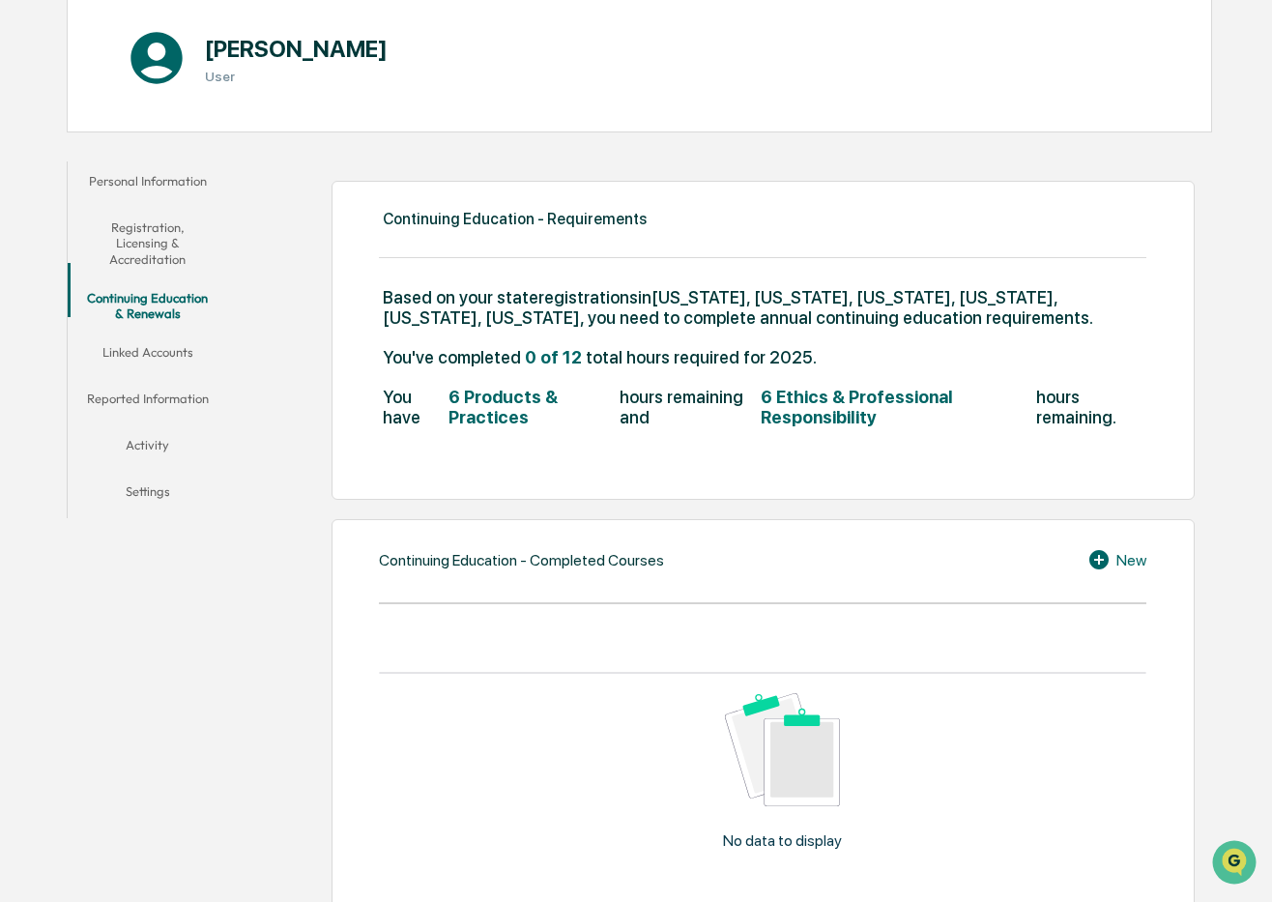
scroll to position [0, 0]
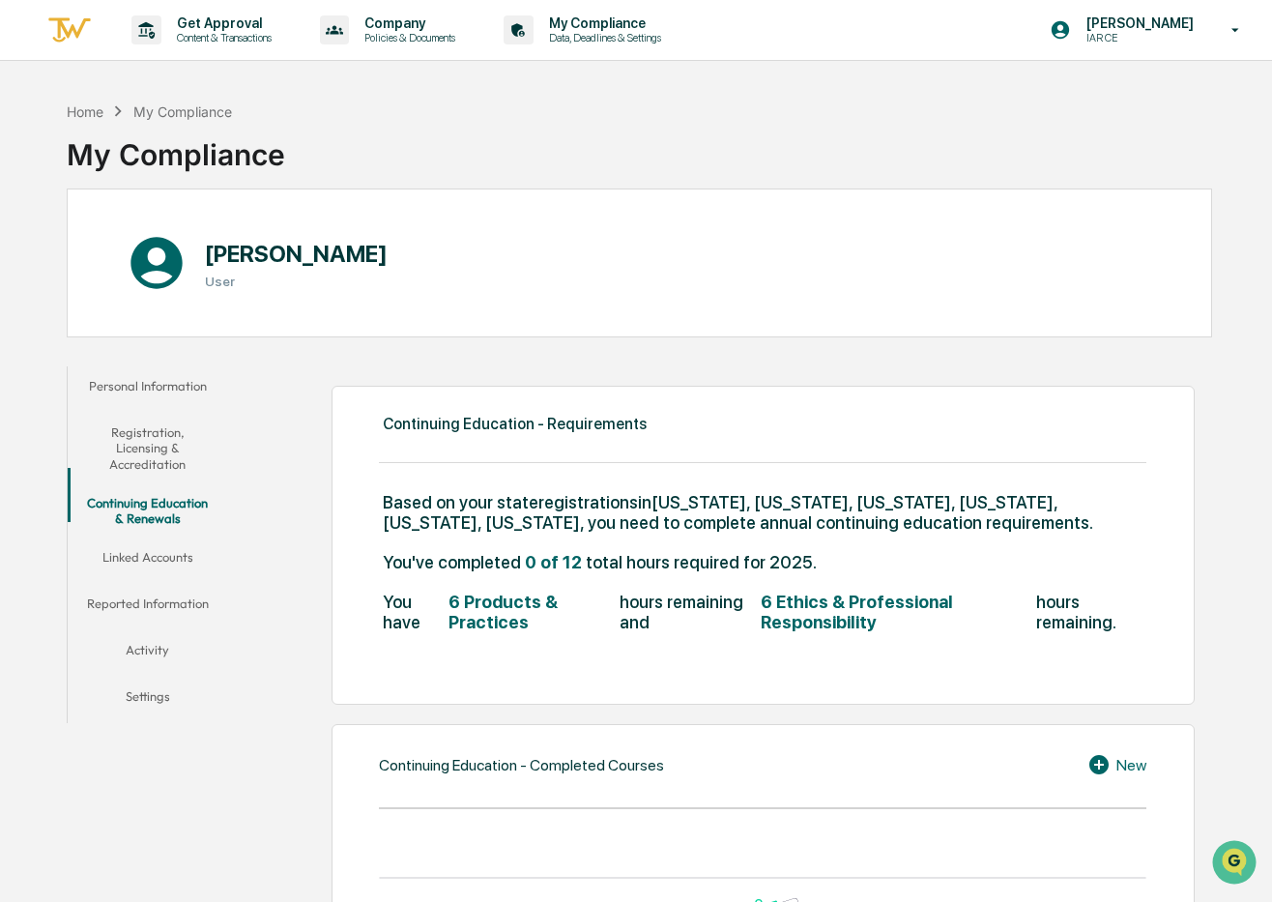
click at [143, 549] on button "Linked Accounts" at bounding box center [148, 560] width 160 height 46
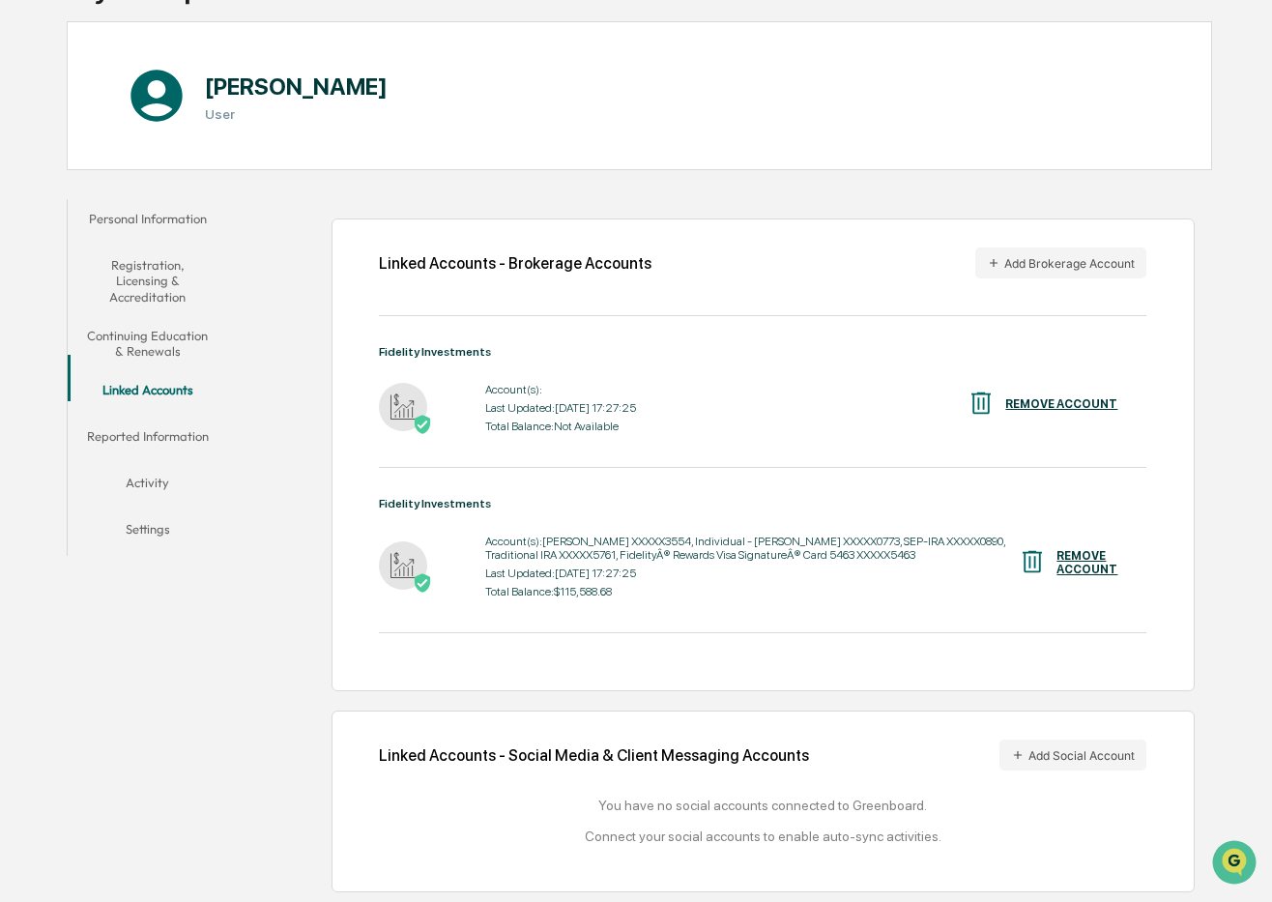
scroll to position [179, 0]
click at [566, 420] on div "Total Balance: Not Available" at bounding box center [560, 427] width 151 height 14
click at [1029, 397] on div "REMOVE ACCOUNT" at bounding box center [1061, 404] width 112 height 14
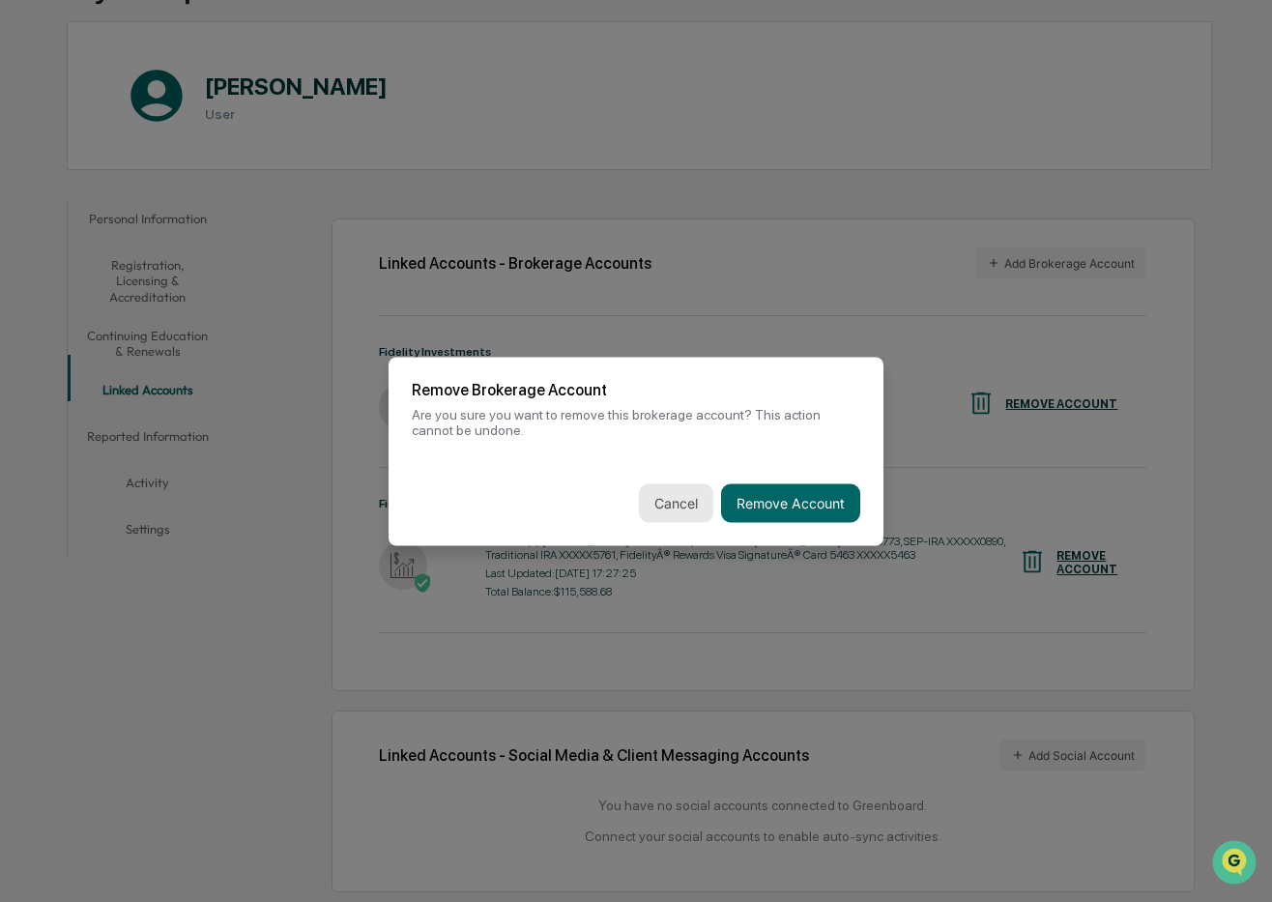
click at [672, 502] on button "Cancel" at bounding box center [676, 502] width 74 height 39
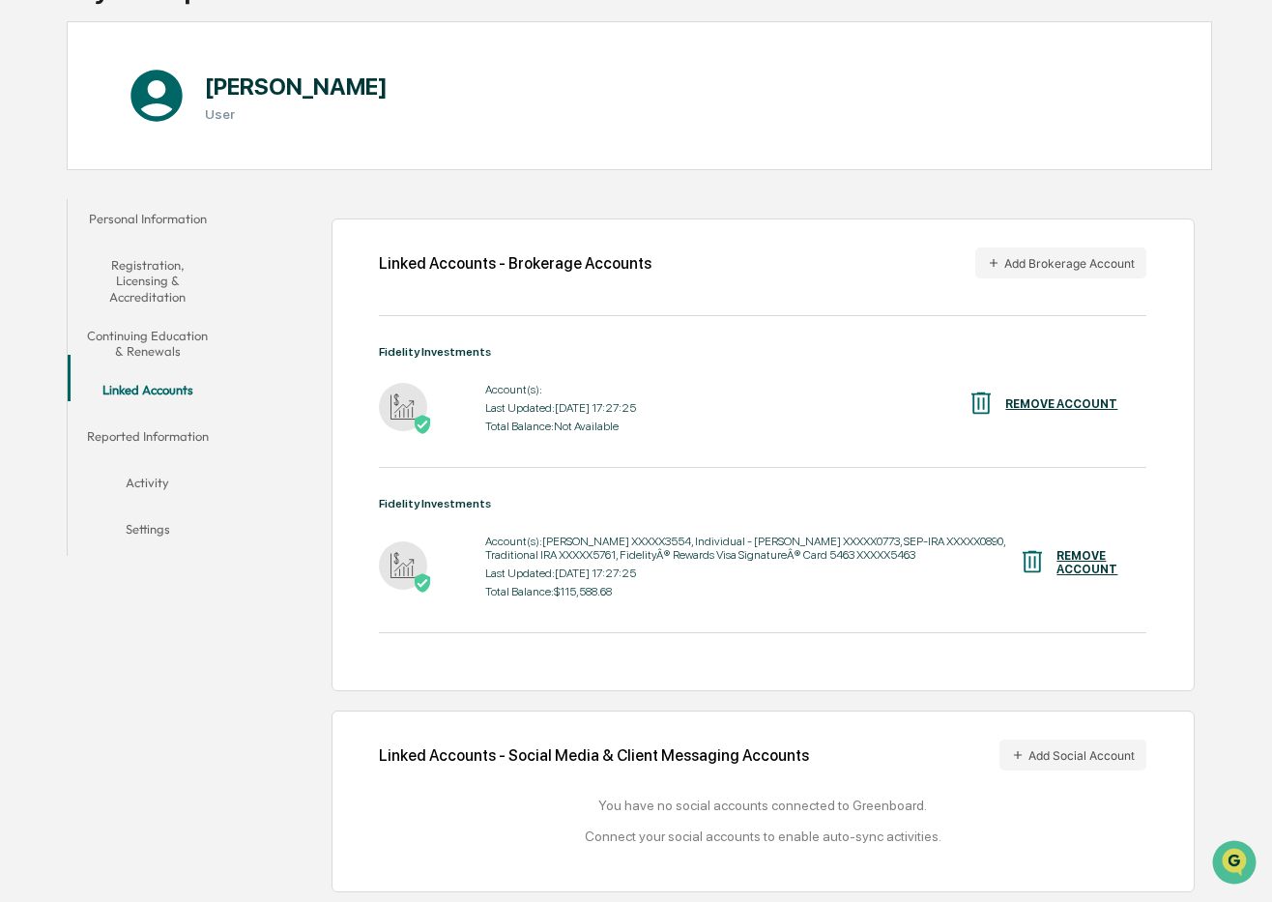
click at [1095, 389] on div "REMOVE ACCOUNT" at bounding box center [1042, 405] width 151 height 32
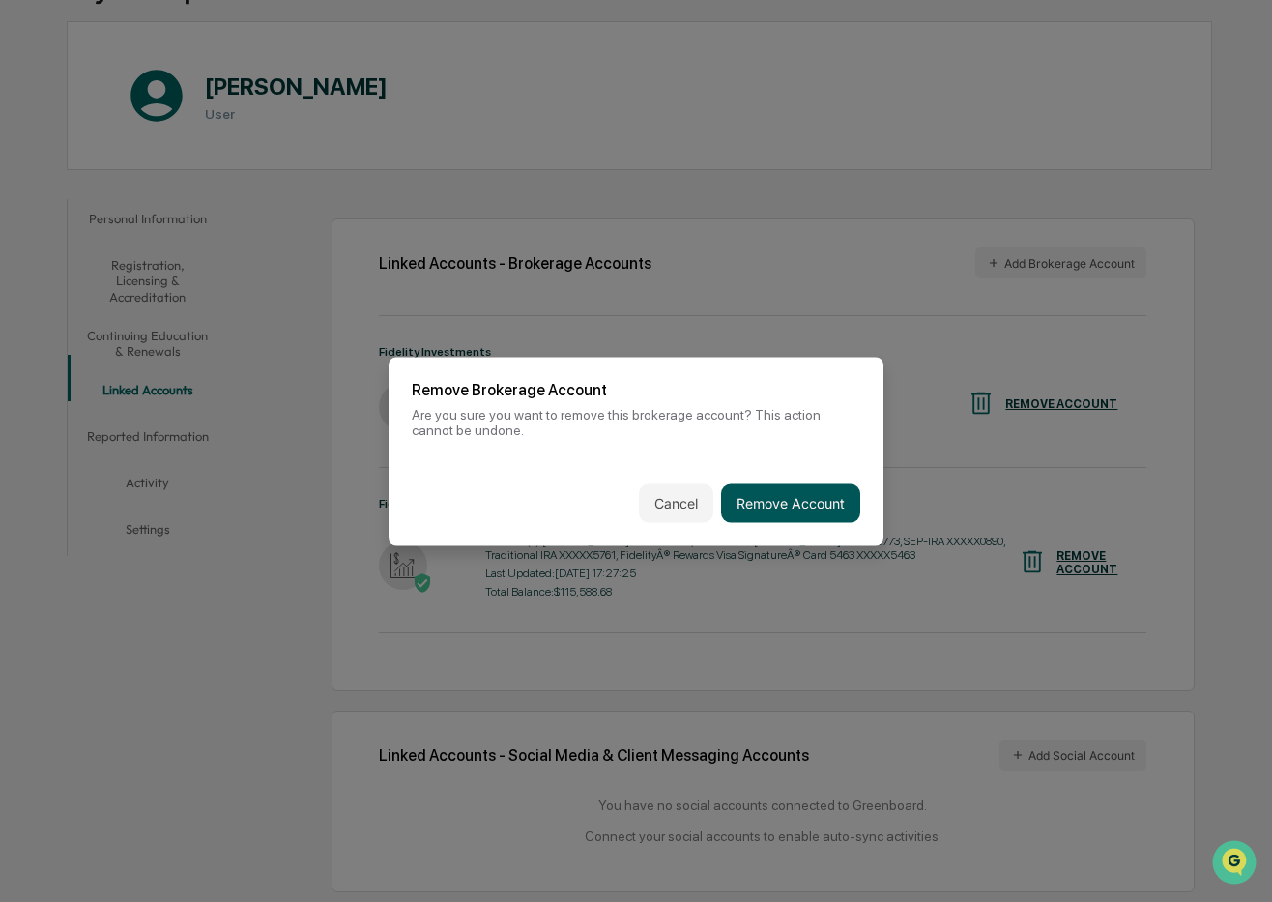
click at [785, 513] on button "Remove Account" at bounding box center [790, 502] width 139 height 39
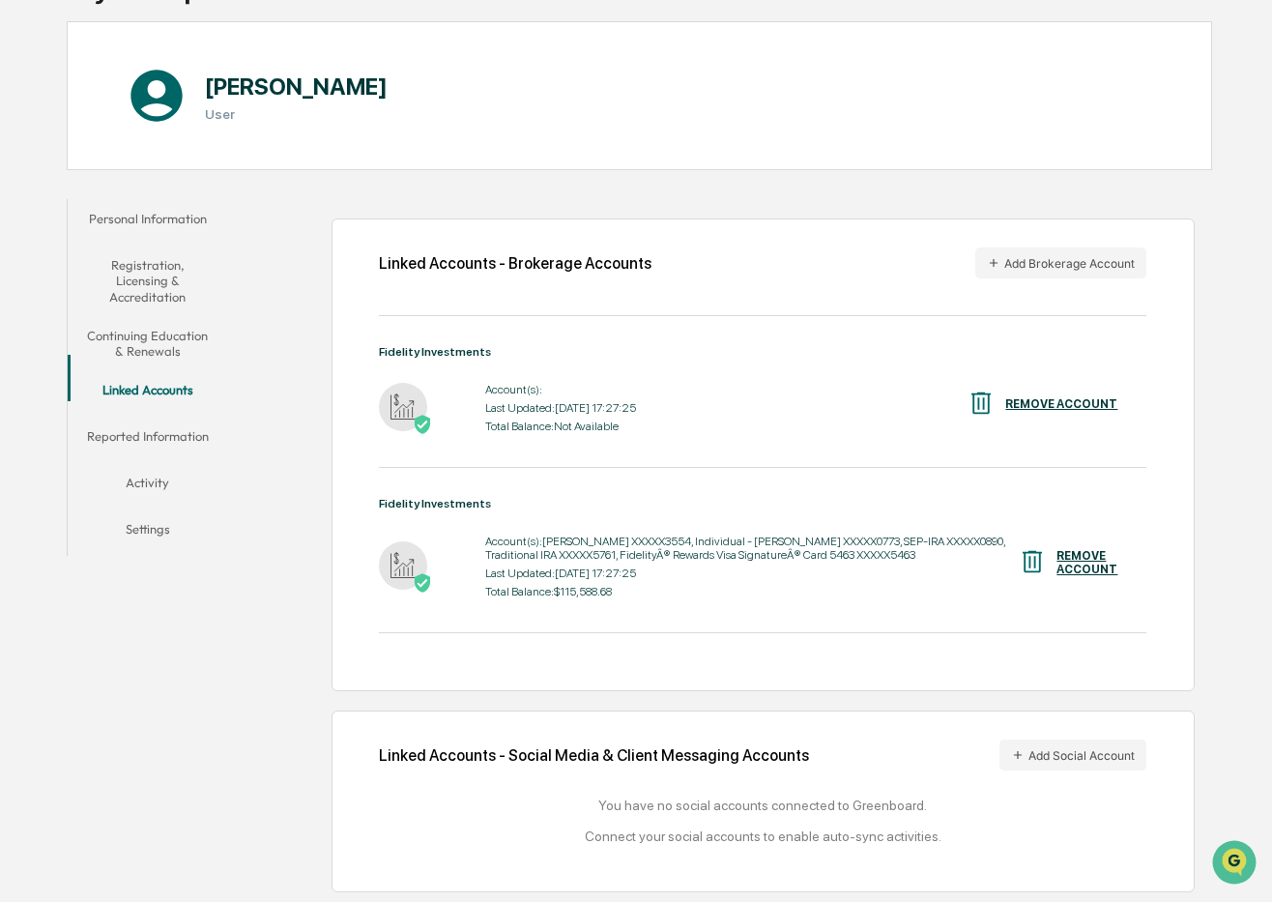
scroll to position [92, 0]
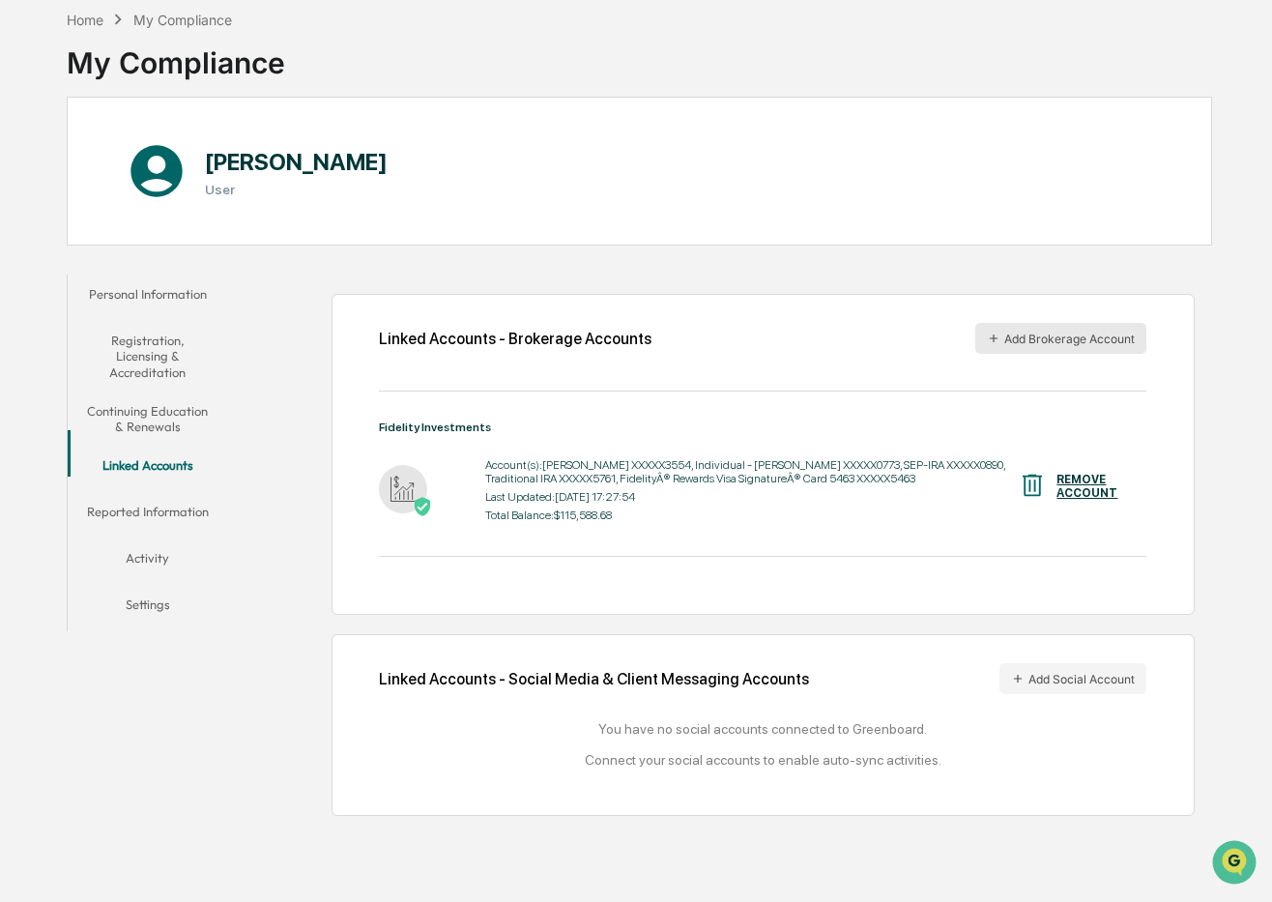
click at [1065, 337] on button "Add Brokerage Account" at bounding box center [1060, 338] width 171 height 31
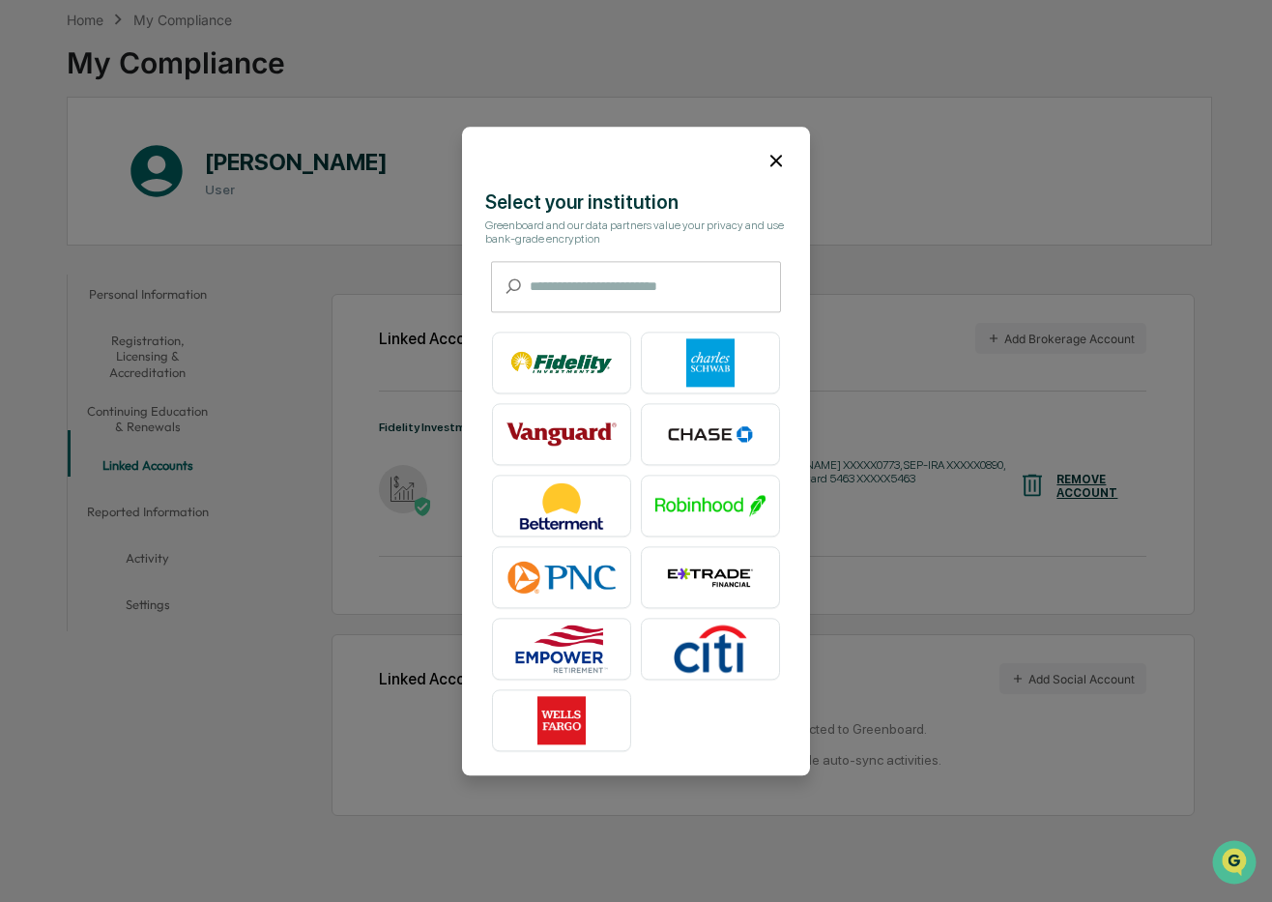
click at [778, 164] on icon at bounding box center [776, 160] width 21 height 21
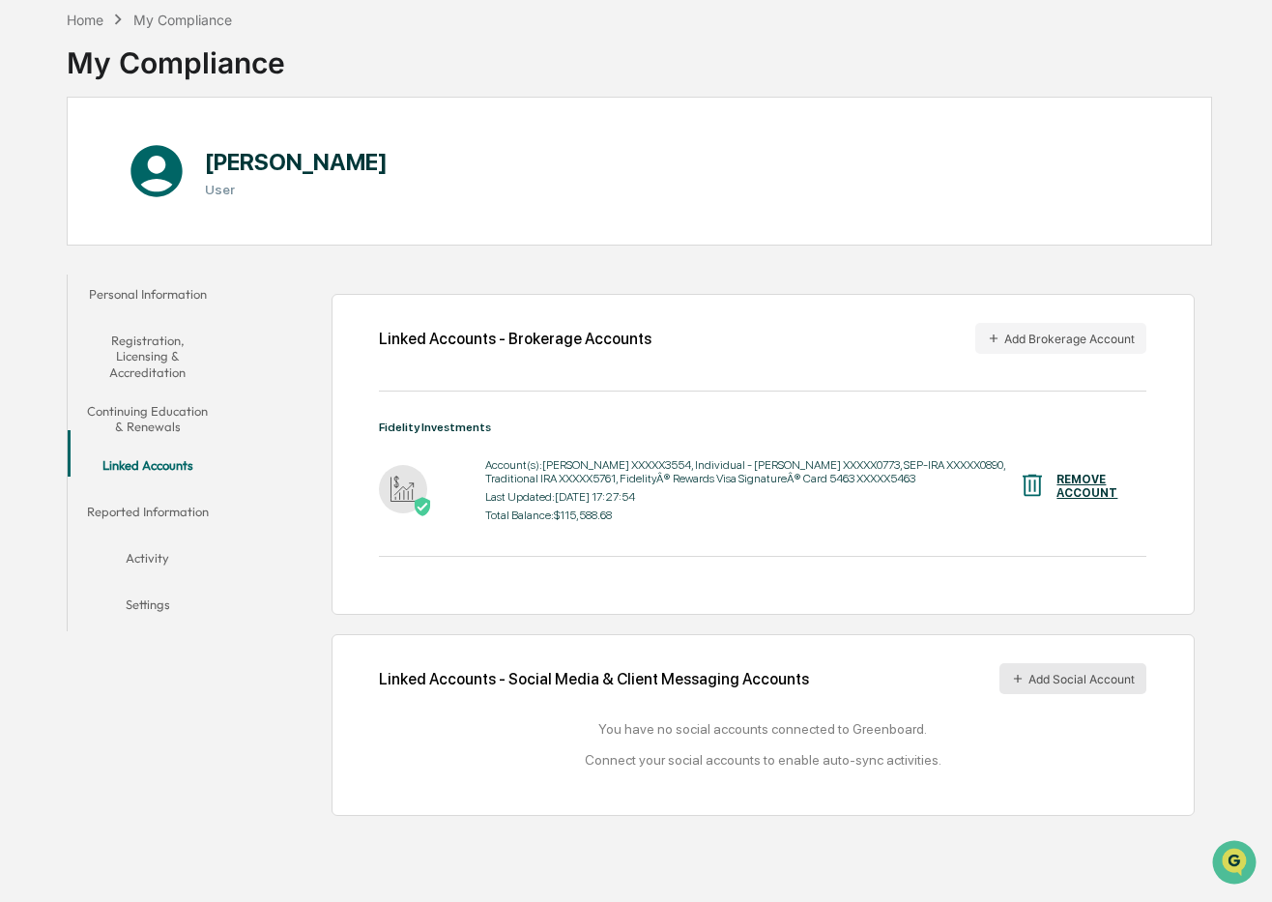
click at [1089, 678] on button "Add Social Account" at bounding box center [1073, 678] width 147 height 31
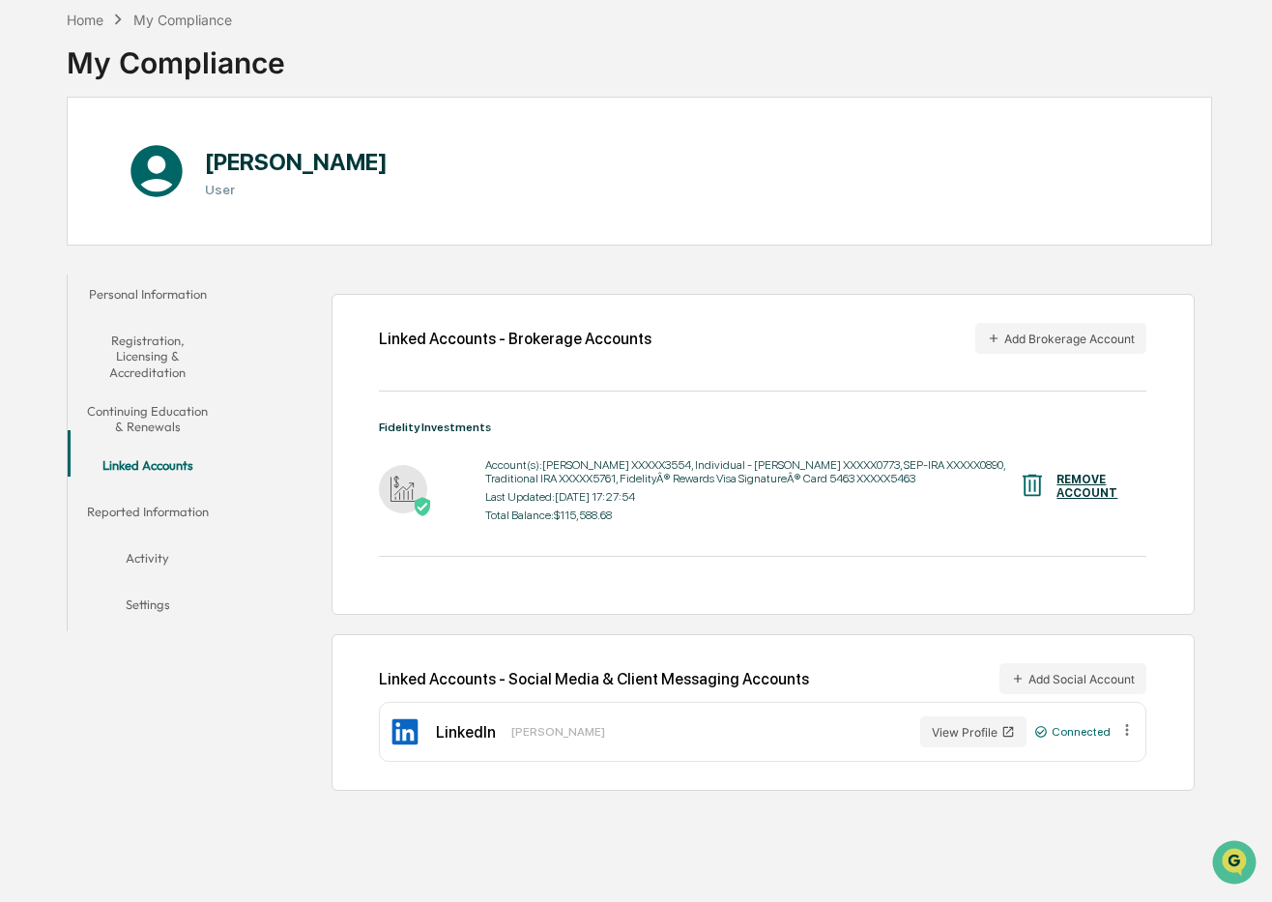
click at [171, 498] on button "Reported Information" at bounding box center [148, 515] width 160 height 46
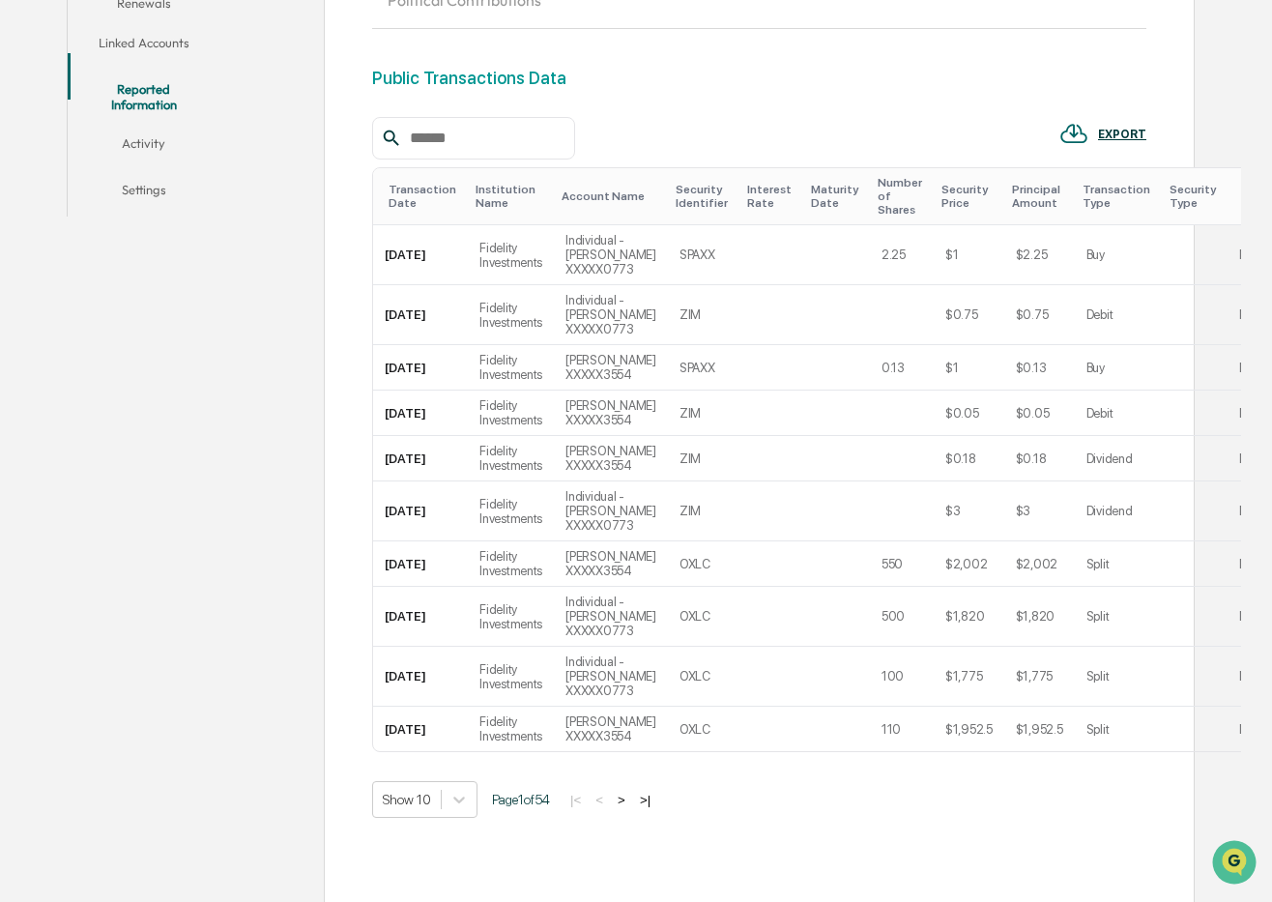
scroll to position [529, 0]
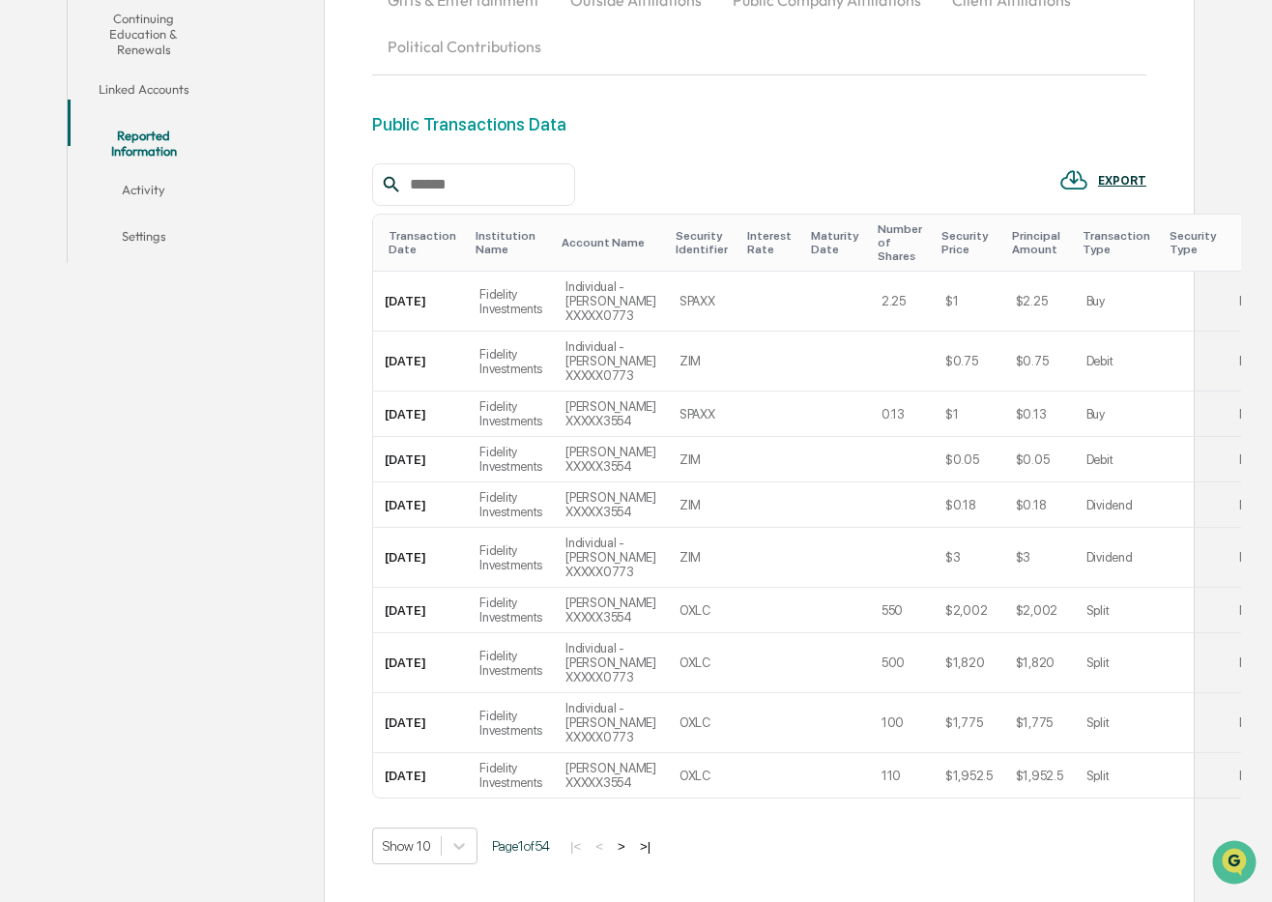
click at [141, 170] on button "Activity" at bounding box center [144, 193] width 152 height 46
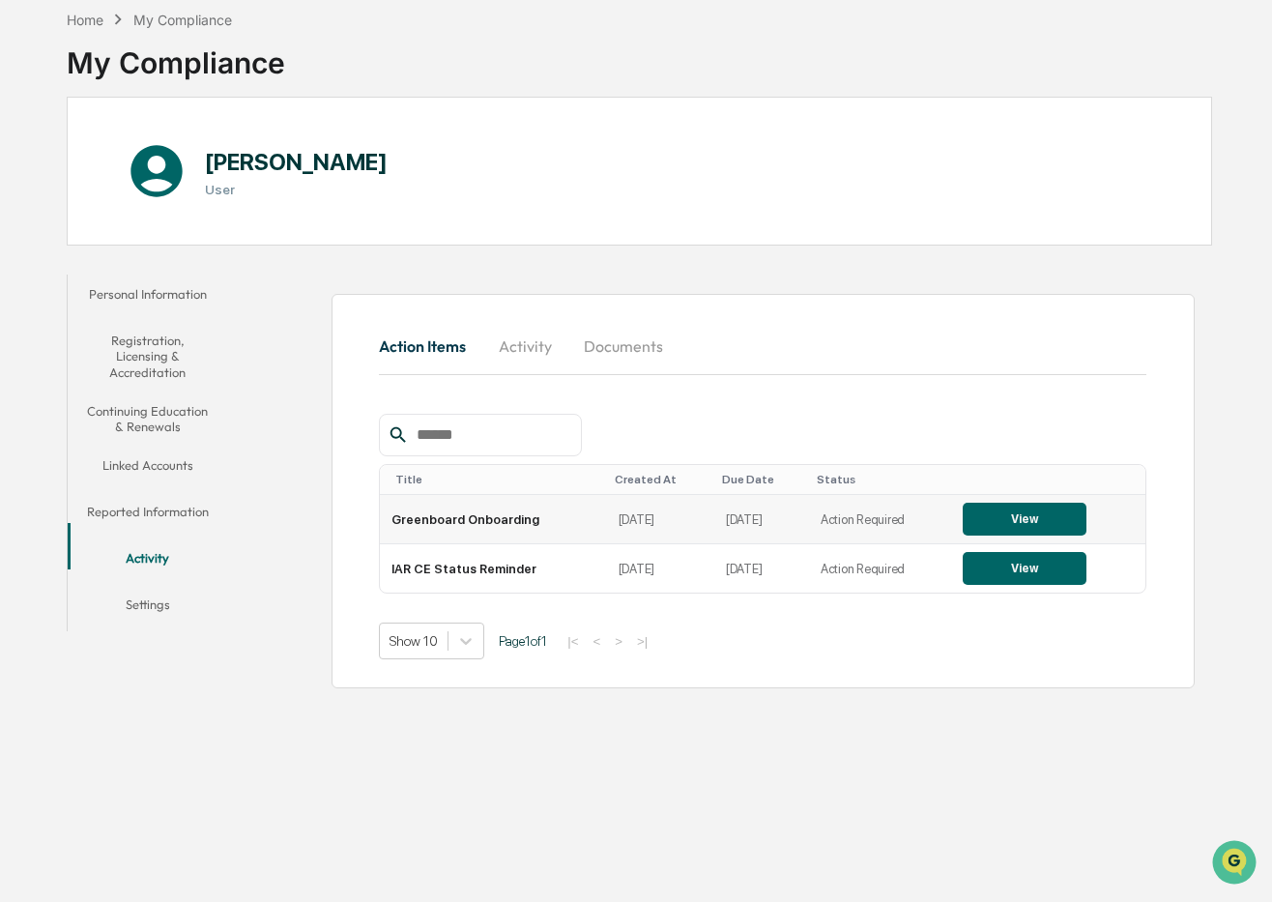
click at [1048, 515] on button "View" at bounding box center [1025, 519] width 124 height 33
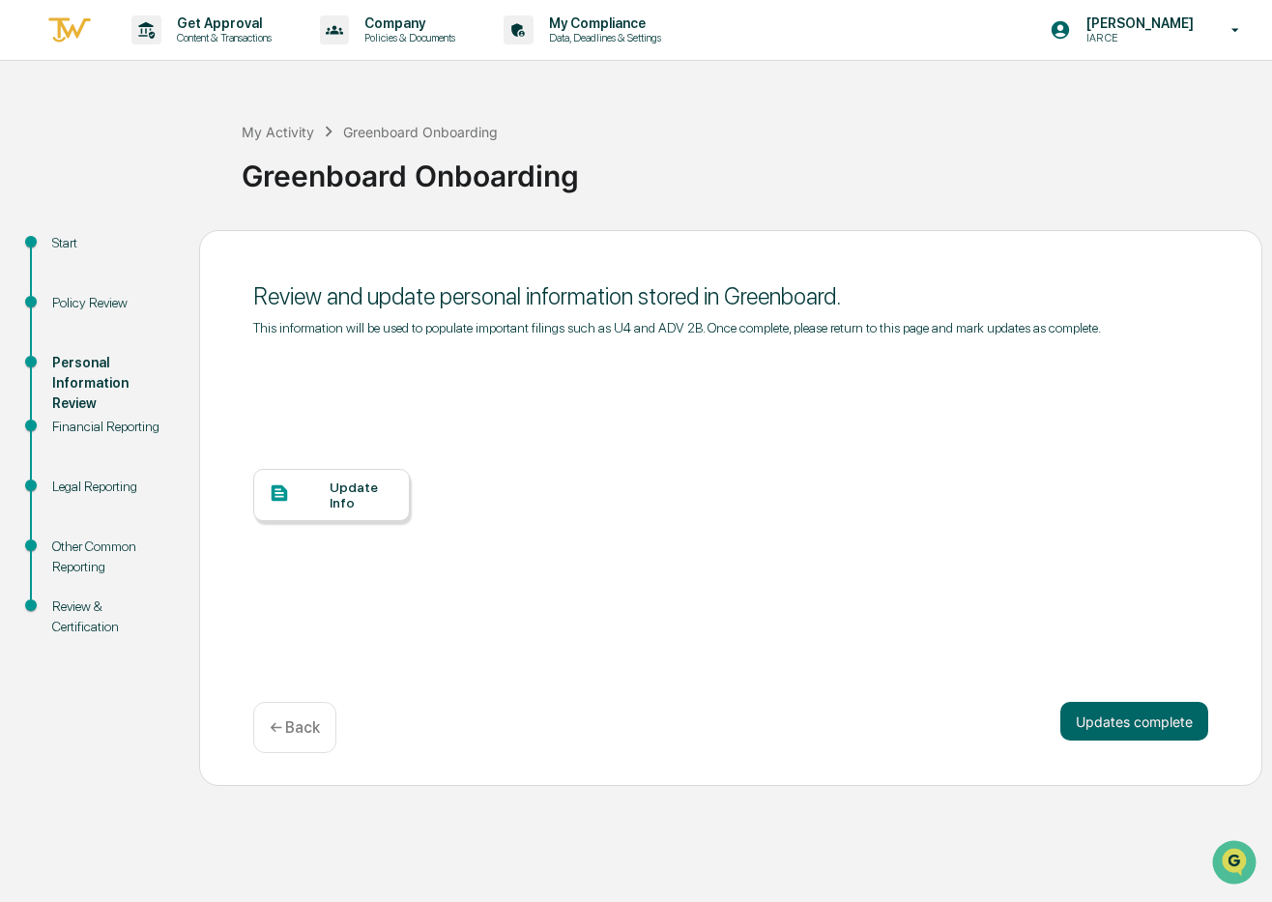
click at [293, 753] on div "← Back" at bounding box center [294, 727] width 83 height 51
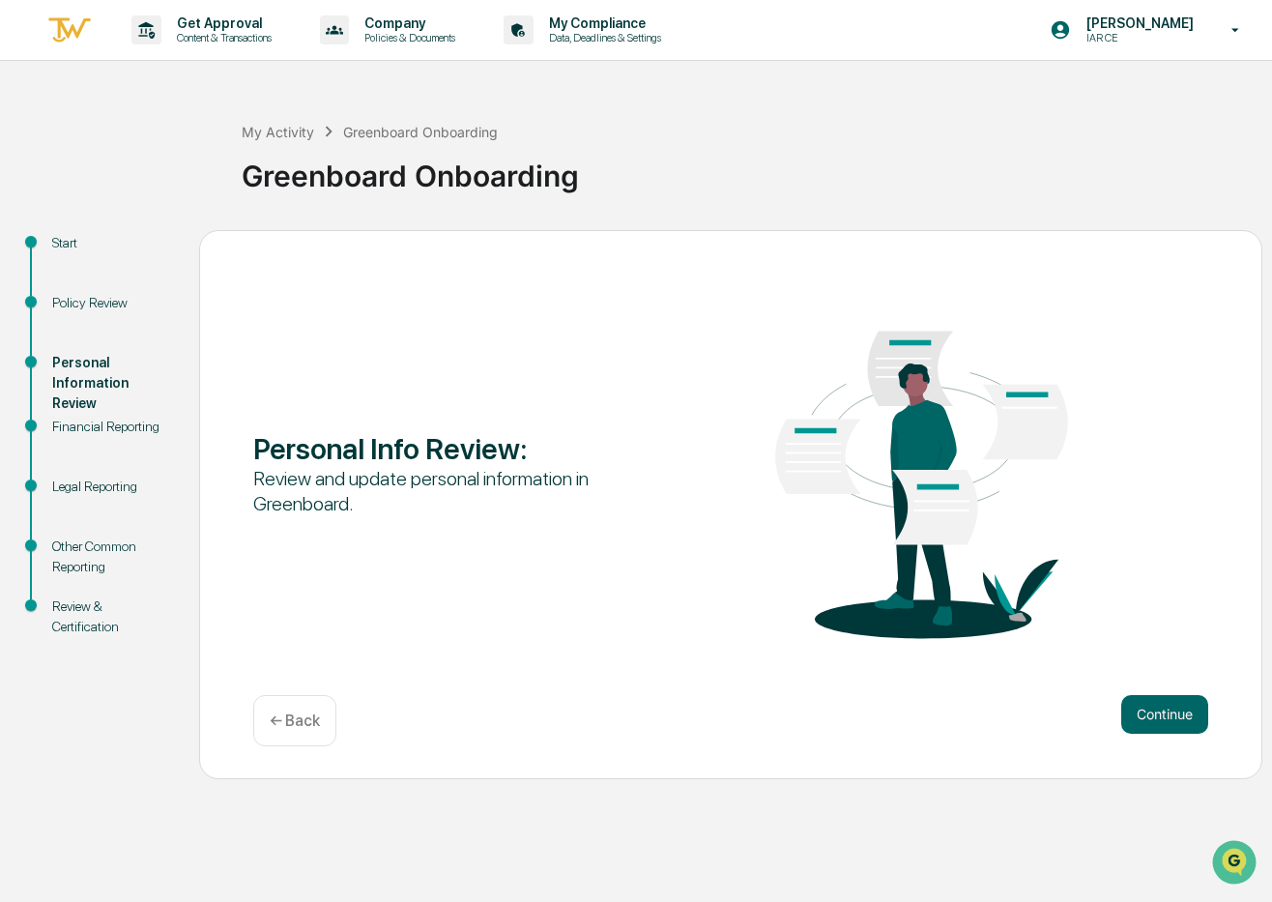
drag, startPoint x: 1149, startPoint y: 722, endPoint x: 788, endPoint y: 616, distance: 376.9
click at [787, 616] on div "Personal Info Review : Review and update personal information in Greenboard. Co…" at bounding box center [730, 504] width 1063 height 549
click at [295, 726] on p "← Back" at bounding box center [295, 720] width 50 height 18
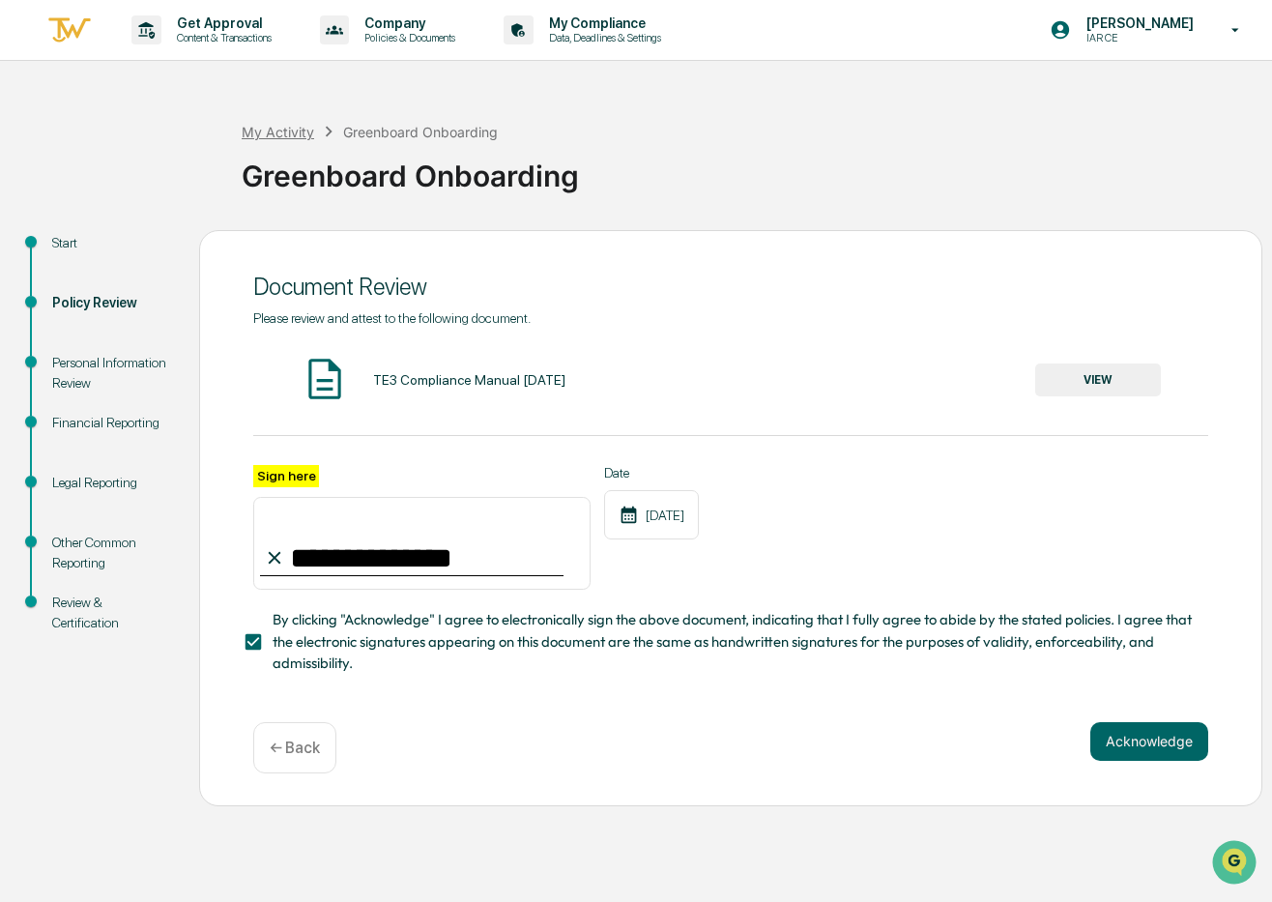
click at [274, 125] on div "My Activity" at bounding box center [278, 132] width 73 height 16
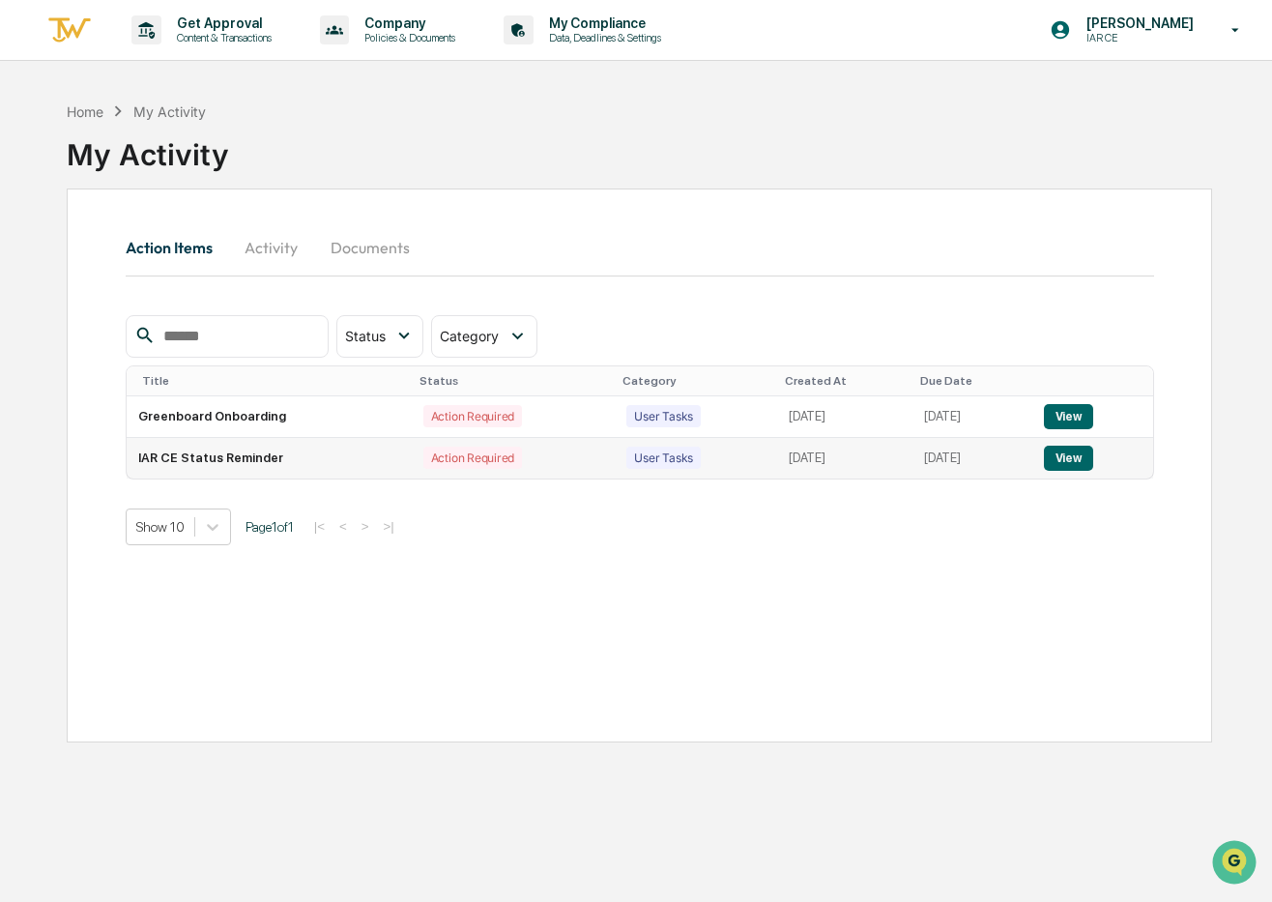
click at [1086, 450] on button "View" at bounding box center [1068, 458] width 49 height 25
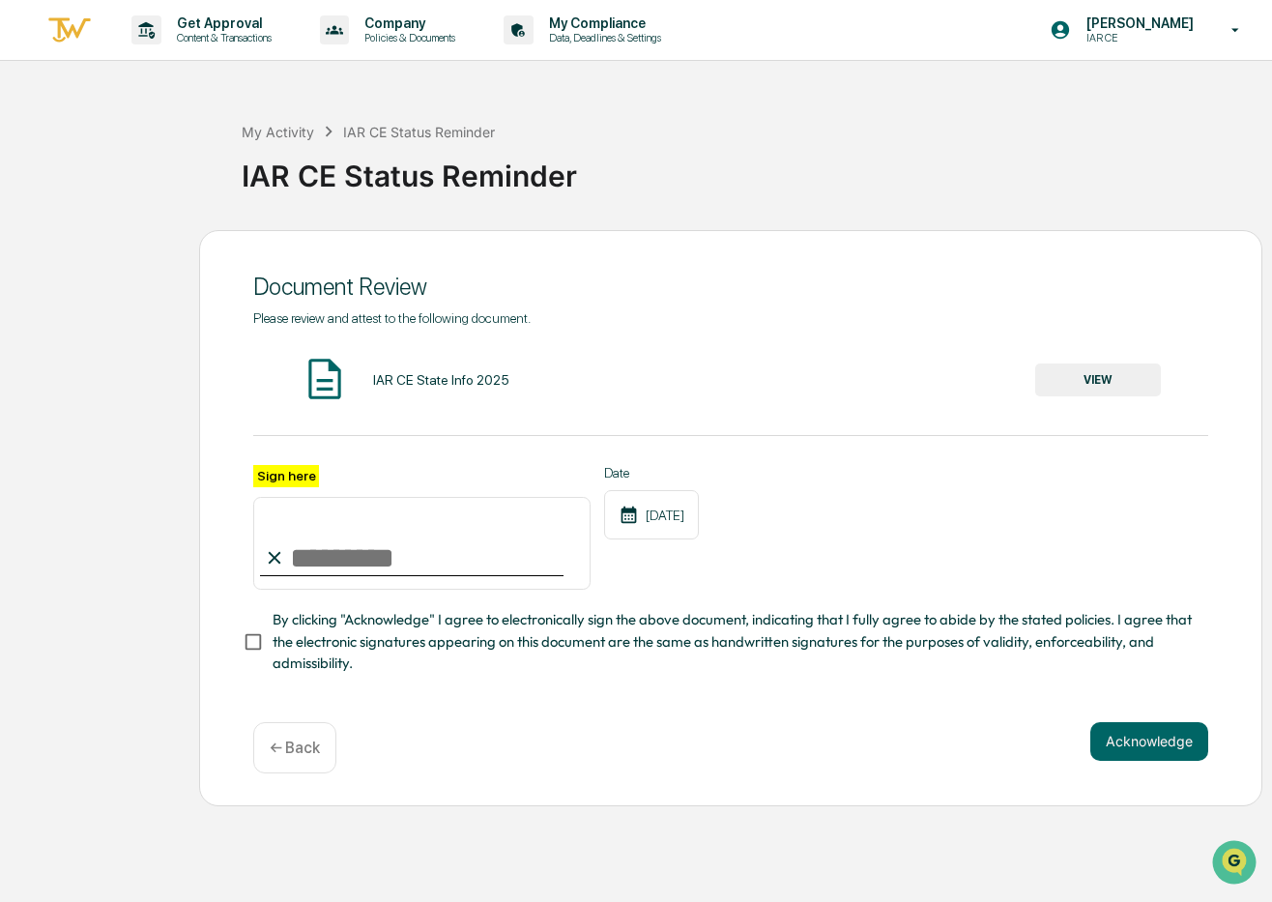
click at [349, 561] on input "Sign here" at bounding box center [421, 543] width 337 height 93
type input "**********"
click at [1149, 745] on button "Acknowledge" at bounding box center [1149, 741] width 118 height 39
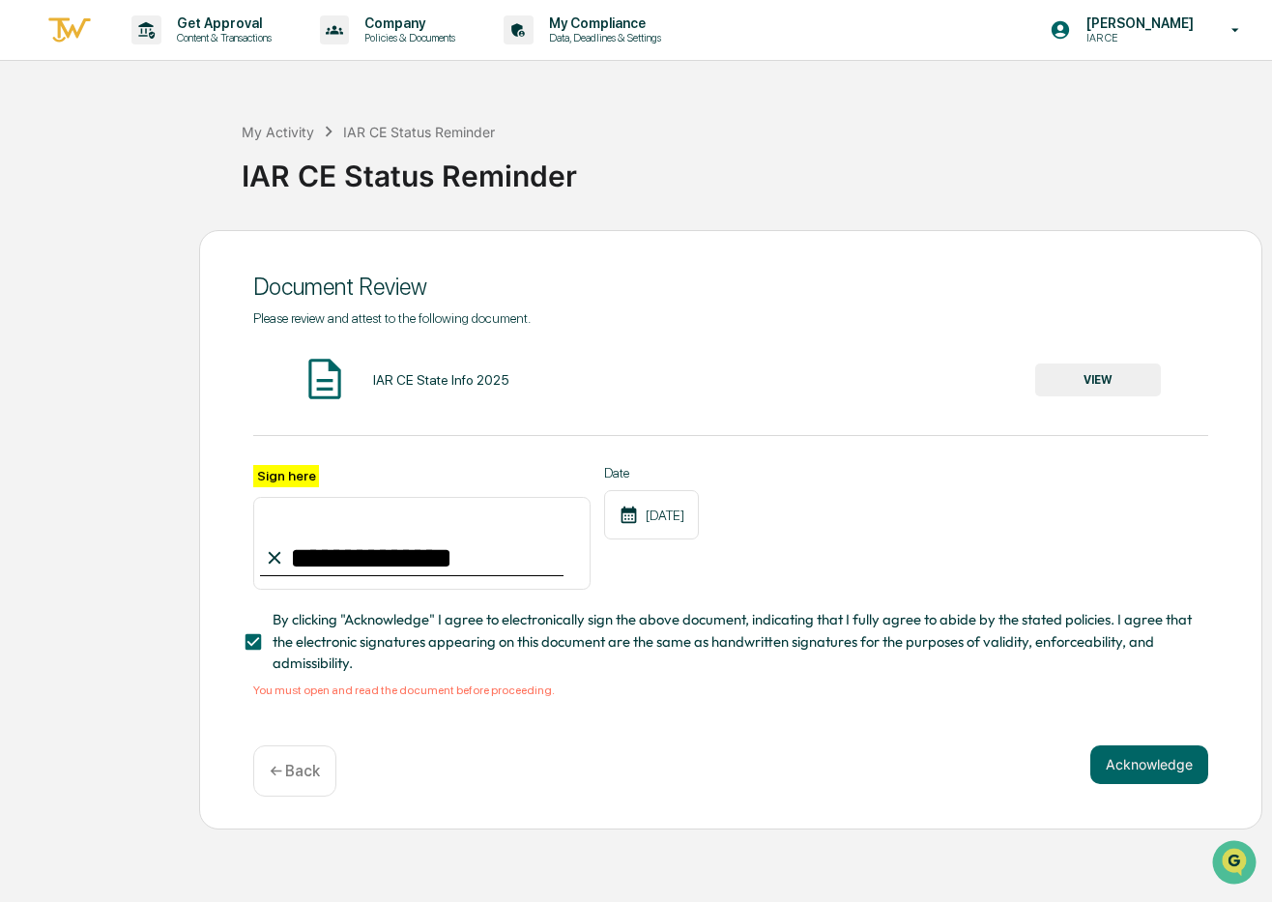
click at [1120, 381] on button "VIEW" at bounding box center [1098, 379] width 126 height 33
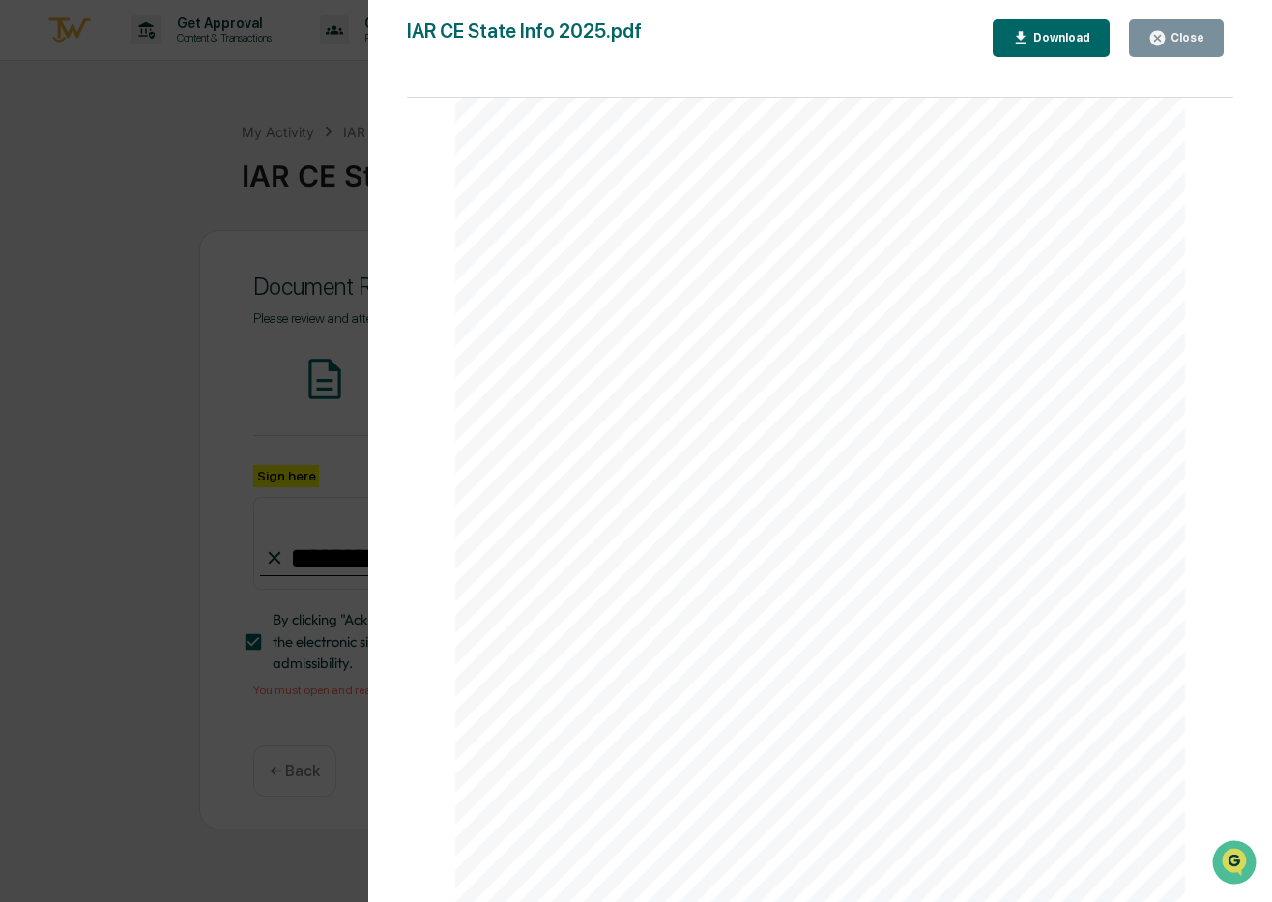
scroll to position [215, 0]
click at [1013, 17] on div "Version History [DATE] 06:41 PM [PERSON_NAME] IAR CE State Info 2025.pdf Close …" at bounding box center [820, 470] width 904 height 941
click at [1028, 35] on icon "button" at bounding box center [1021, 38] width 18 height 18
click at [1189, 41] on div "Close" at bounding box center [1186, 38] width 38 height 14
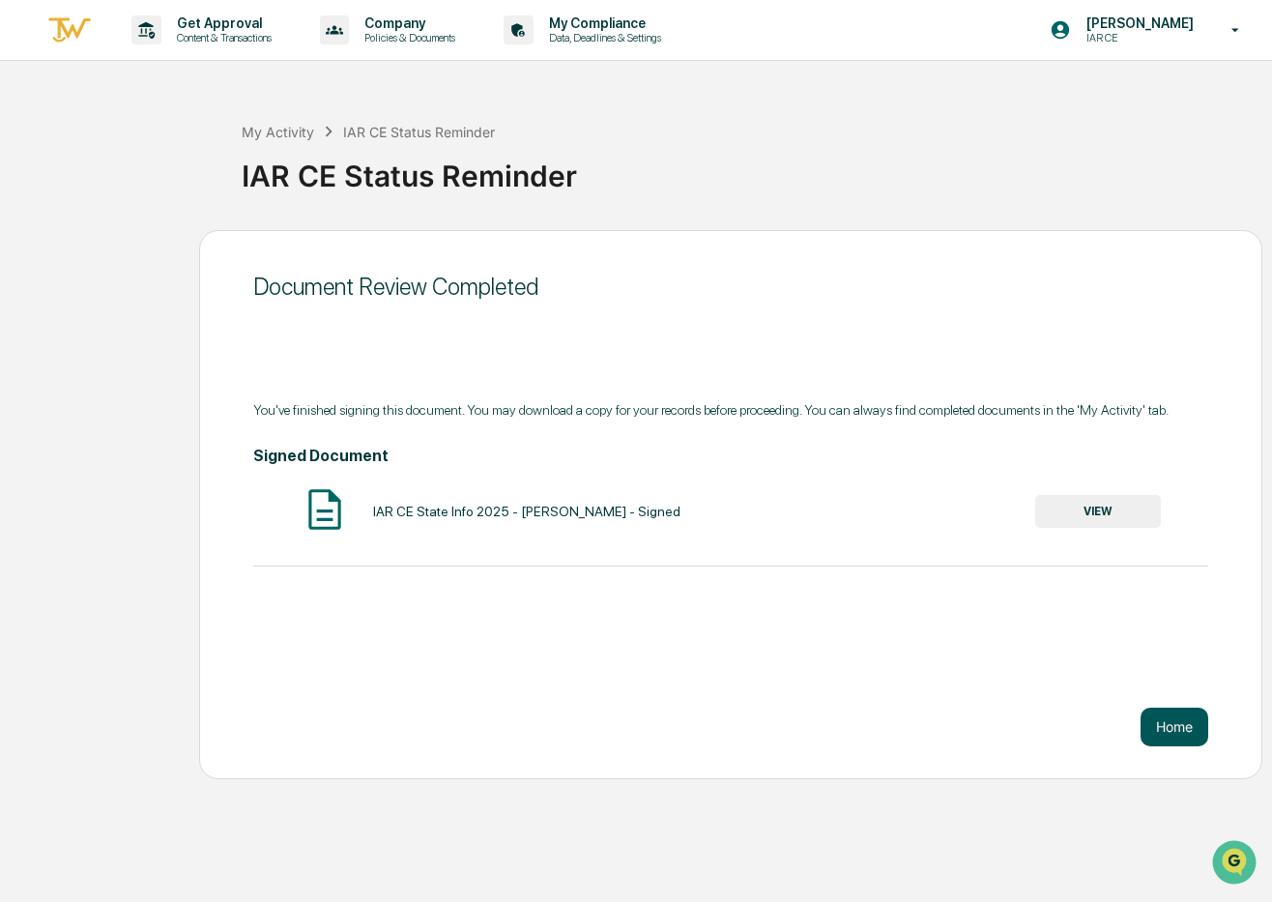
click at [1165, 723] on button "Home" at bounding box center [1175, 727] width 68 height 39
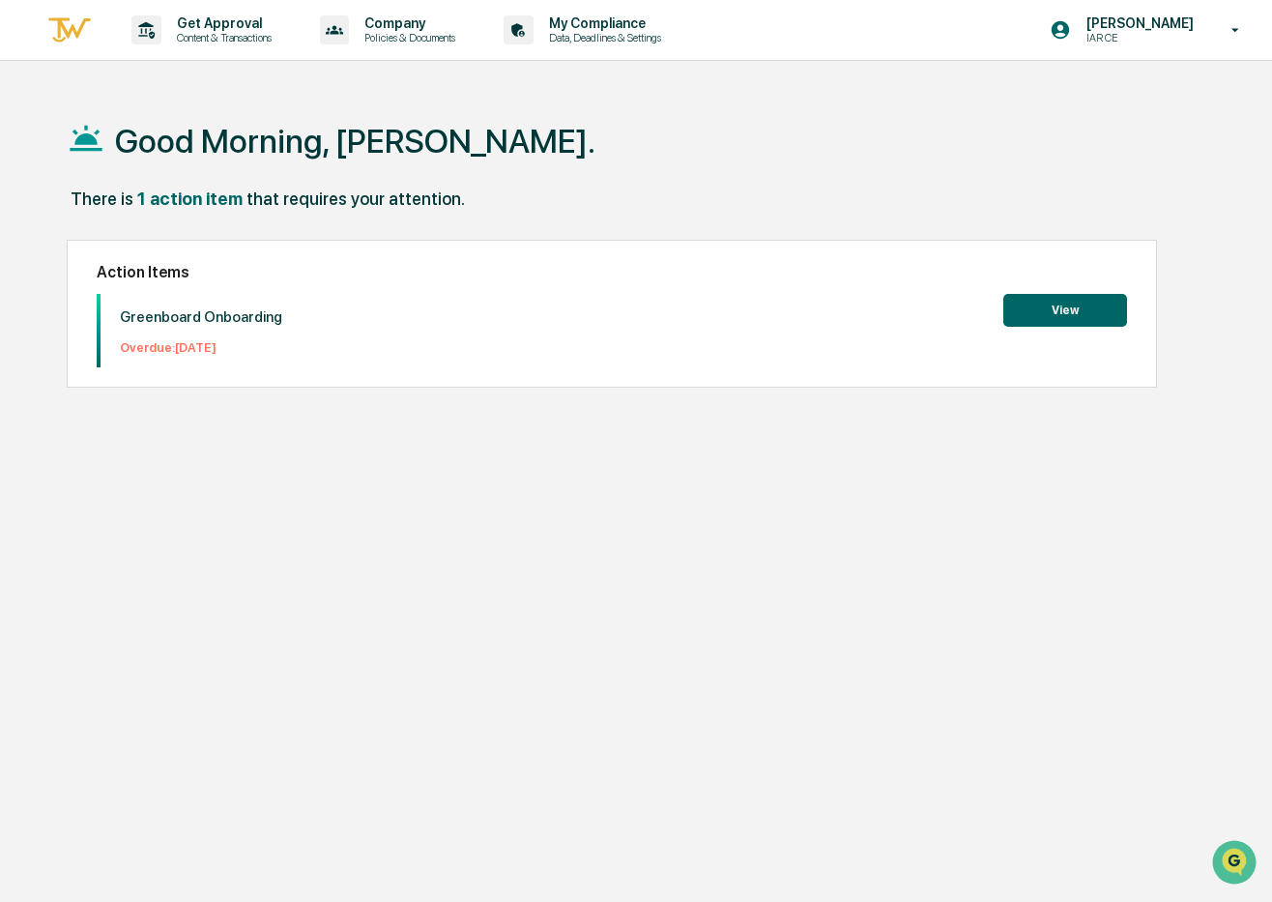
click at [1042, 312] on button "View" at bounding box center [1065, 310] width 124 height 33
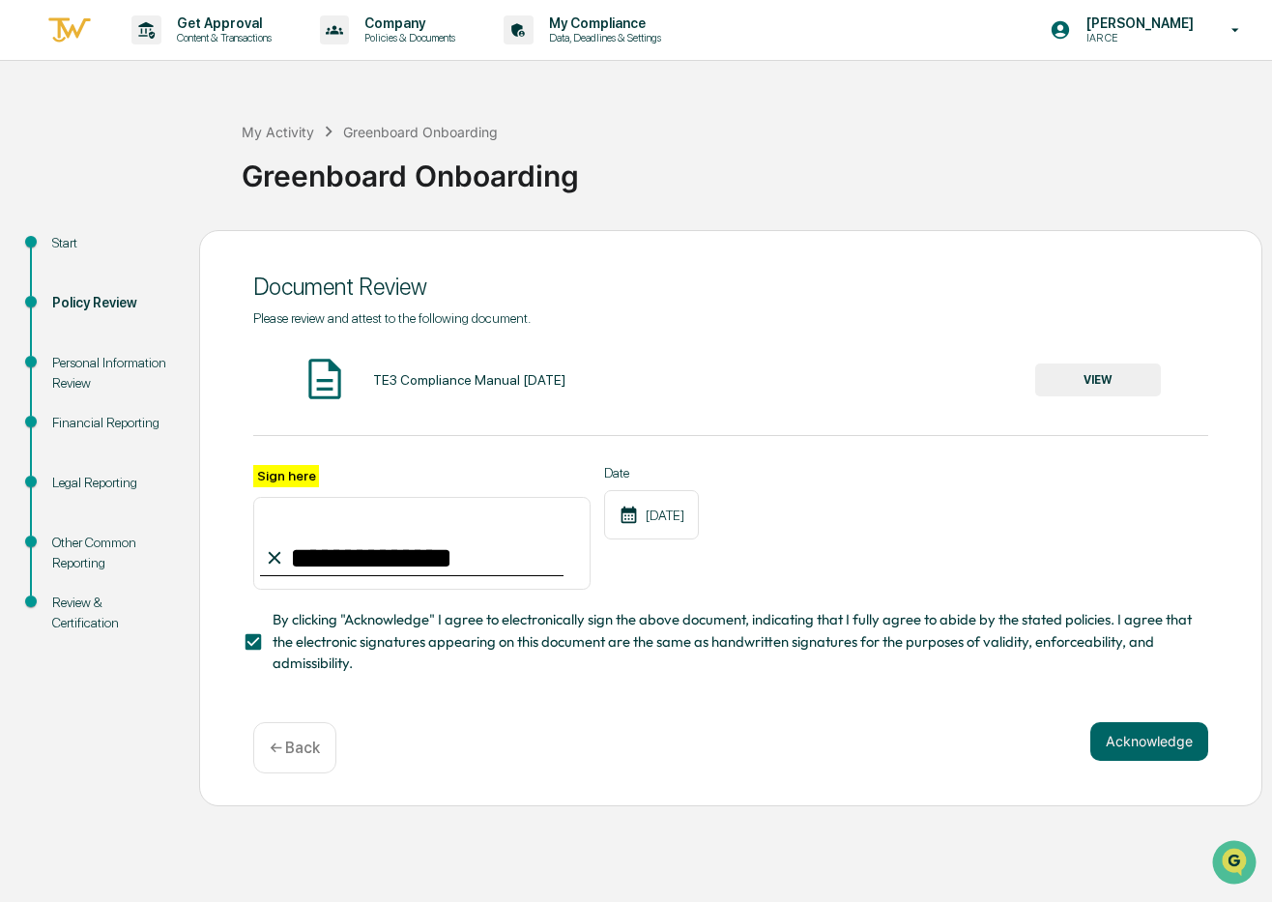
click at [81, 367] on div "Personal Information Review" at bounding box center [110, 373] width 116 height 41
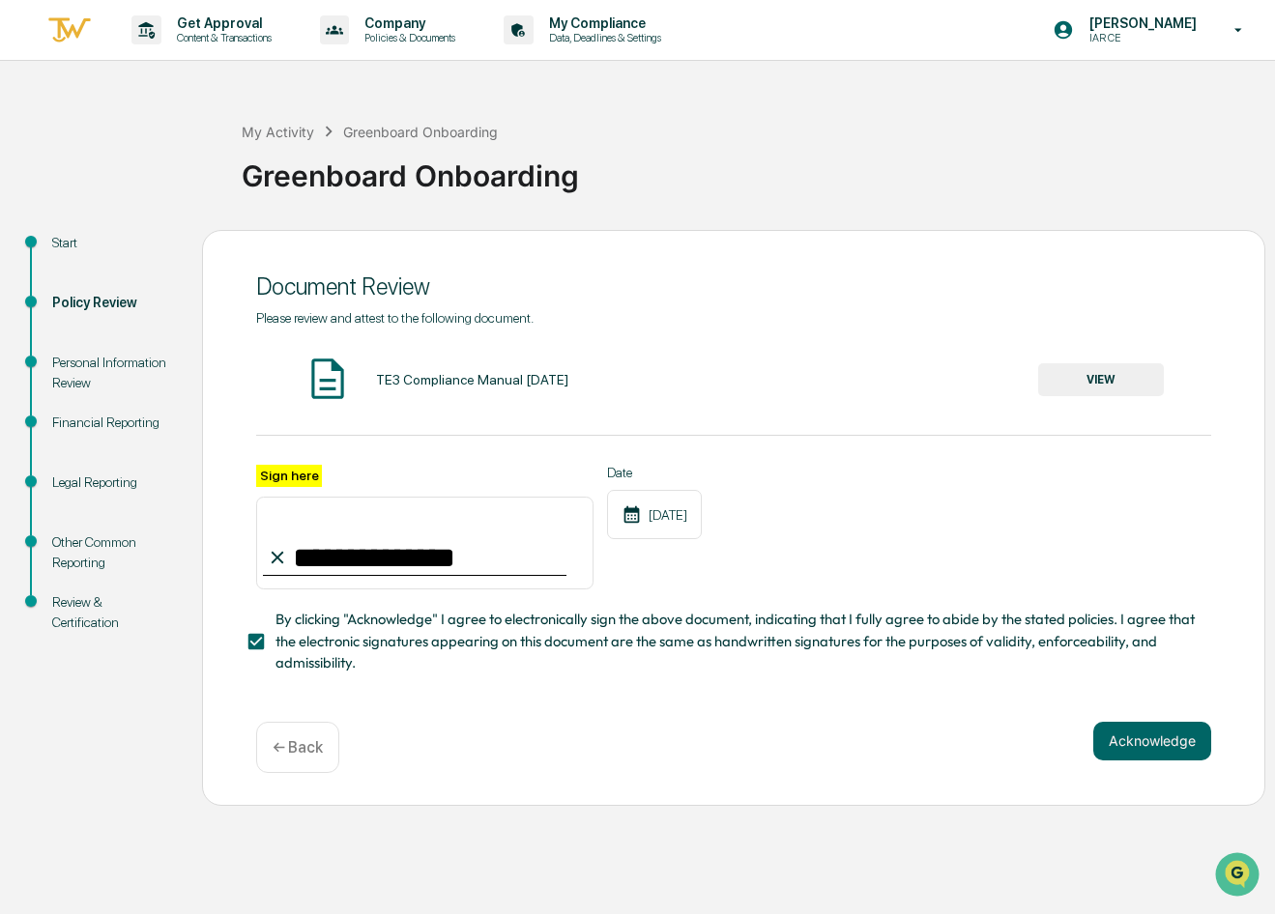
click at [1224, 753] on div "**********" at bounding box center [733, 518] width 1063 height 576
click at [1159, 732] on button "Acknowledge" at bounding box center [1152, 741] width 118 height 39
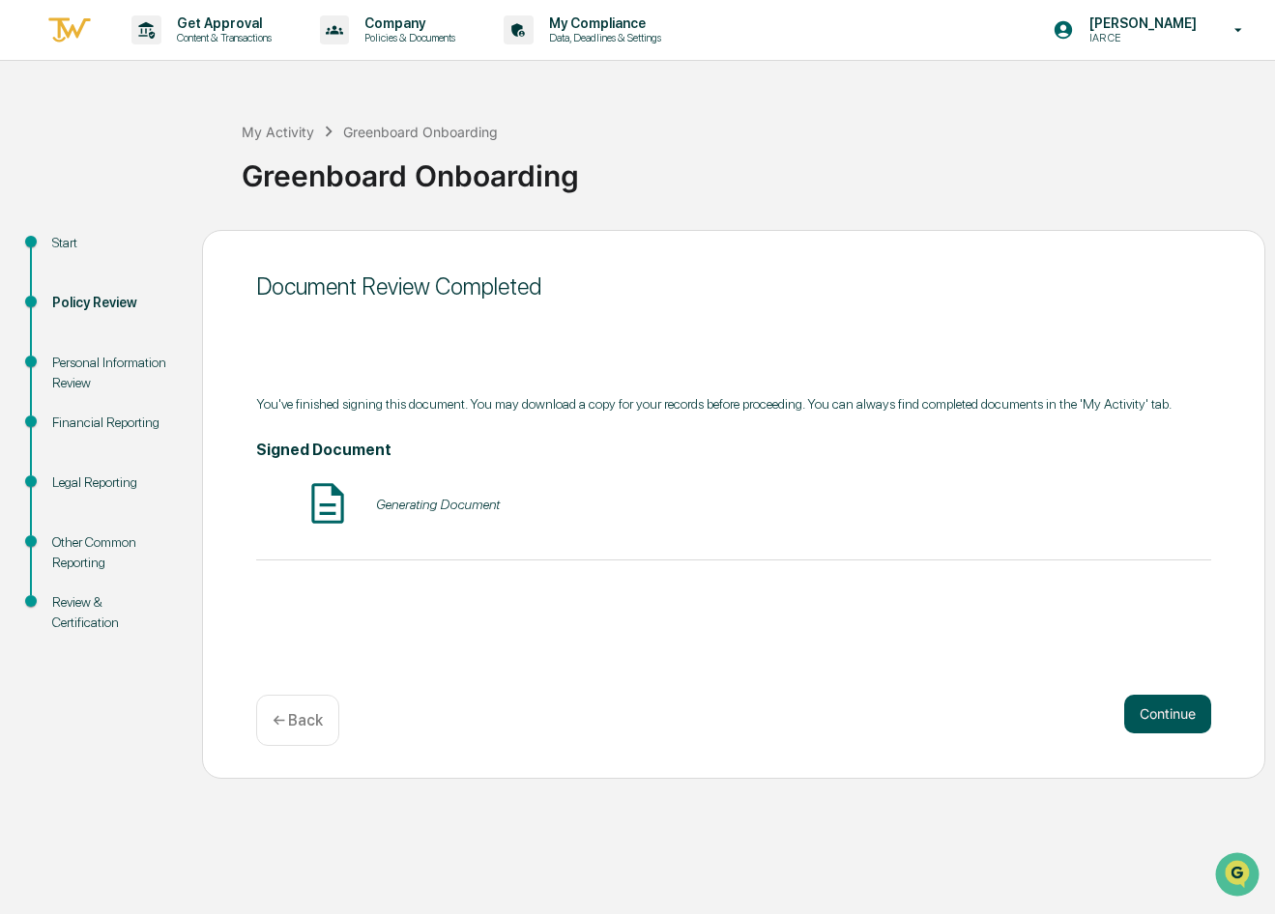
click at [1170, 715] on button "Continue" at bounding box center [1167, 714] width 87 height 39
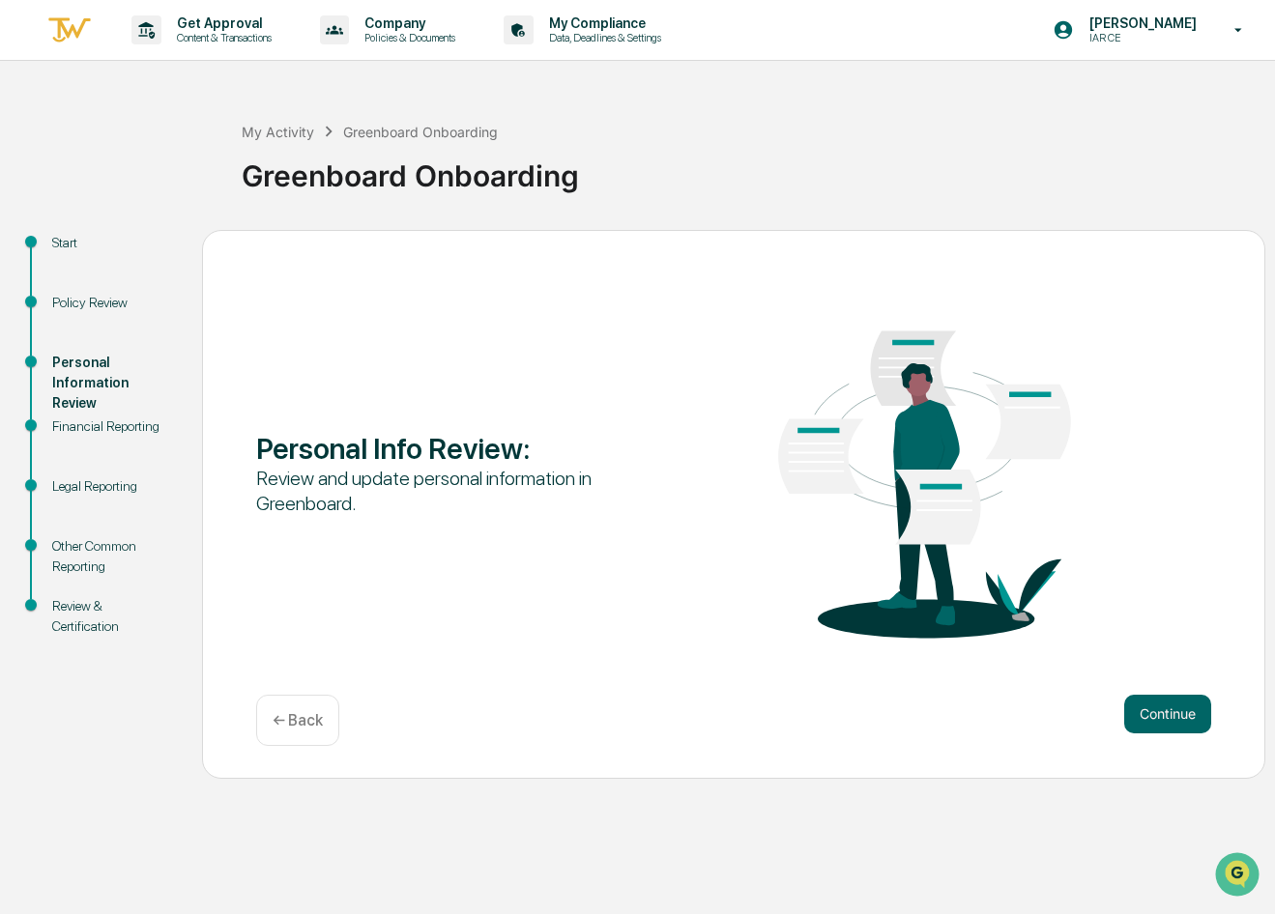
click at [123, 433] on div "Financial Reporting" at bounding box center [111, 427] width 119 height 20
click at [90, 549] on div "Other Common Reporting" at bounding box center [111, 557] width 119 height 41
